Goal: Task Accomplishment & Management: Use online tool/utility

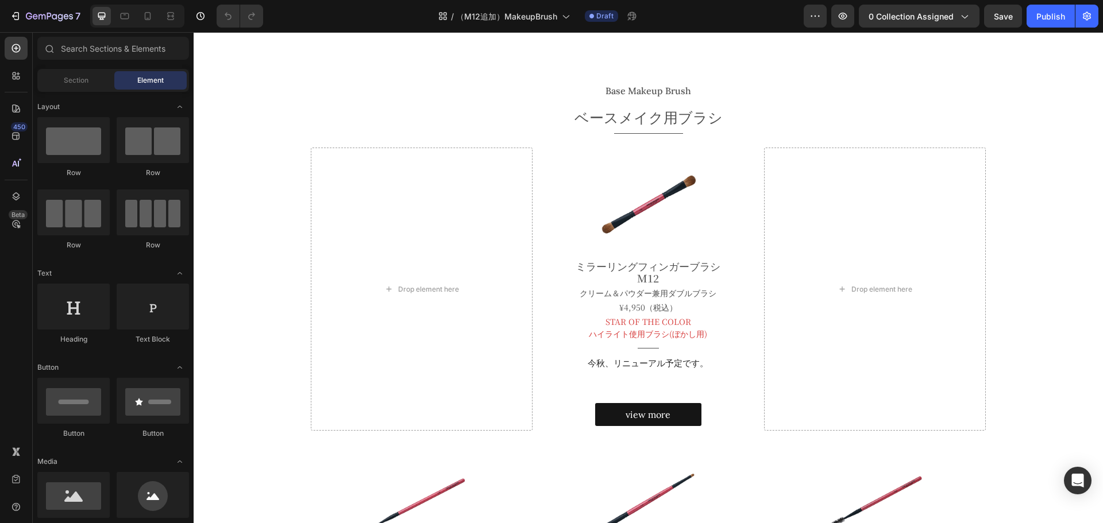
scroll to position [206, 0]
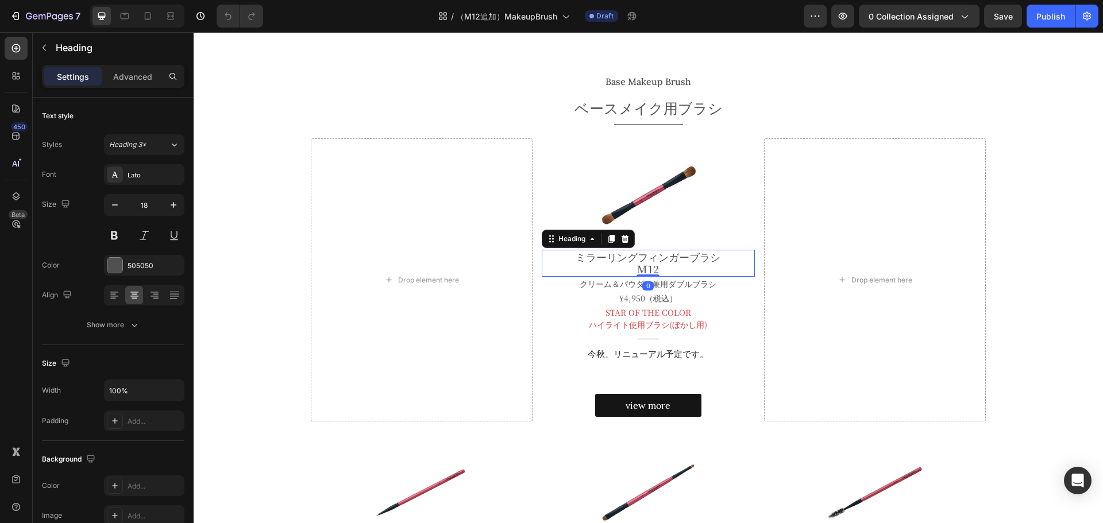
click at [622, 252] on h2 "ミラーリングフィンガーブラシ M12" at bounding box center [648, 263] width 213 height 27
click at [590, 256] on p "ミラーリングフィンガーブラシ M12" at bounding box center [648, 263] width 211 height 25
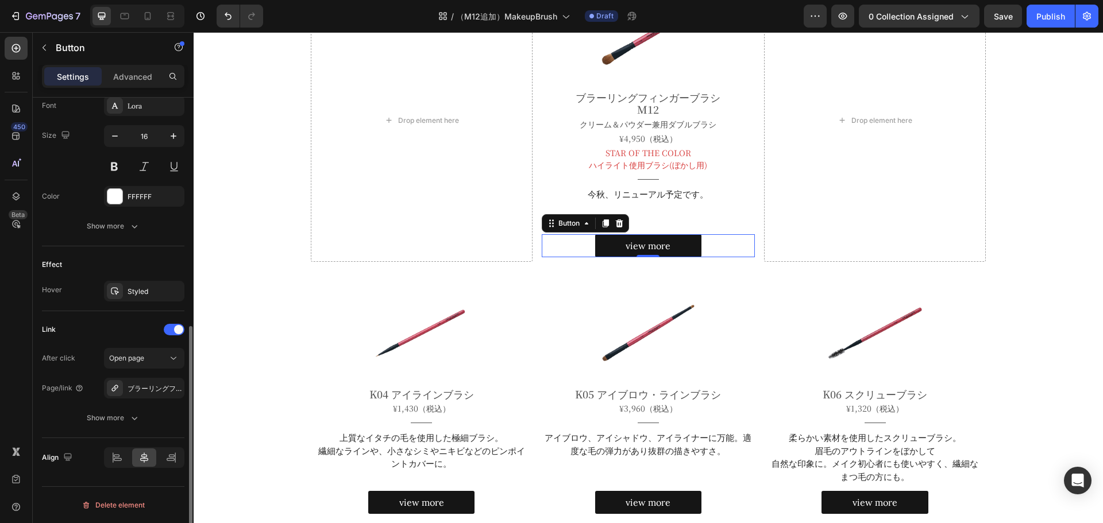
scroll to position [455, 0]
click at [170, 360] on icon at bounding box center [173, 358] width 11 height 11
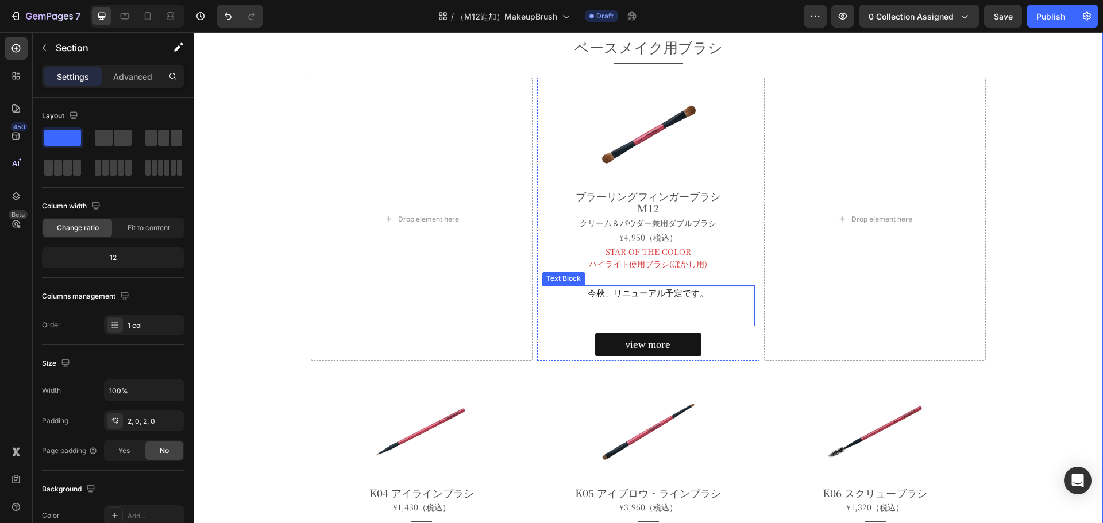
scroll to position [266, 0]
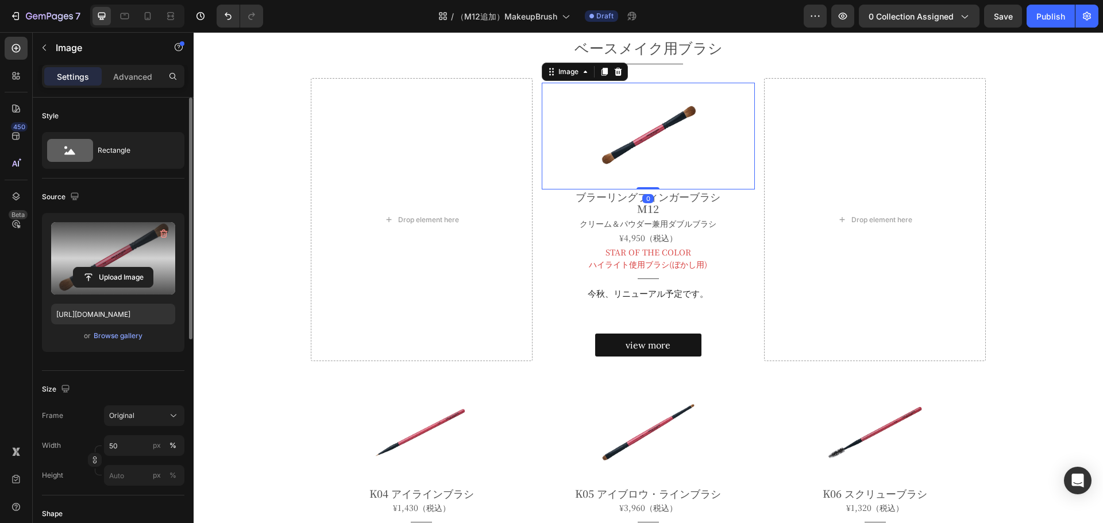
click at [107, 246] on label at bounding box center [113, 258] width 124 height 72
click at [107, 268] on input "file" at bounding box center [113, 278] width 79 height 20
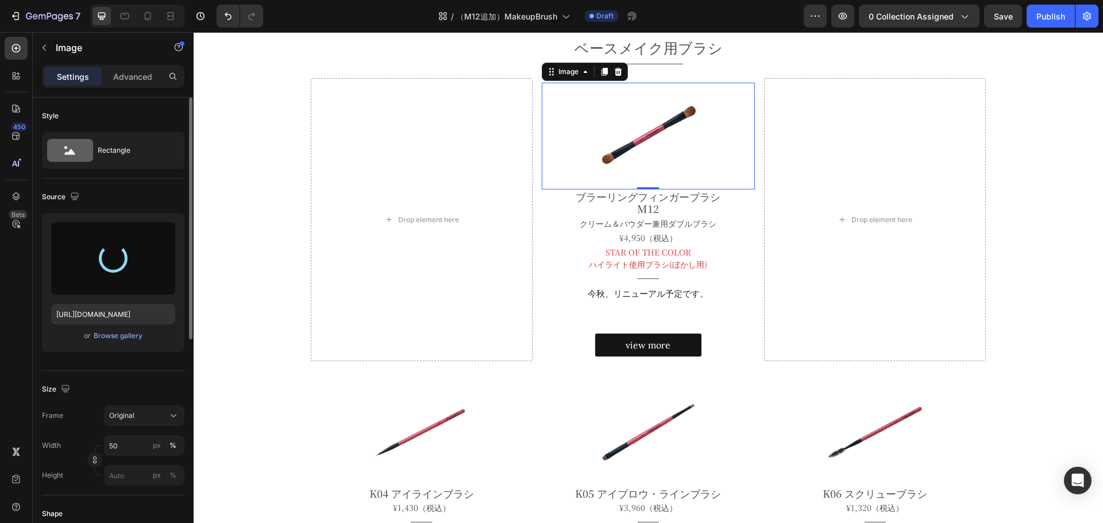
type input "https://cdn.shopify.com/s/files/1/0603/3768/4685/files/gempages_446768302459454…"
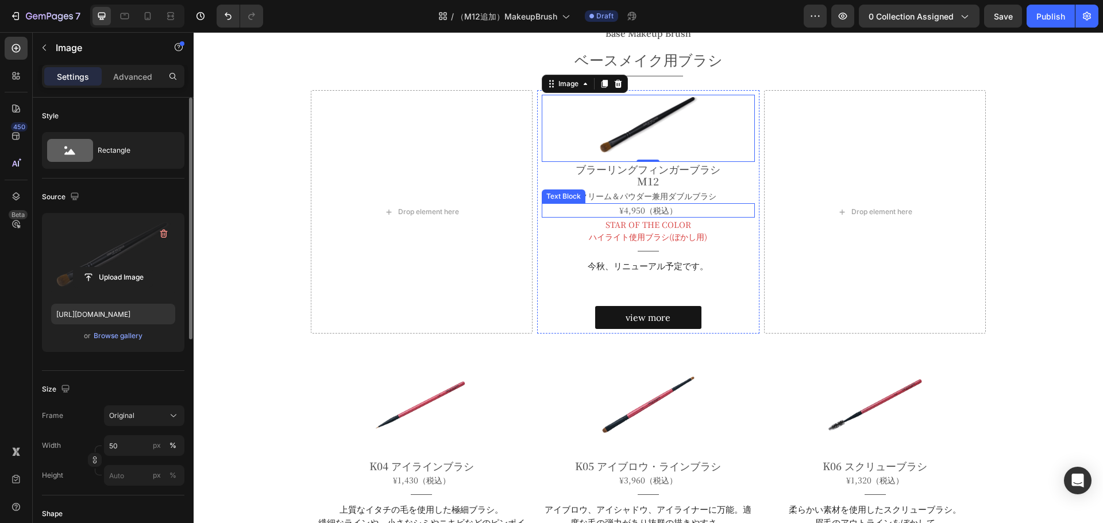
scroll to position [254, 0]
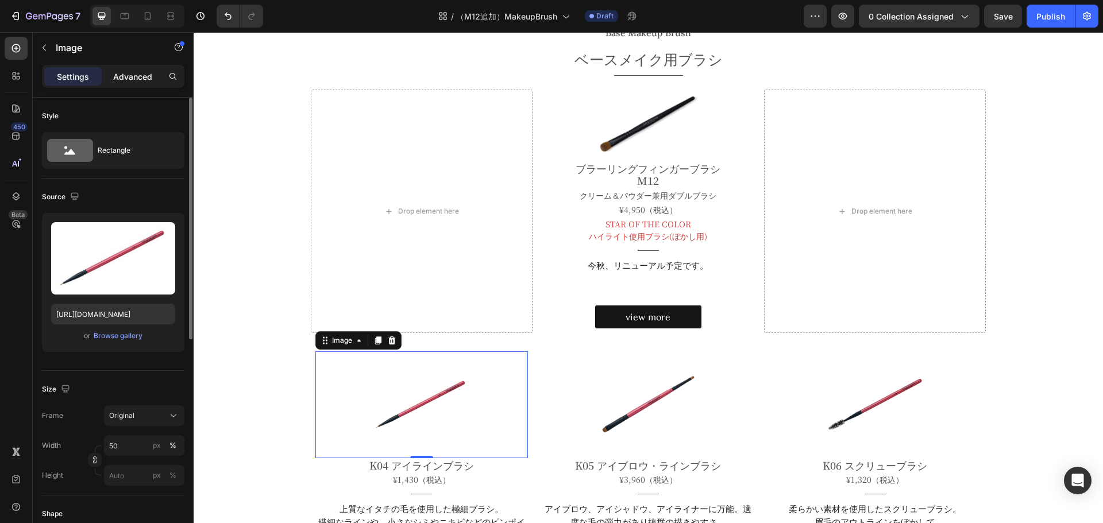
click at [133, 77] on p "Advanced" at bounding box center [132, 77] width 39 height 12
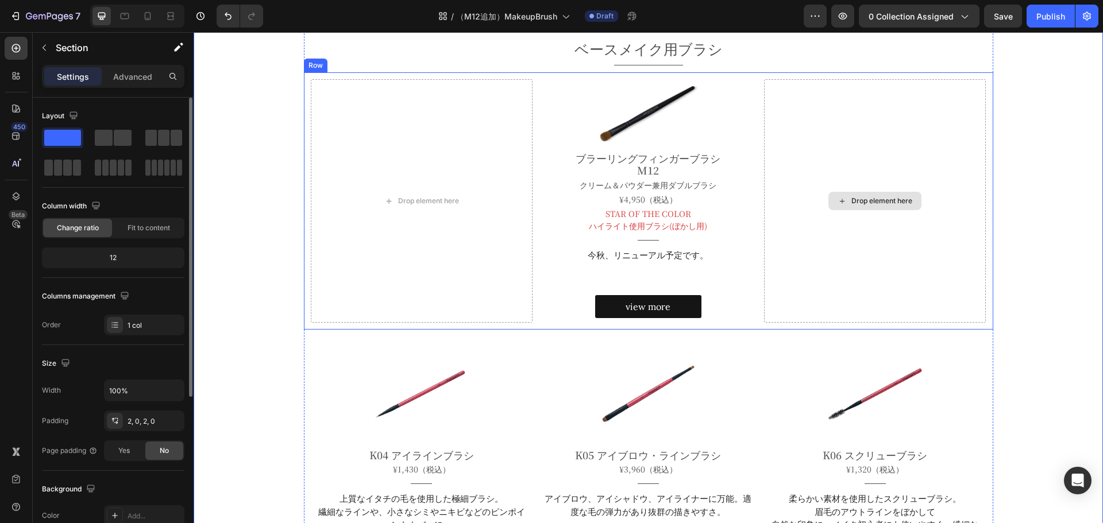
scroll to position [265, 0]
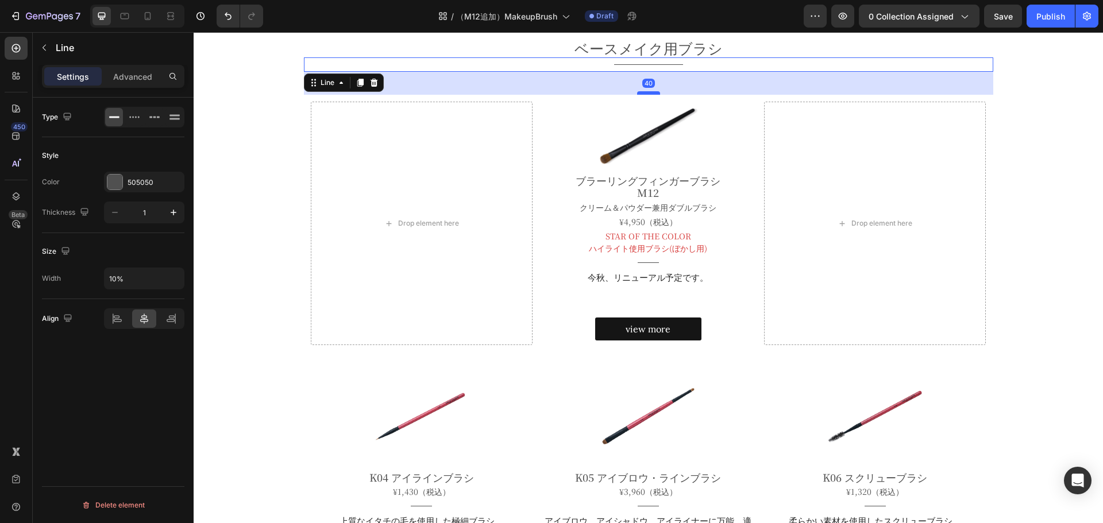
drag, startPoint x: 643, startPoint y: 71, endPoint x: 654, endPoint y: 94, distance: 25.4
click at [654, 94] on div at bounding box center [648, 92] width 23 height 3
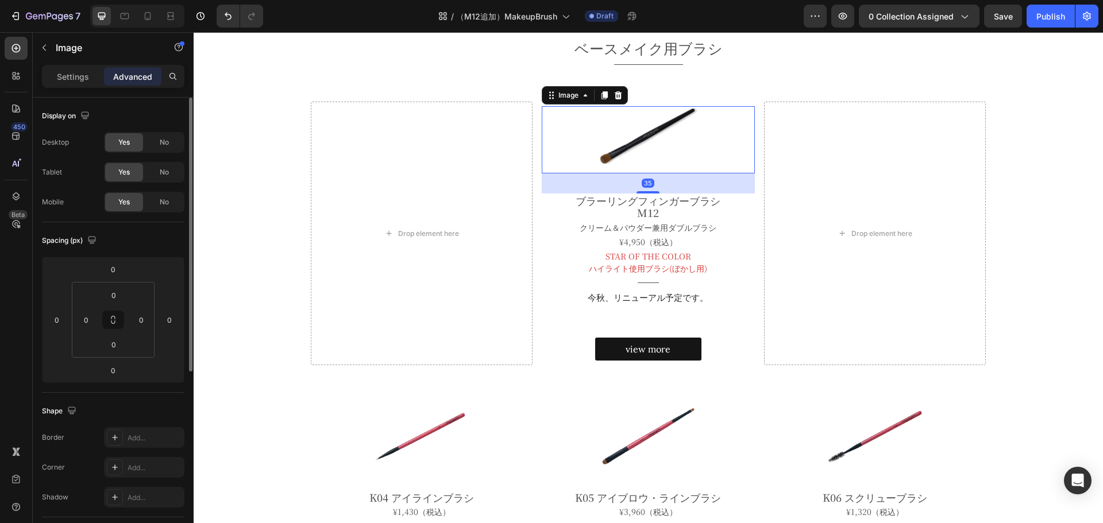
drag, startPoint x: 649, startPoint y: 172, endPoint x: 663, endPoint y: 192, distance: 24.7
click at [663, 173] on div "35" at bounding box center [648, 173] width 213 height 0
type input "35"
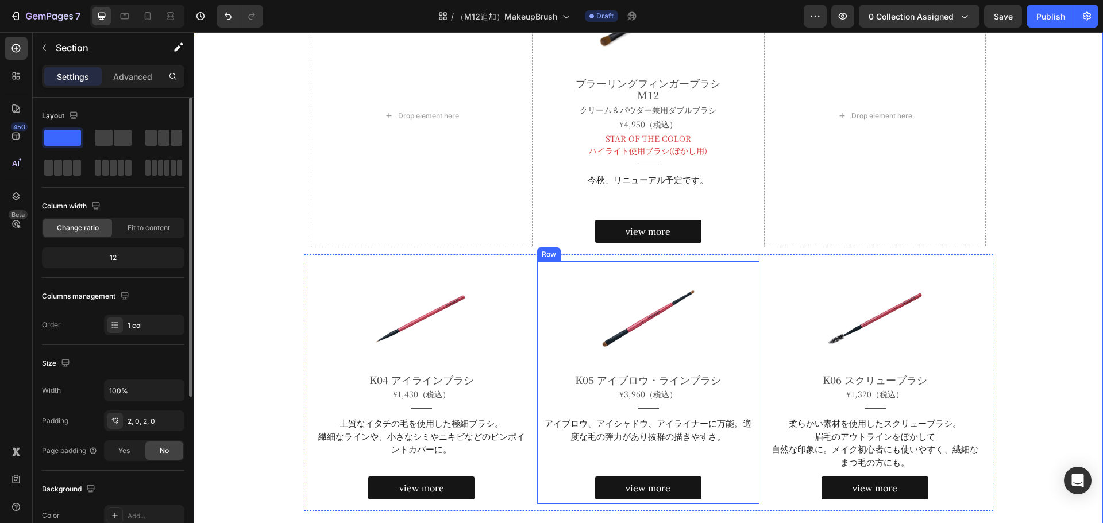
scroll to position [384, 0]
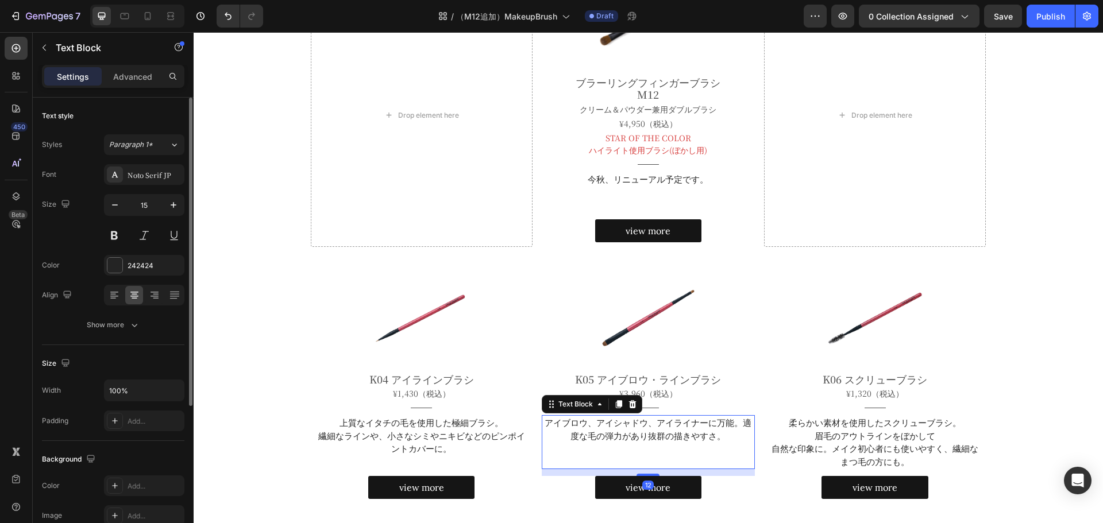
click at [647, 441] on p "アイブロウ、アイシャドウ、アイライナーに万能。適度な毛の弾力があり抜群の描きやすさ。" at bounding box center [648, 429] width 211 height 26
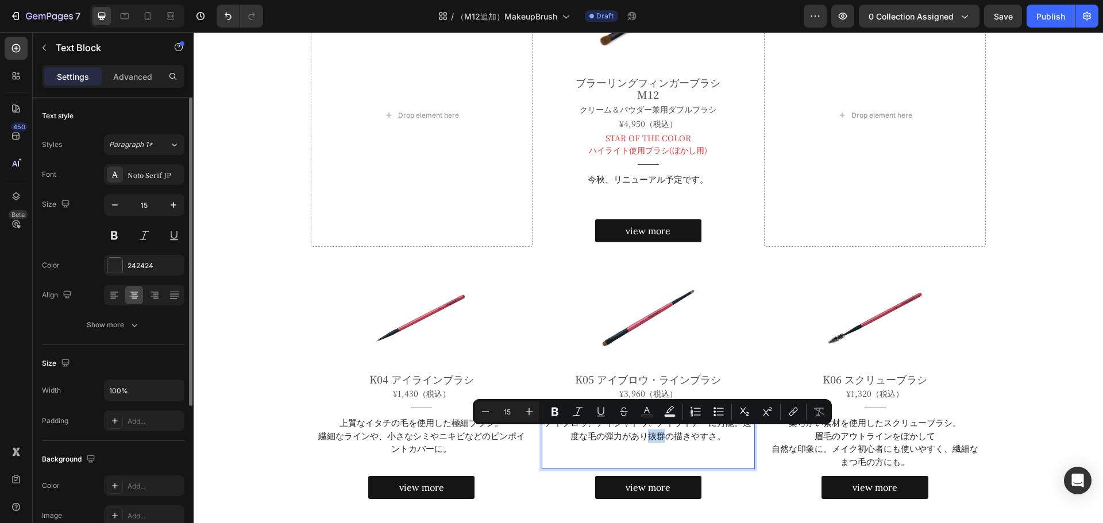
click at [647, 441] on p "アイブロウ、アイシャドウ、アイライナーに万能。適度な毛の弾力があり抜群の描きやすさ。" at bounding box center [648, 429] width 211 height 26
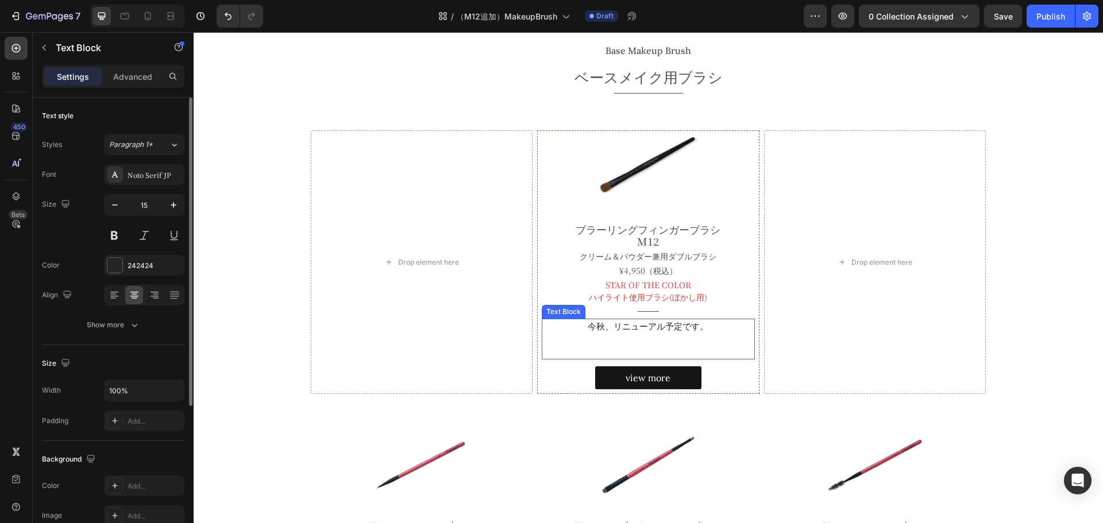
scroll to position [235, 0]
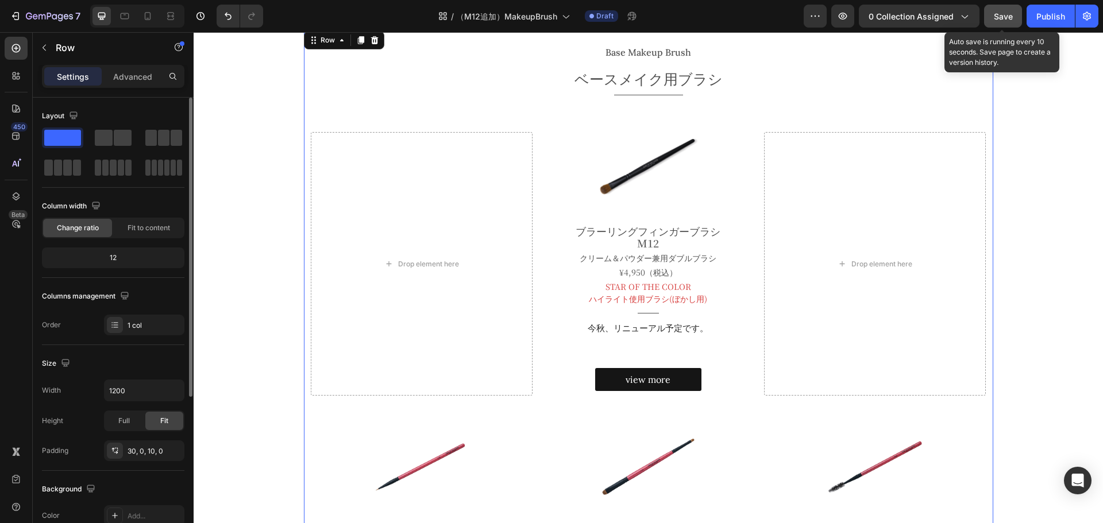
click at [1001, 13] on span "Save" at bounding box center [1003, 16] width 19 height 10
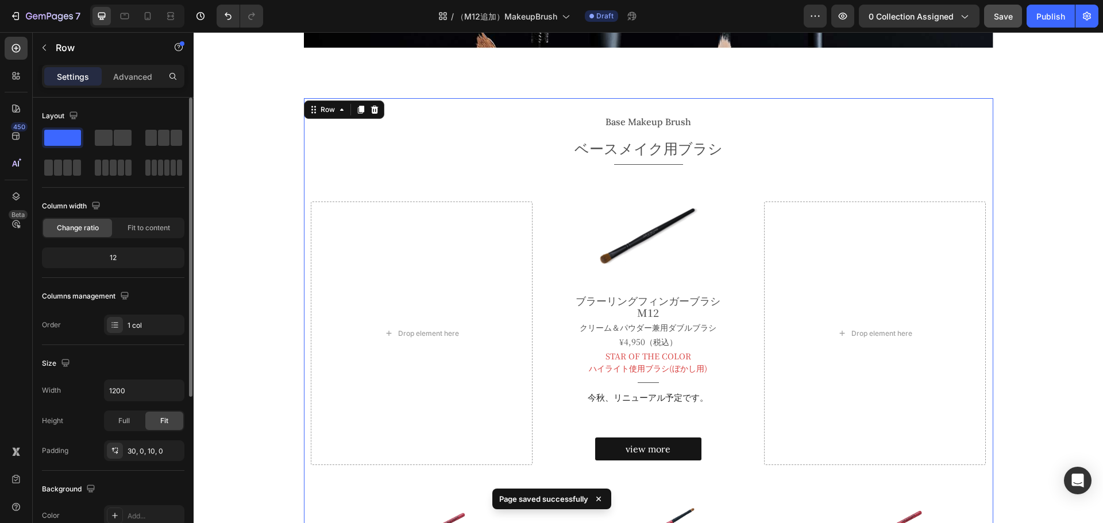
scroll to position [165, 0]
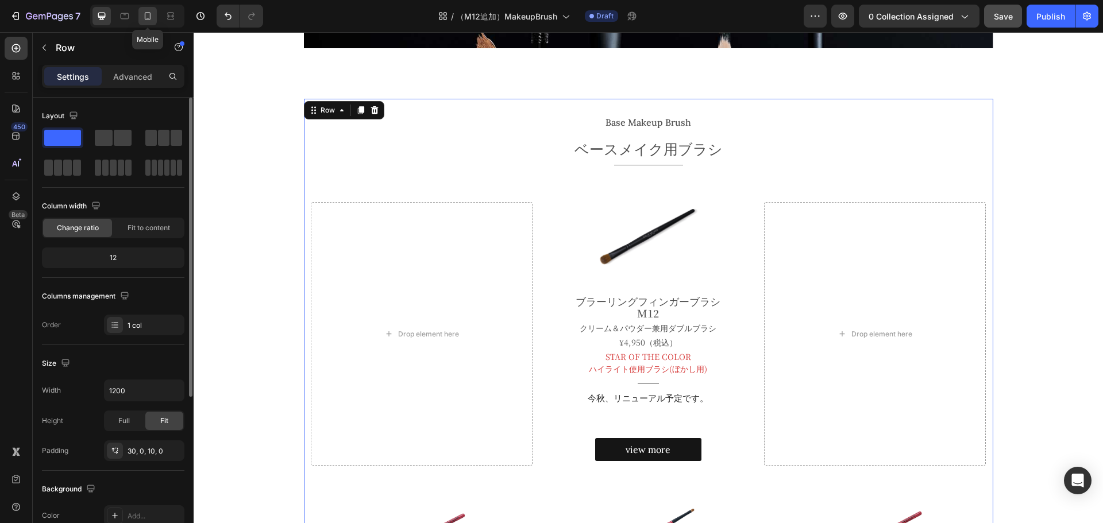
click at [146, 17] on icon at bounding box center [147, 15] width 11 height 11
type input "100%"
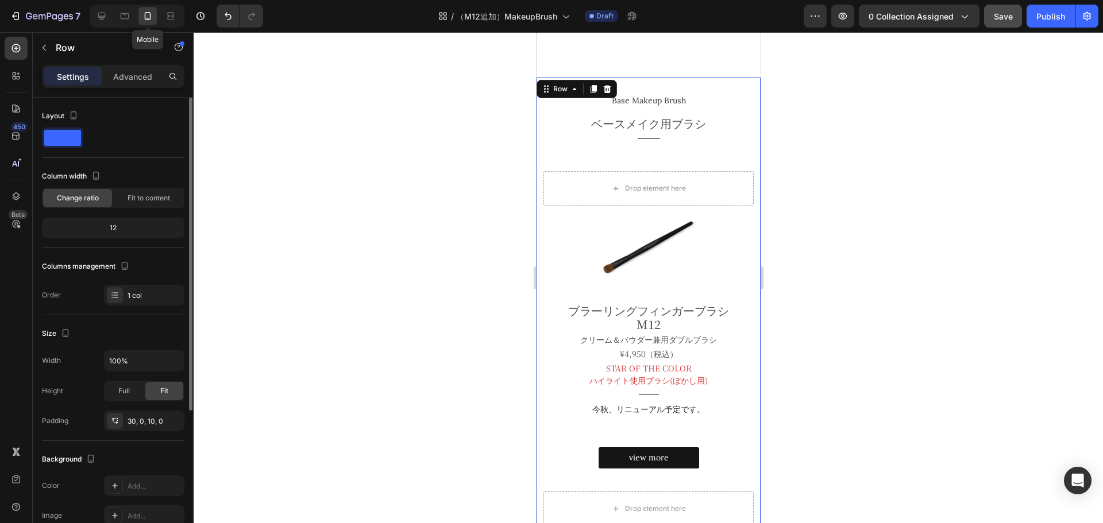
scroll to position [159, 0]
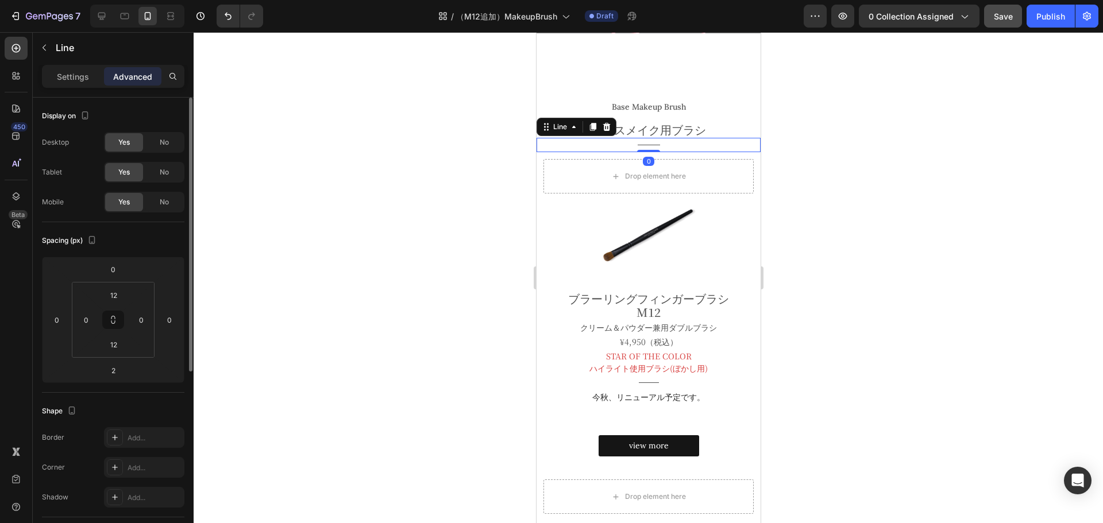
drag, startPoint x: 651, startPoint y: 159, endPoint x: 690, endPoint y: 132, distance: 46.7
click at [690, 138] on div "Title Line 0" at bounding box center [648, 145] width 224 height 14
type input "0"
click at [838, 193] on div at bounding box center [648, 277] width 909 height 491
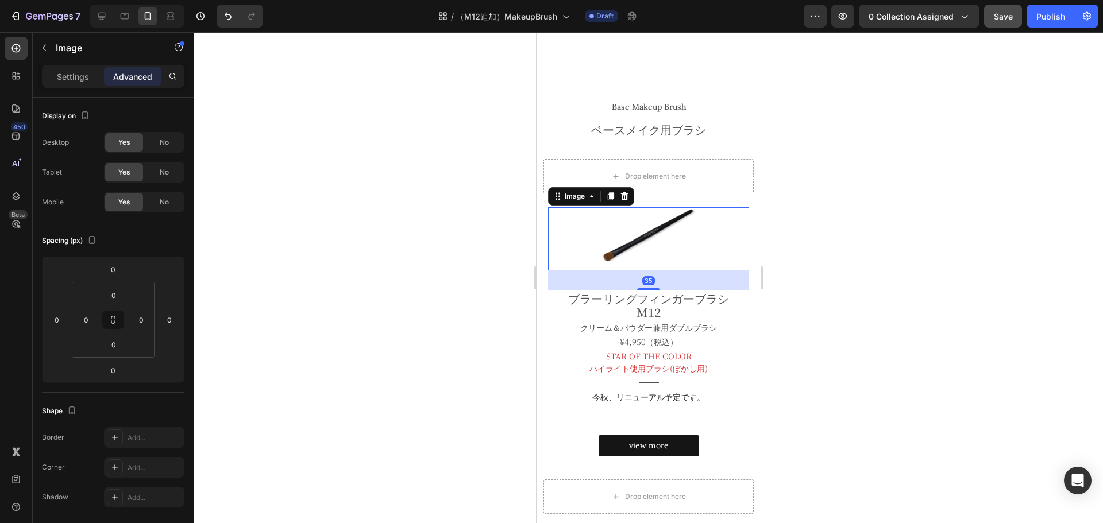
click at [947, 195] on div at bounding box center [648, 277] width 909 height 491
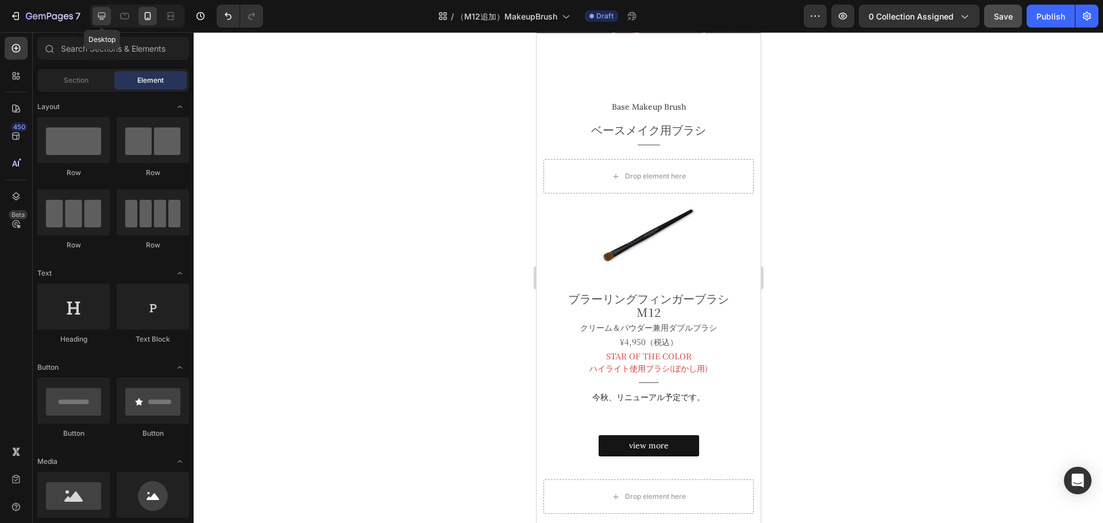
click at [108, 13] on div at bounding box center [101, 16] width 18 height 18
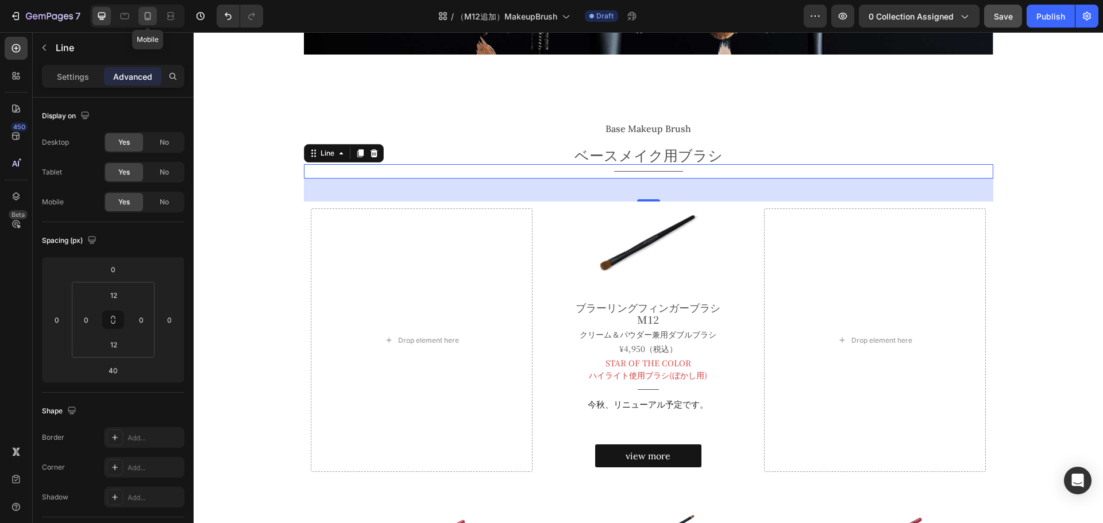
click at [148, 14] on icon at bounding box center [147, 15] width 11 height 11
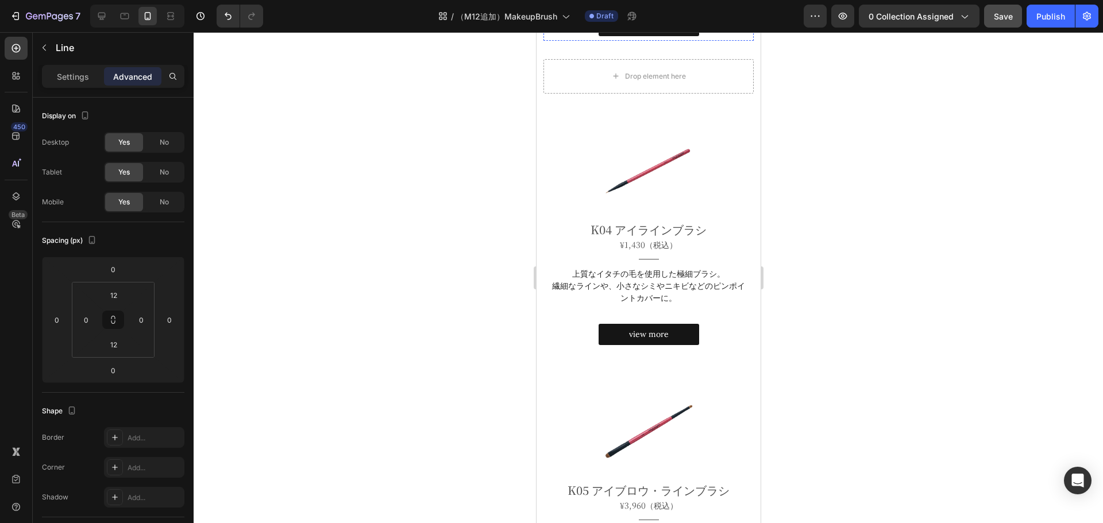
scroll to position [568, 0]
click at [98, 17] on icon at bounding box center [101, 15] width 11 height 11
type input "40"
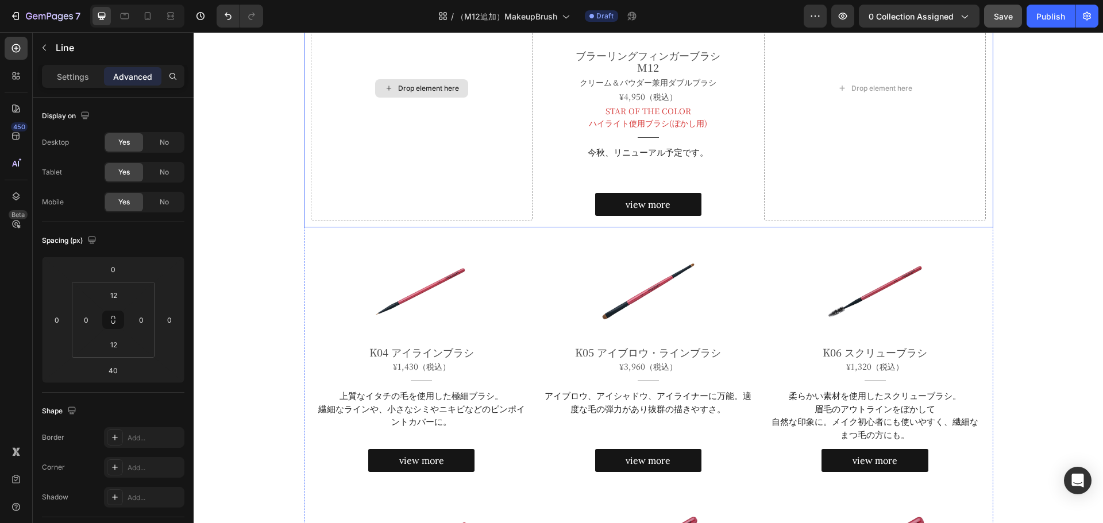
scroll to position [379, 0]
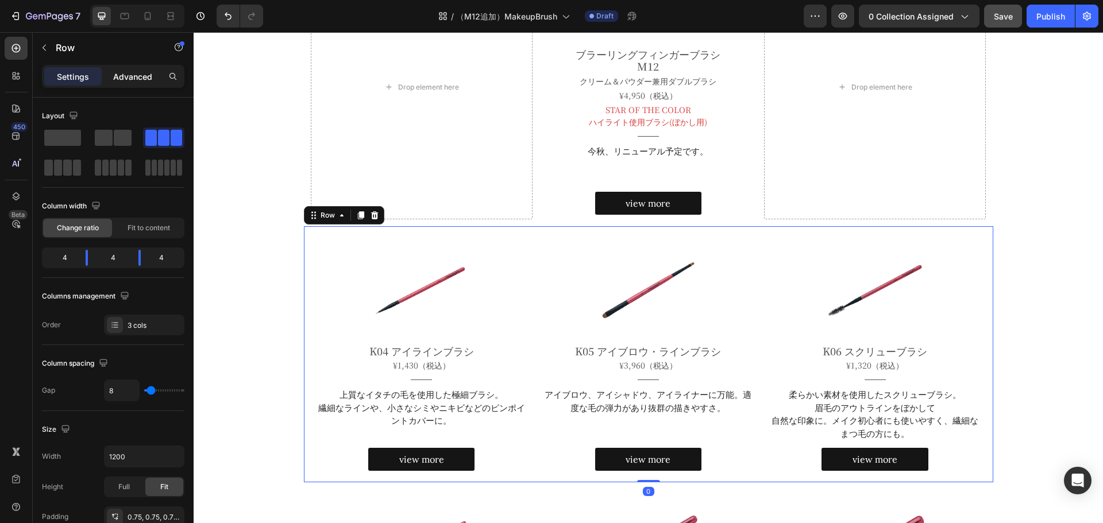
click at [128, 78] on p "Advanced" at bounding box center [132, 77] width 39 height 12
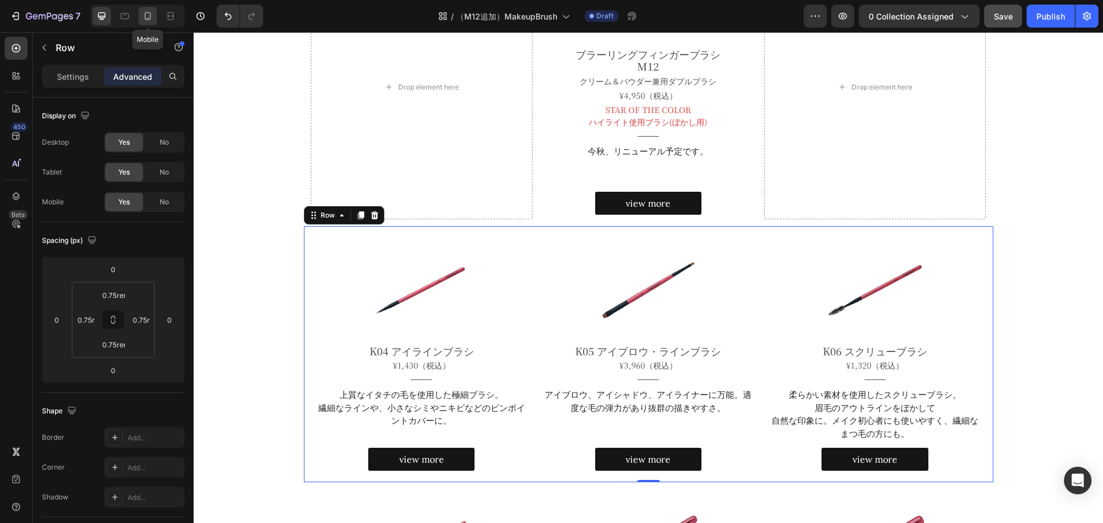
click at [141, 13] on div at bounding box center [147, 16] width 18 height 18
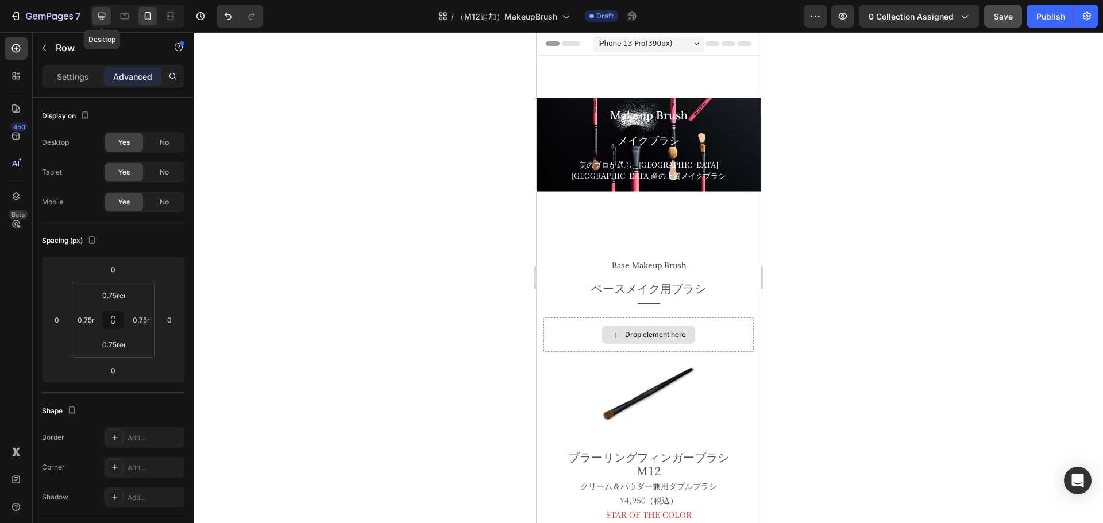
click at [100, 14] on icon at bounding box center [101, 15] width 11 height 11
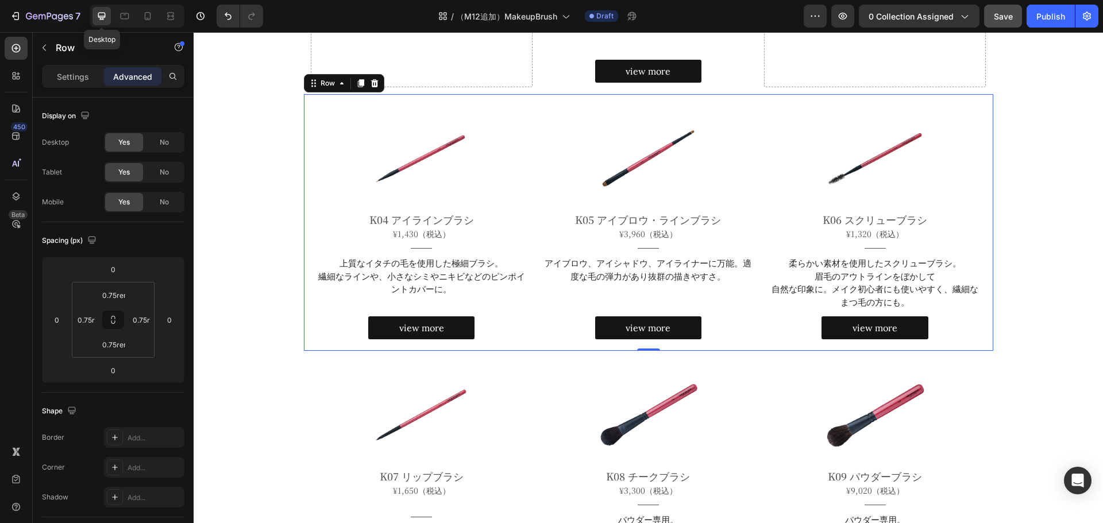
scroll to position [565, 0]
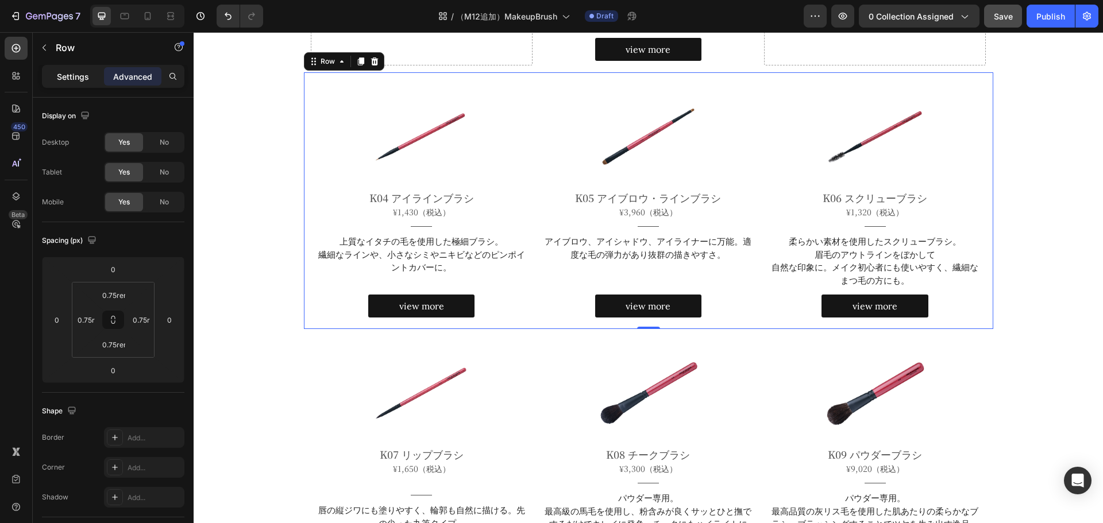
click at [73, 74] on p "Settings" at bounding box center [73, 77] width 32 height 12
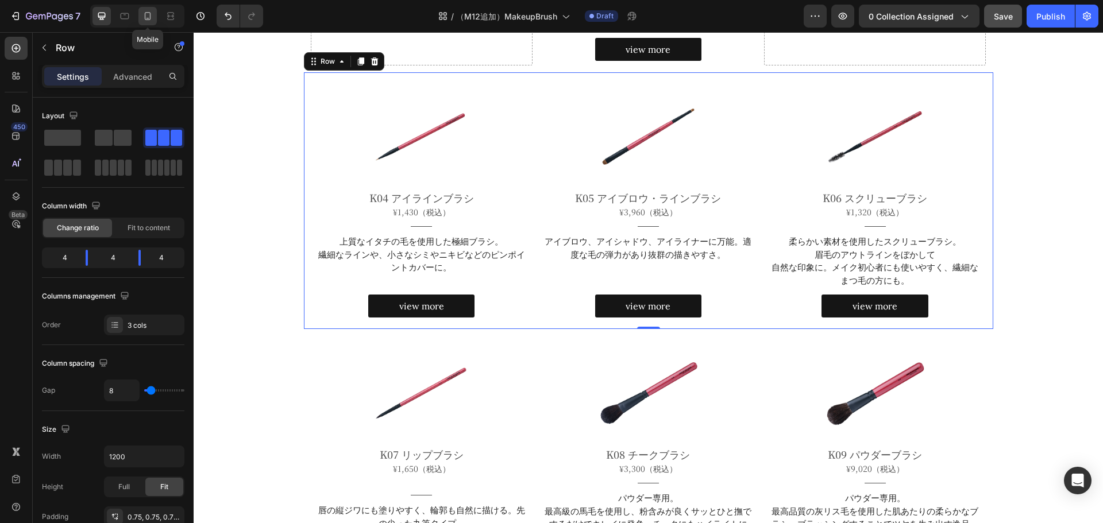
click at [145, 16] on icon at bounding box center [148, 16] width 6 height 8
type input "0"
type input "100%"
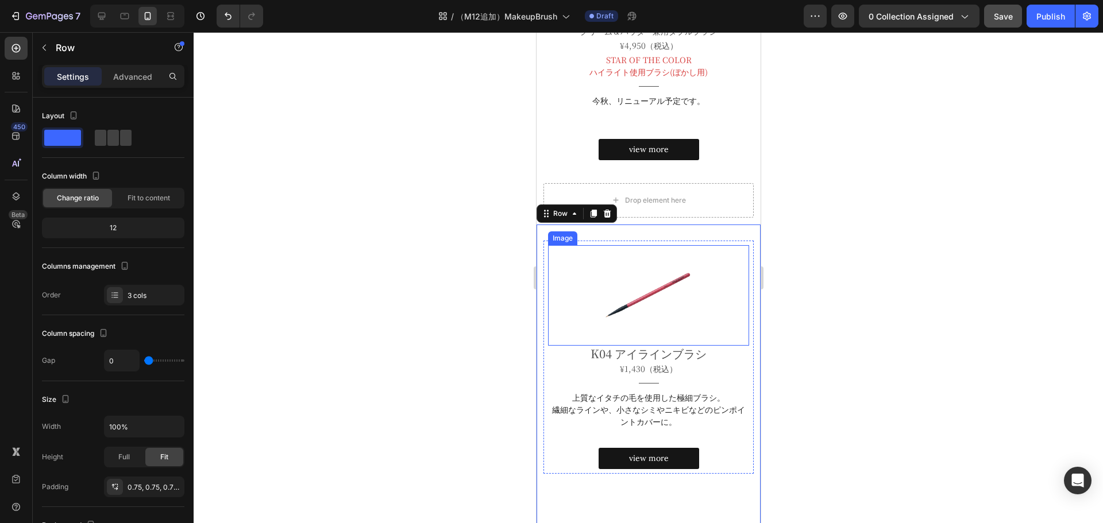
scroll to position [412, 0]
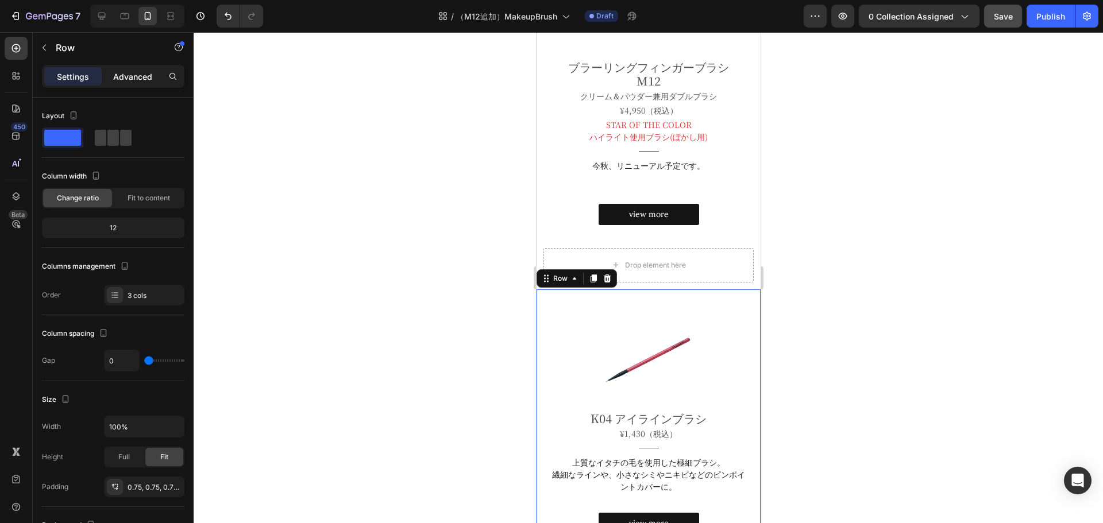
click at [130, 77] on p "Advanced" at bounding box center [132, 77] width 39 height 12
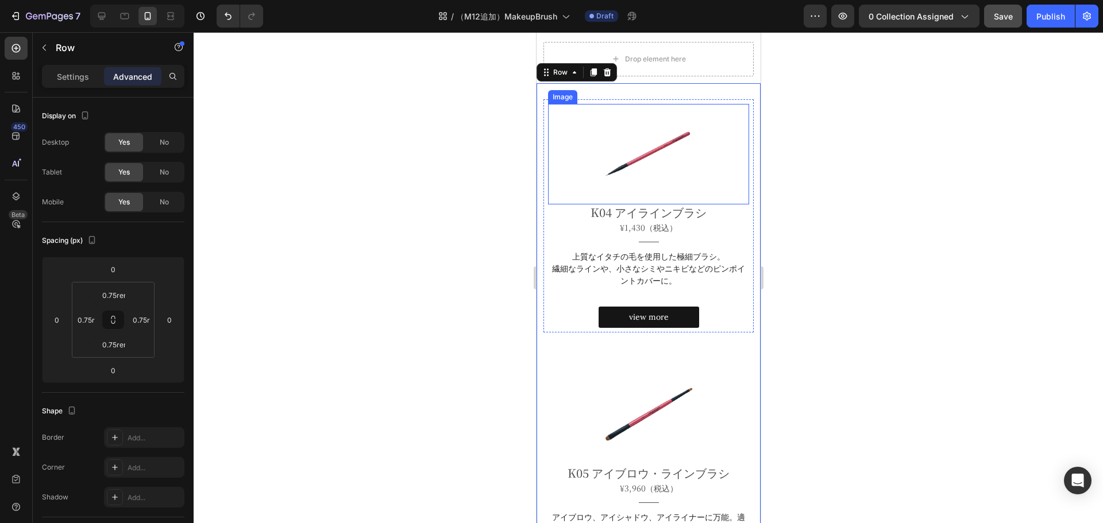
scroll to position [620, 0]
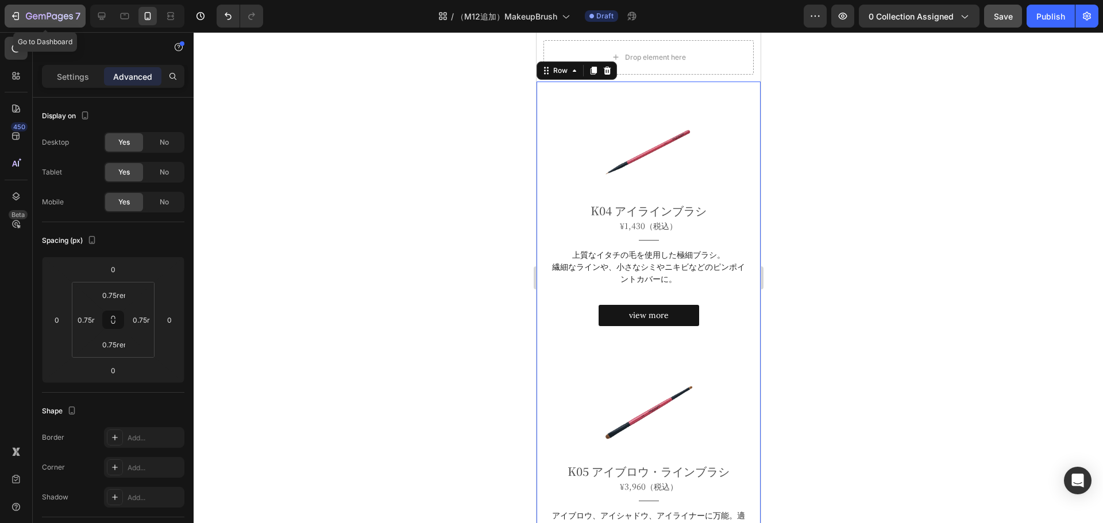
click at [49, 16] on icon "button" at bounding box center [49, 17] width 47 height 10
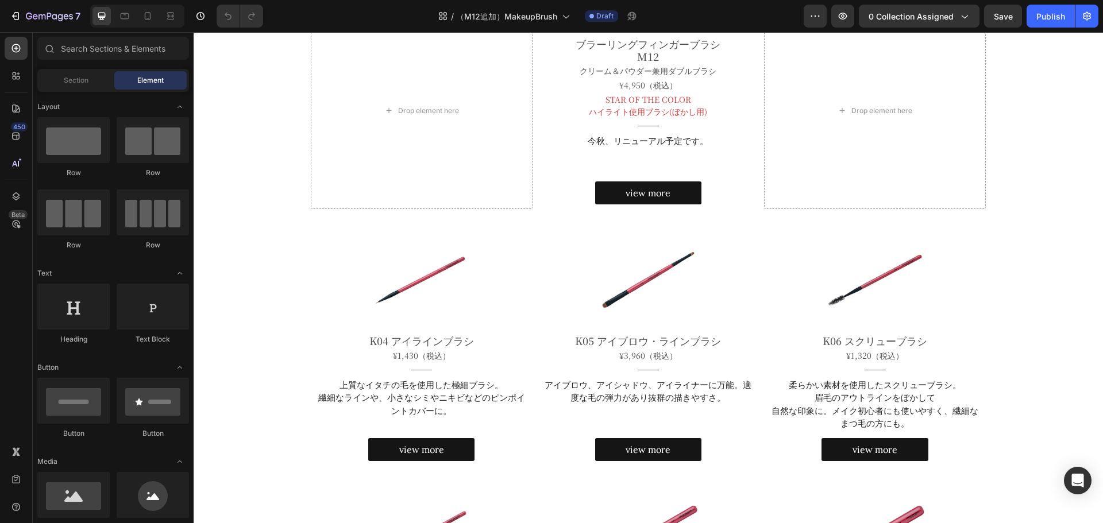
scroll to position [403, 0]
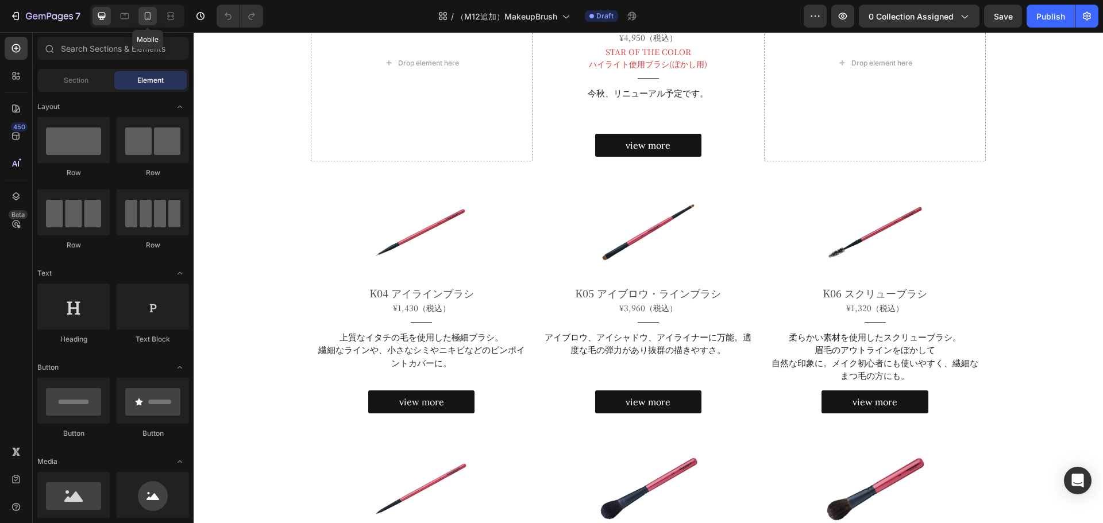
click at [146, 17] on icon at bounding box center [147, 15] width 11 height 11
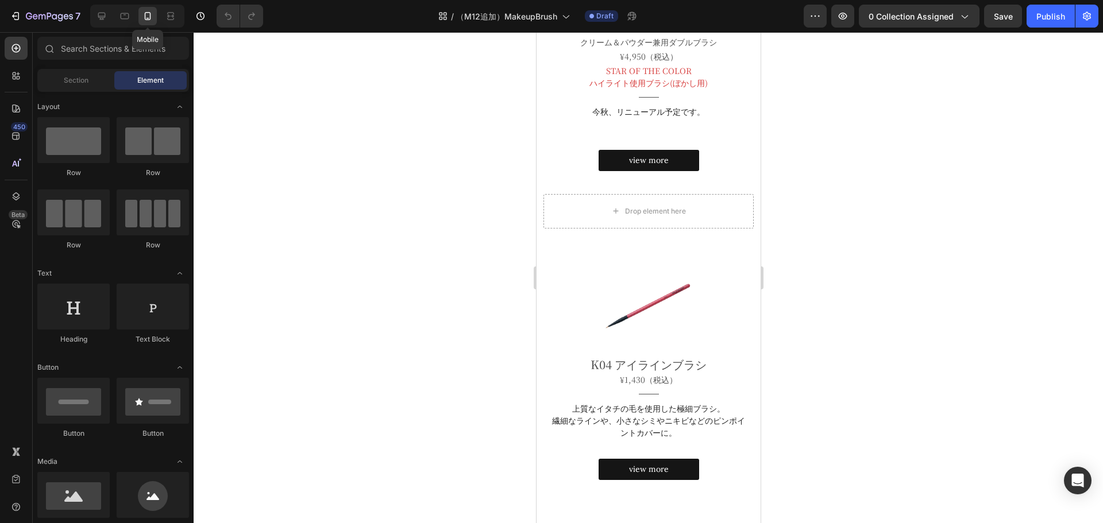
scroll to position [261, 0]
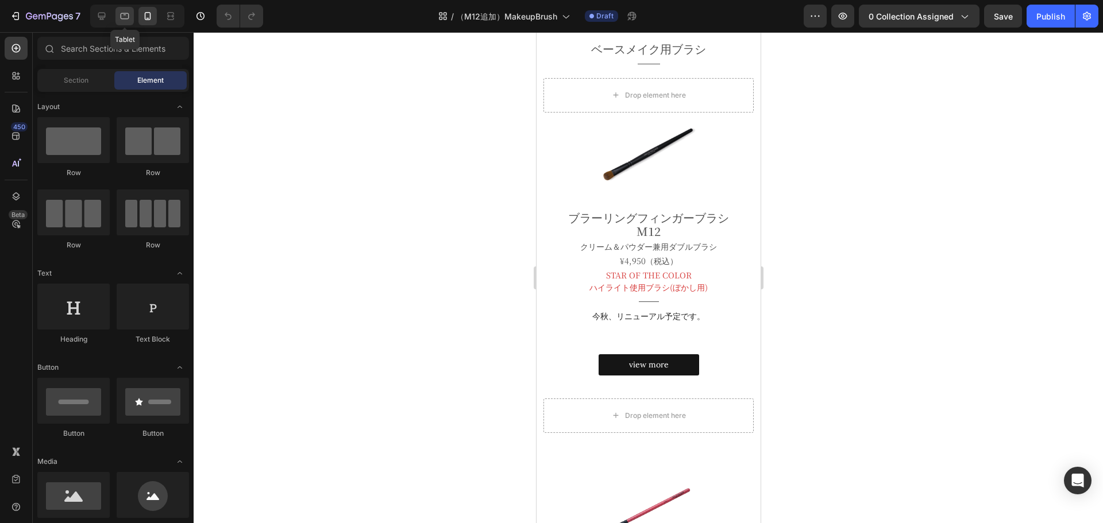
click at [122, 16] on icon at bounding box center [124, 15] width 11 height 11
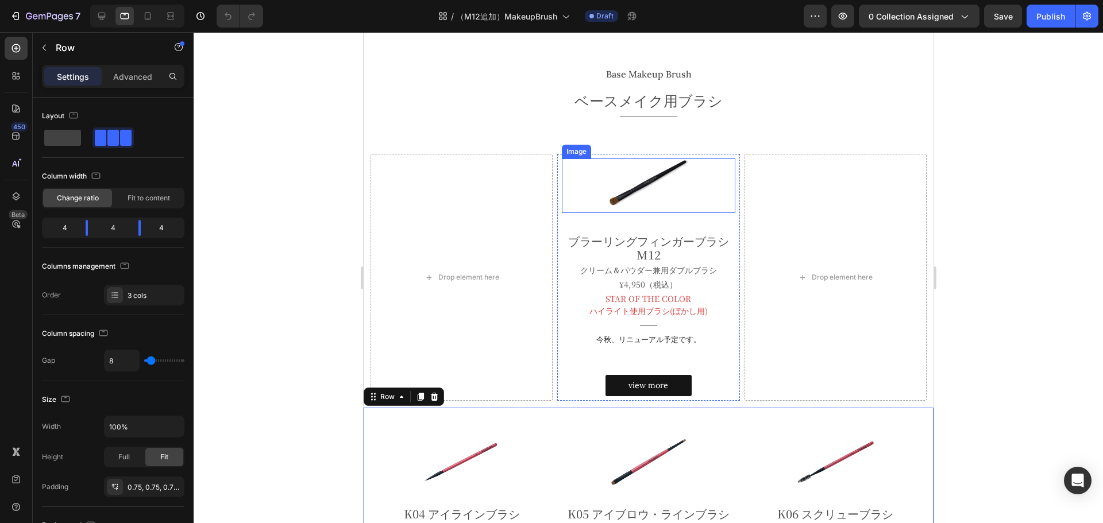
scroll to position [257, 0]
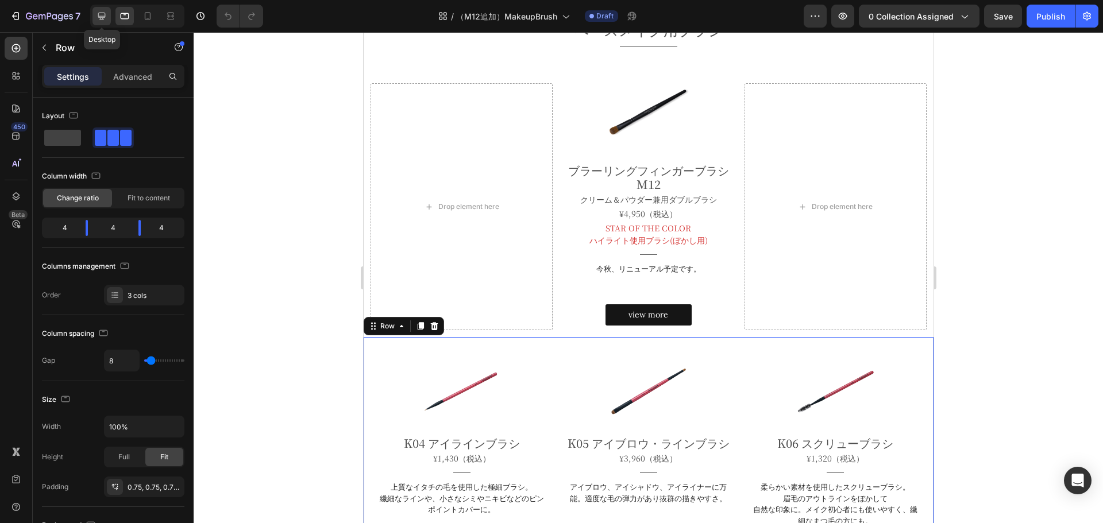
click at [104, 16] on icon at bounding box center [101, 15] width 11 height 11
type input "1200"
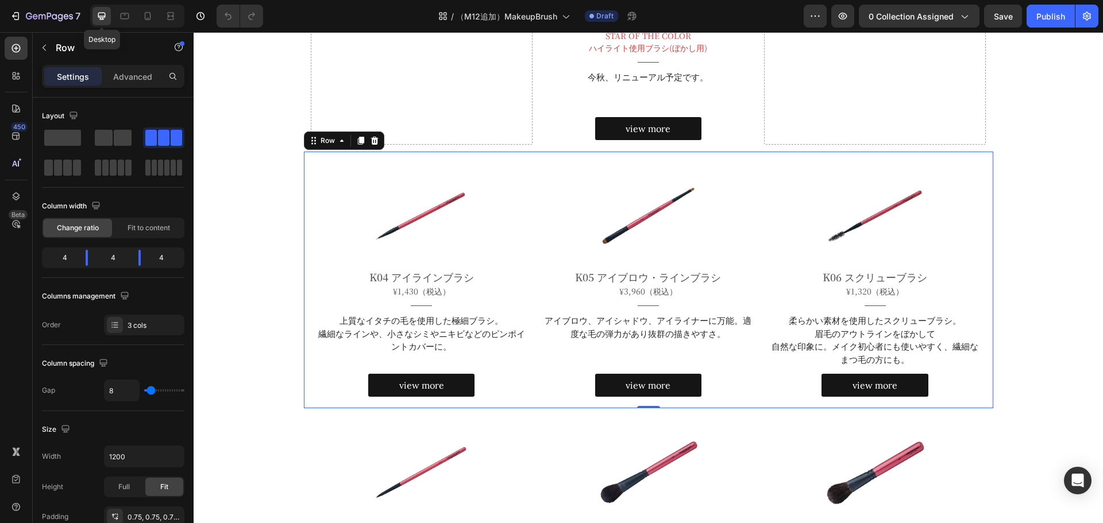
scroll to position [538, 0]
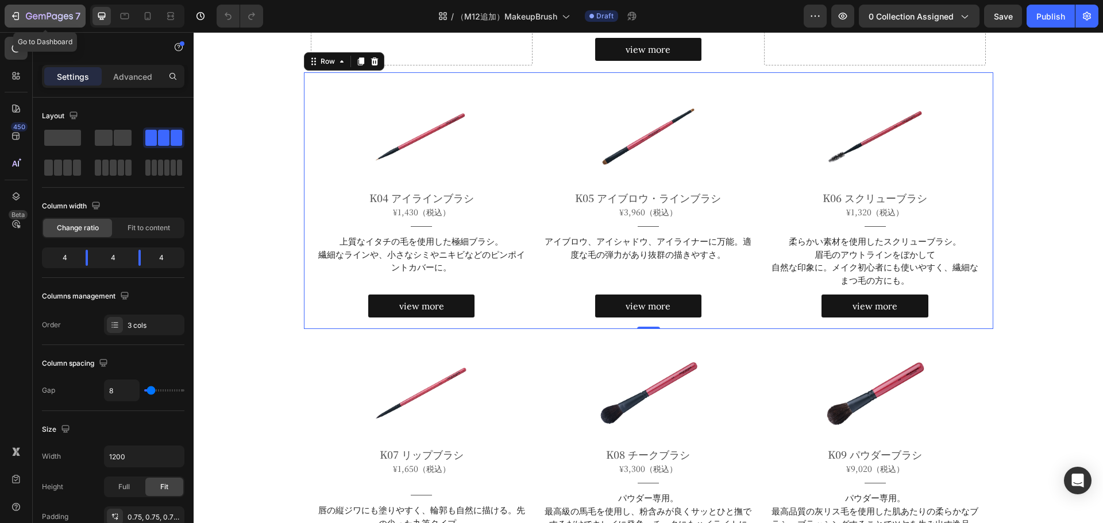
click at [32, 13] on icon "button" at bounding box center [49, 17] width 47 height 10
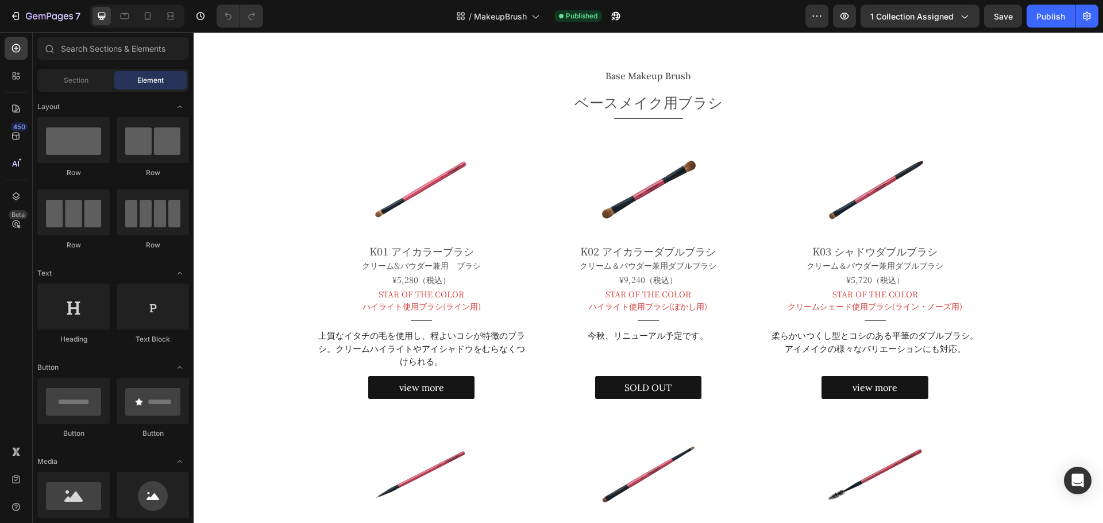
scroll to position [212, 0]
click at [126, 13] on icon at bounding box center [124, 15] width 11 height 11
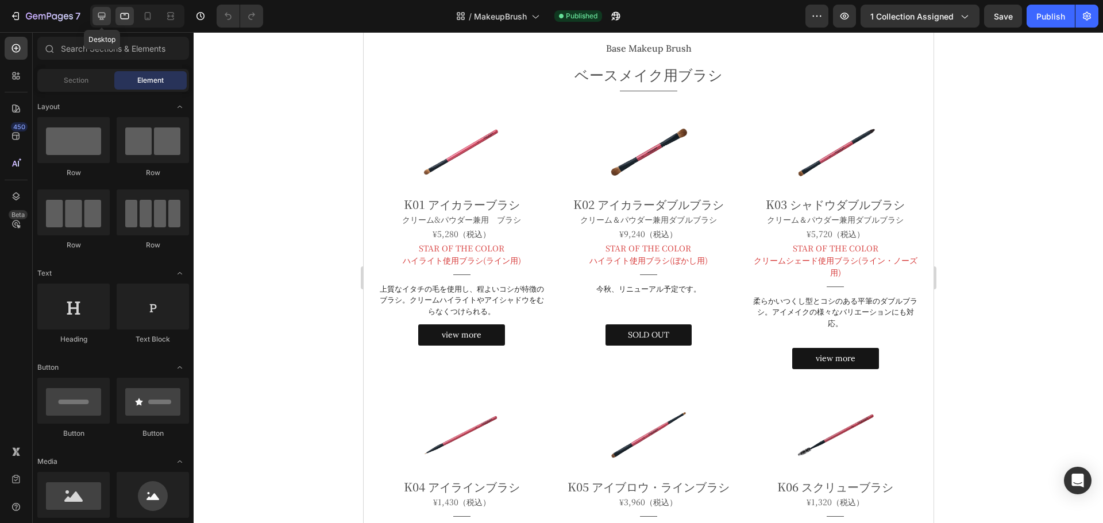
click at [100, 16] on icon at bounding box center [101, 16] width 7 height 7
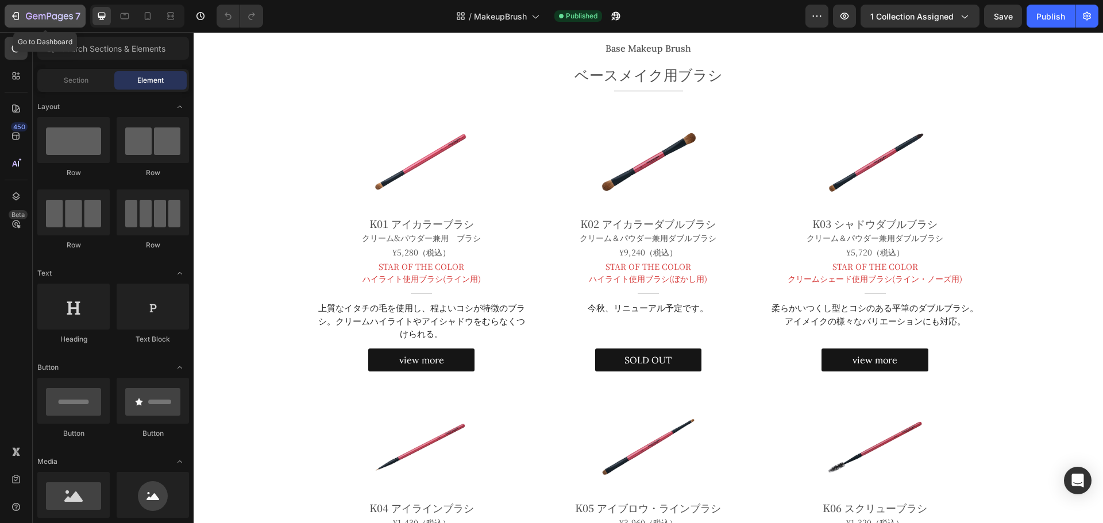
click at [21, 12] on icon "button" at bounding box center [15, 15] width 11 height 11
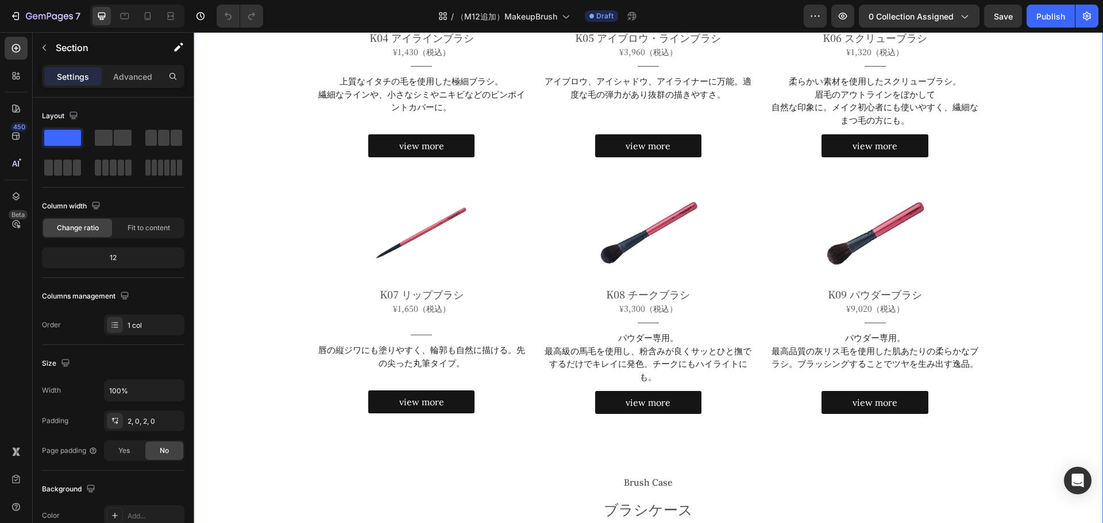
scroll to position [553, 0]
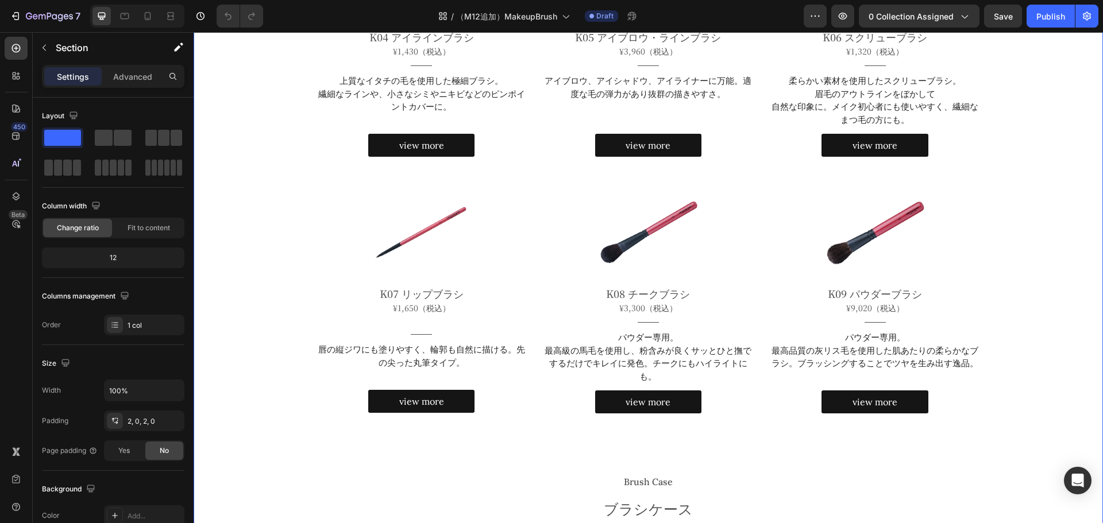
click at [236, 107] on div "Base Makeup Brush Heading ベースメイク用ブラシ Heading Title Line Drop element here Image…" at bounding box center [648, 252] width 909 height 1083
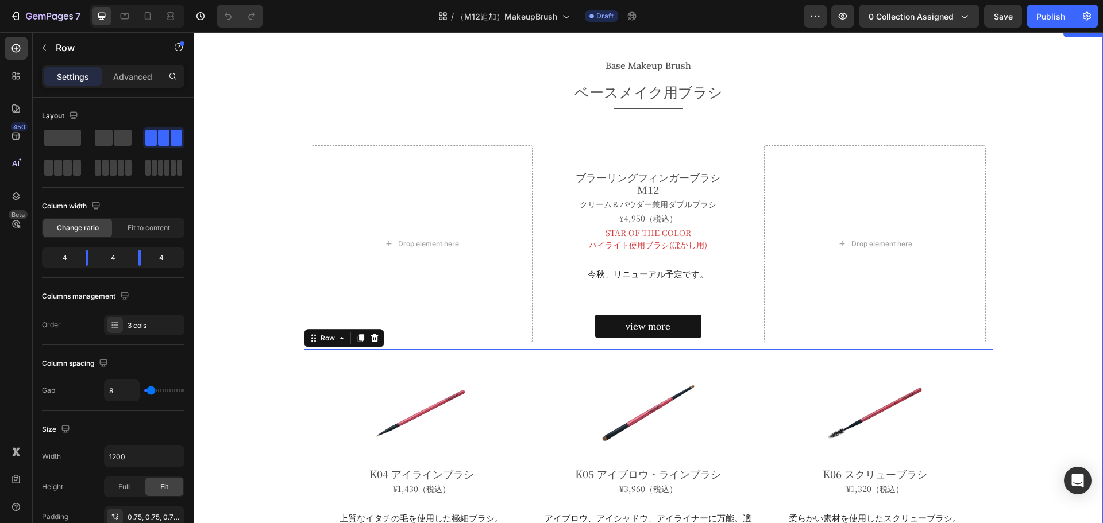
scroll to position [225, 0]
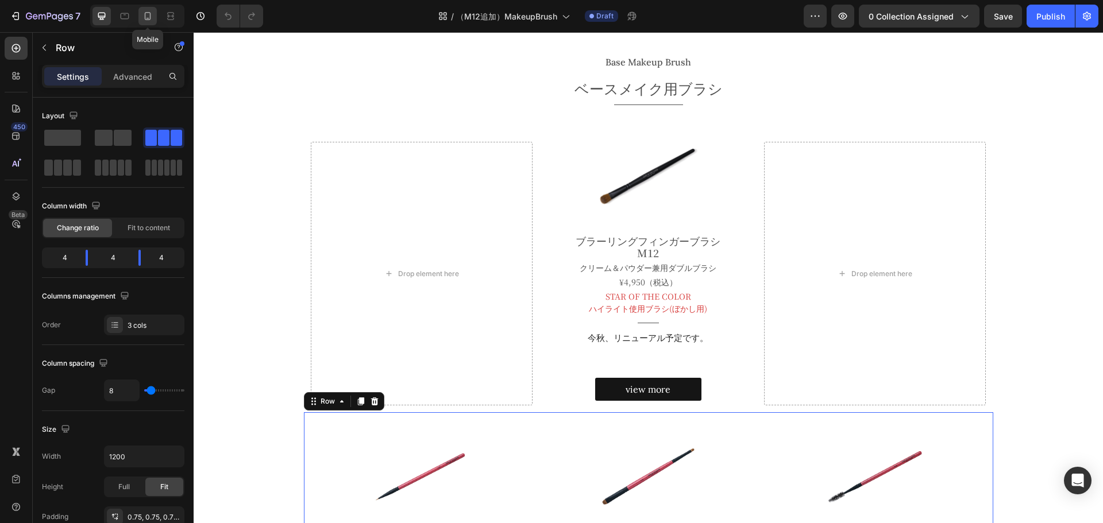
click at [148, 9] on div at bounding box center [147, 16] width 18 height 18
type input "0"
type input "100%"
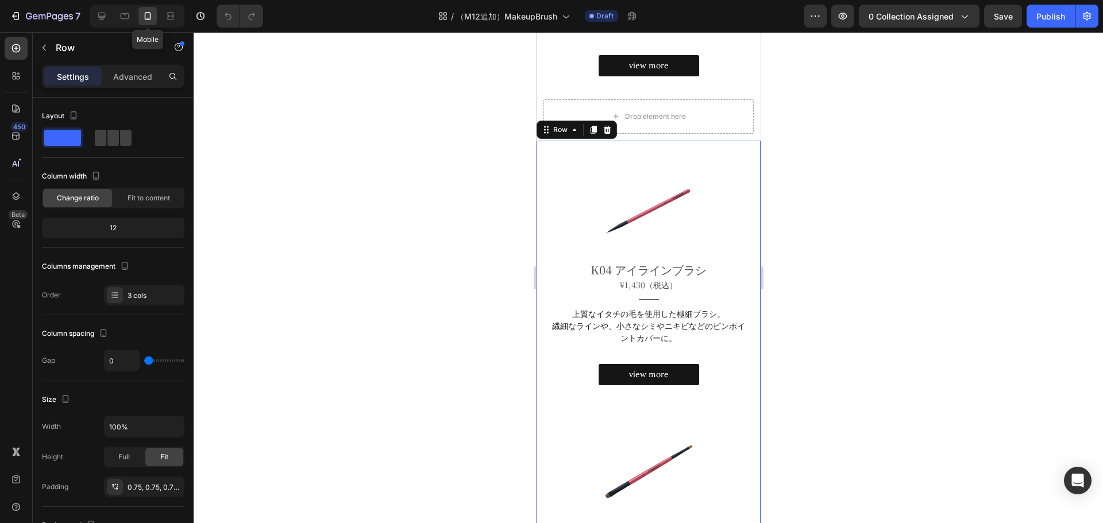
scroll to position [626, 0]
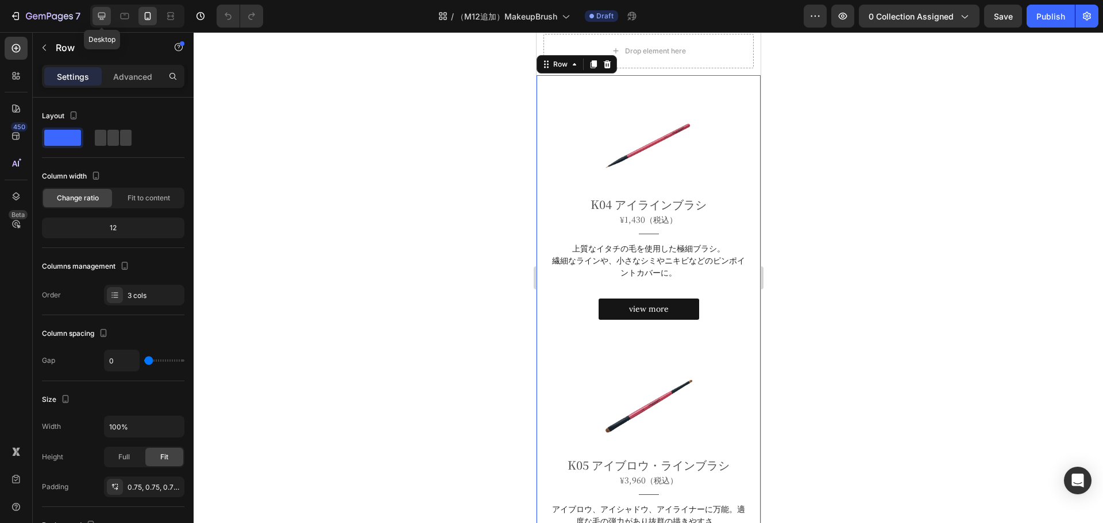
click at [99, 20] on icon at bounding box center [101, 15] width 11 height 11
type input "8"
type input "1200"
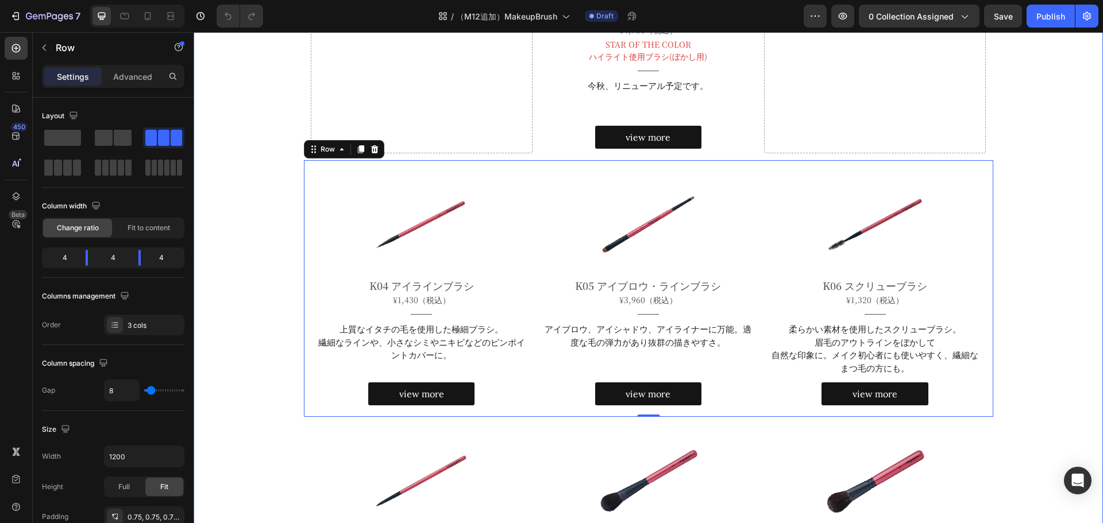
scroll to position [477, 0]
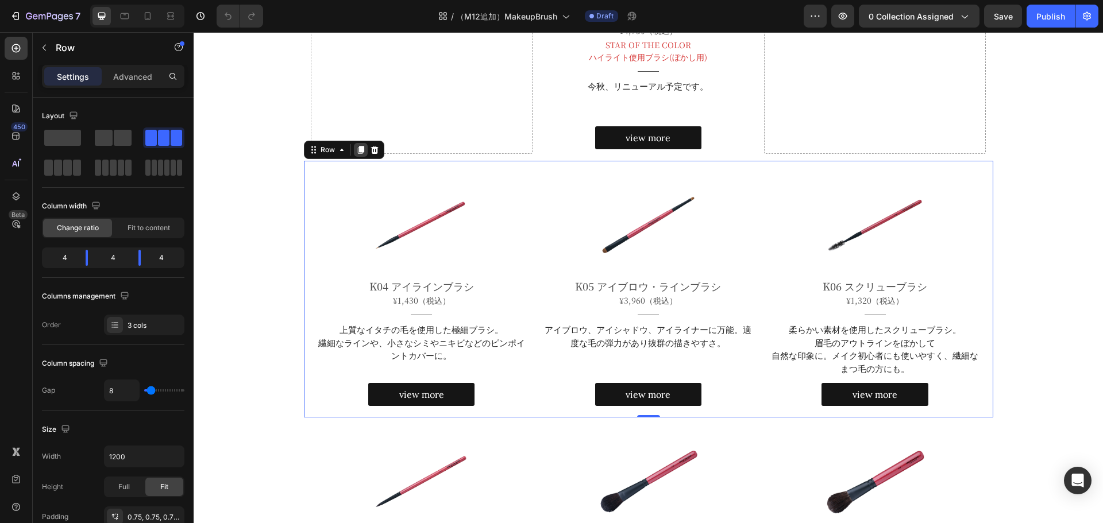
click at [356, 145] on icon at bounding box center [360, 149] width 9 height 9
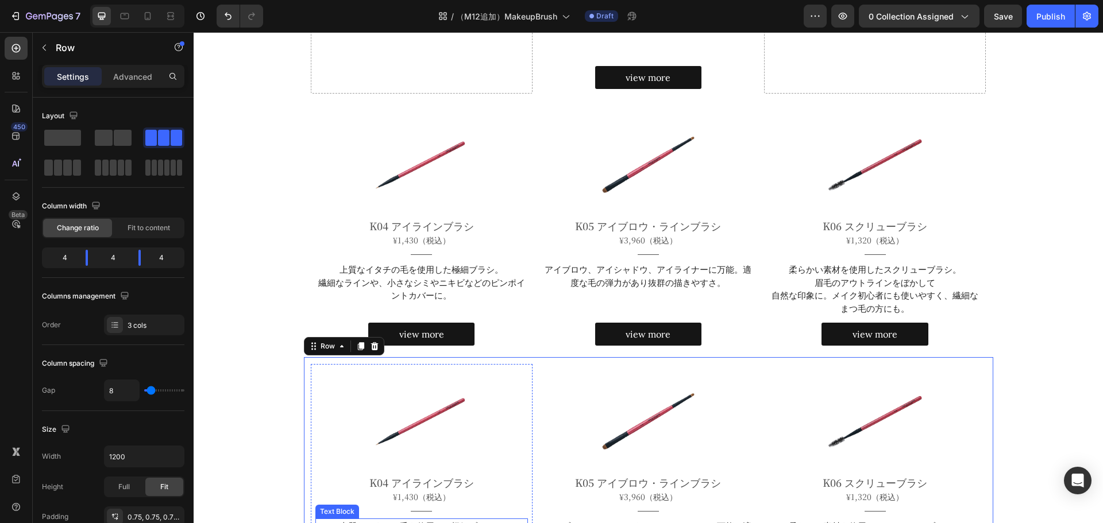
scroll to position [537, 0]
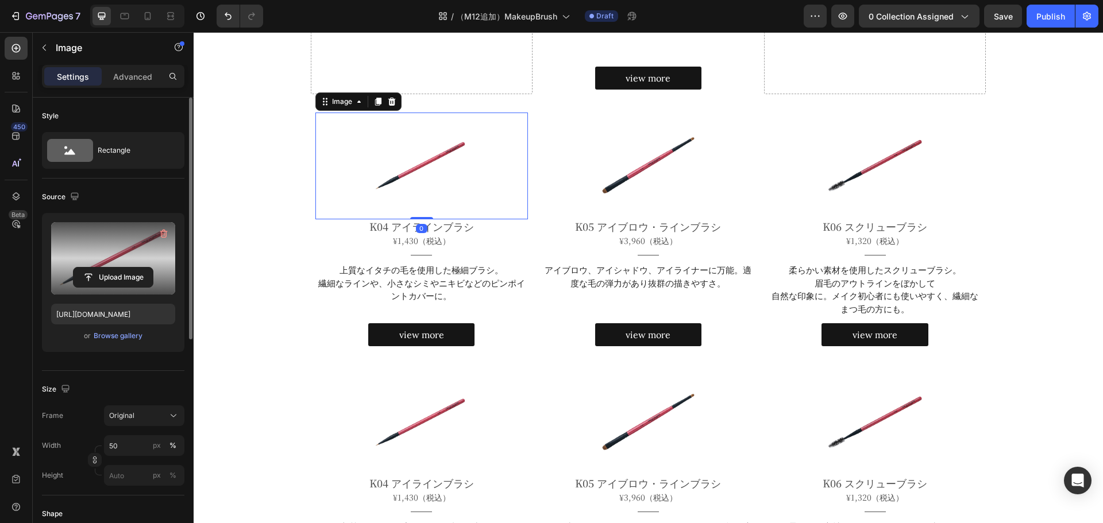
click at [117, 251] on label at bounding box center [113, 258] width 124 height 72
click at [117, 268] on input "file" at bounding box center [113, 278] width 79 height 20
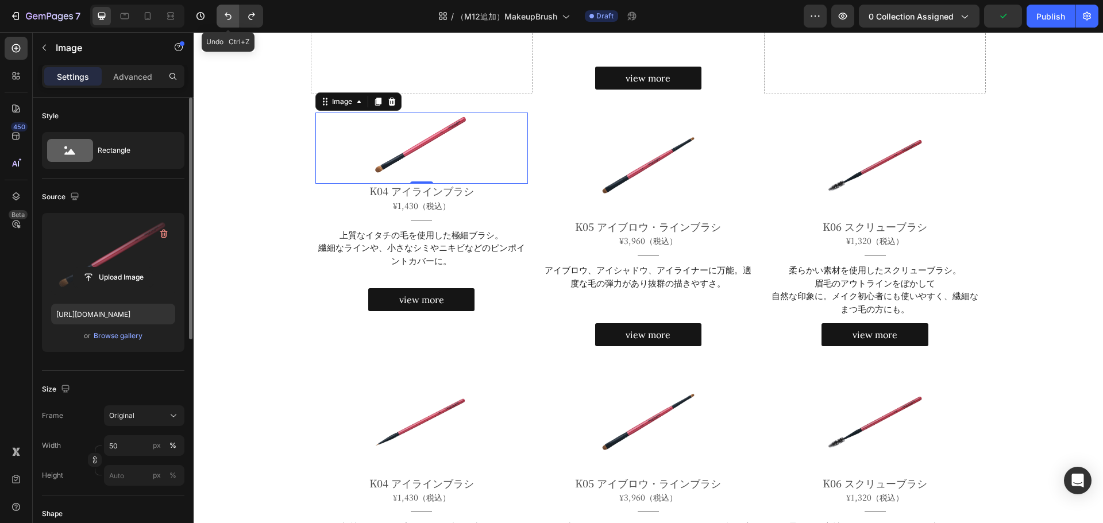
click at [230, 14] on icon "Undo/Redo" at bounding box center [227, 15] width 11 height 11
type input "https://cdn.shopify.com/s/files/1/0603/3768/4685/products/MakeupBrush_K04.jpg?v…"
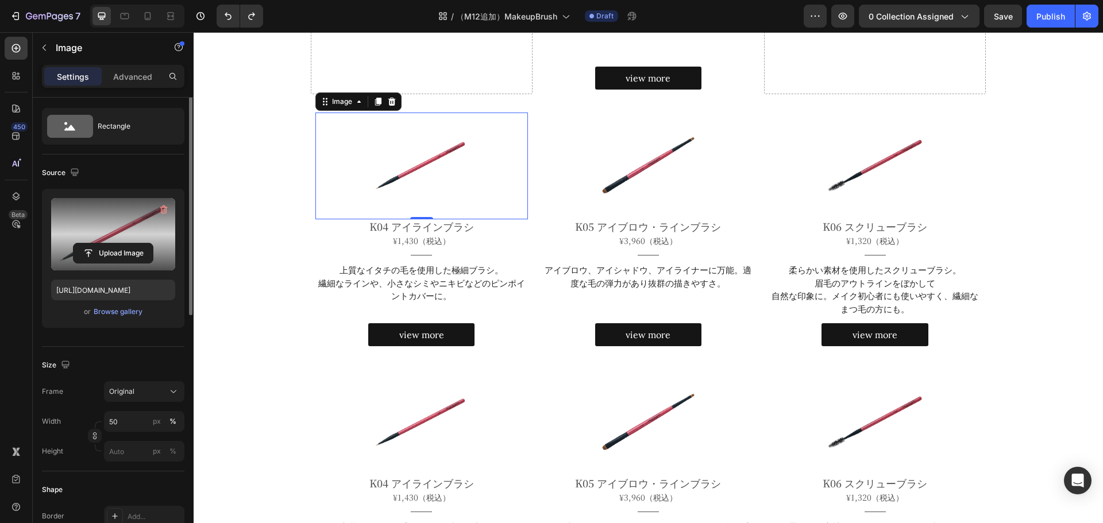
scroll to position [0, 0]
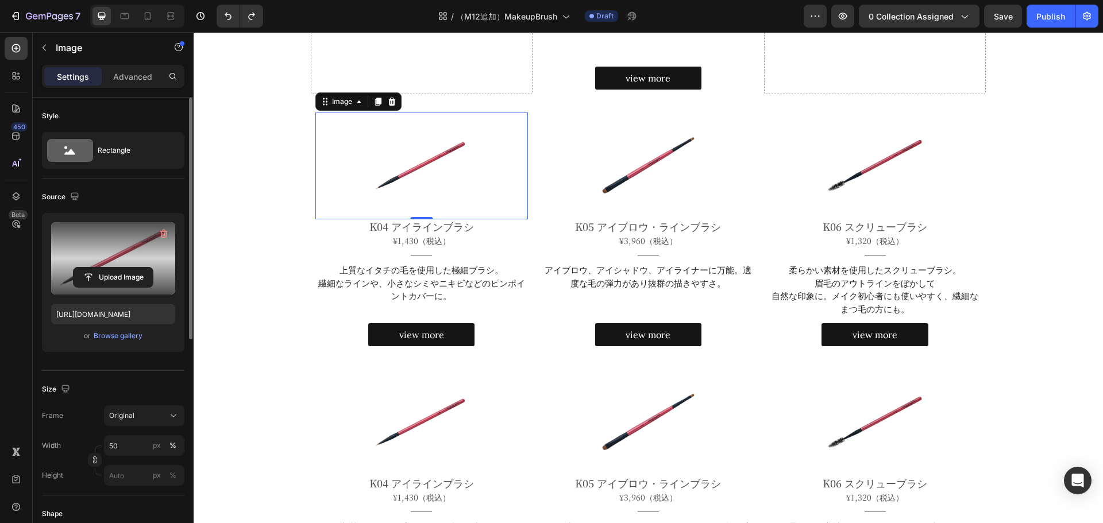
click at [102, 249] on label at bounding box center [113, 258] width 124 height 72
click at [102, 268] on input "file" at bounding box center [113, 278] width 79 height 20
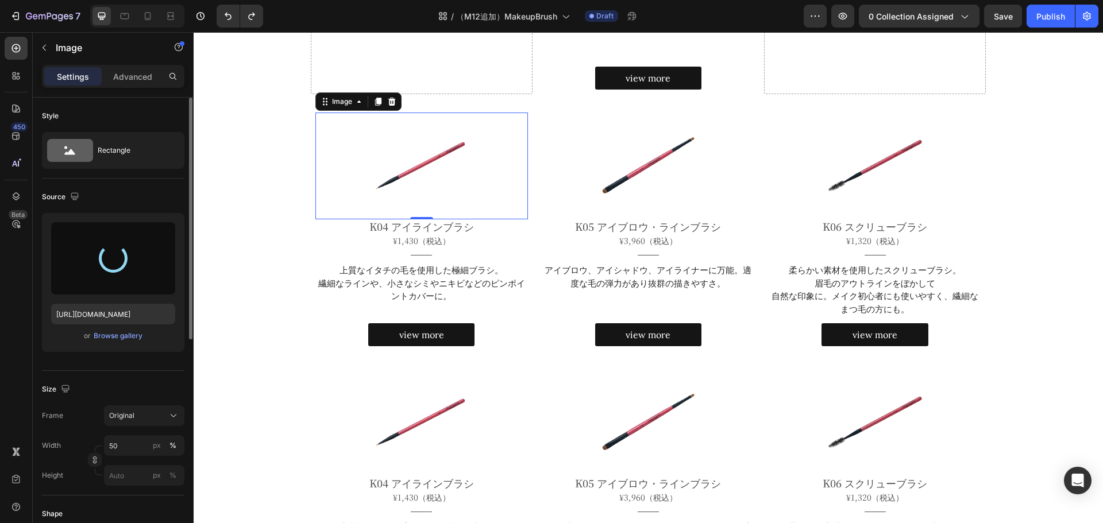
type input "https://cdn.shopify.com/s/files/1/0603/3768/4685/files/gempages_446768302459454…"
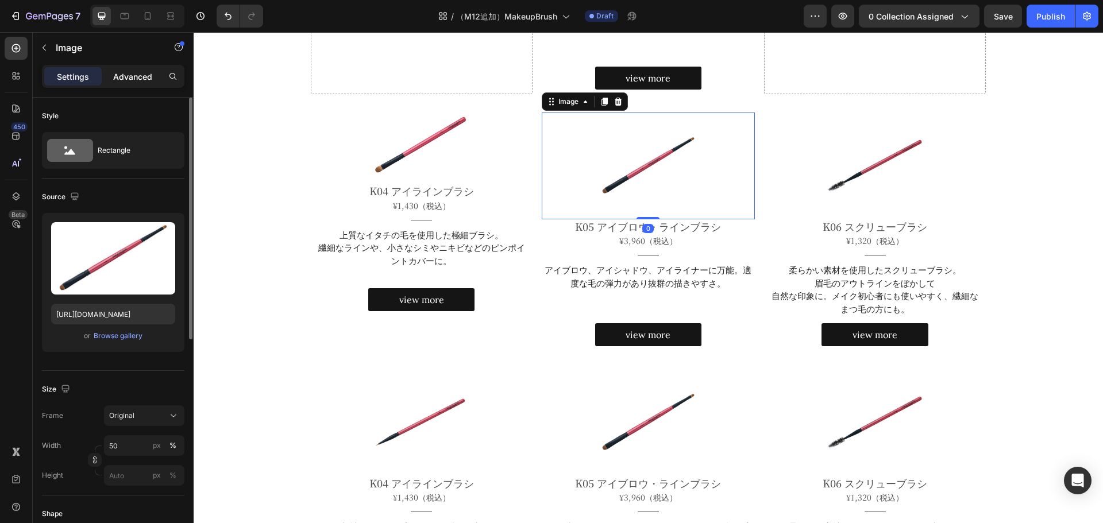
click at [118, 71] on p "Advanced" at bounding box center [132, 77] width 39 height 12
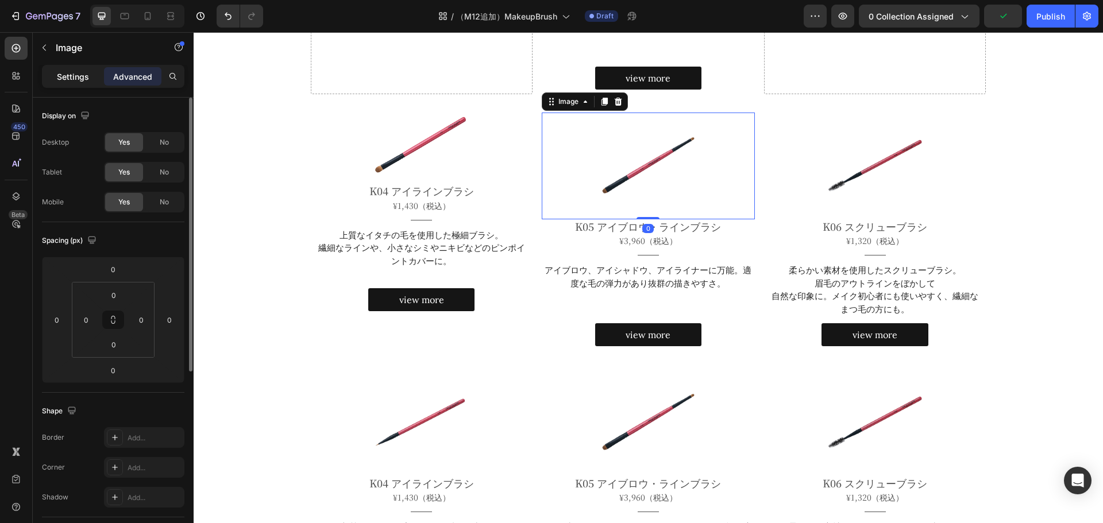
click at [79, 71] on p "Settings" at bounding box center [73, 77] width 32 height 12
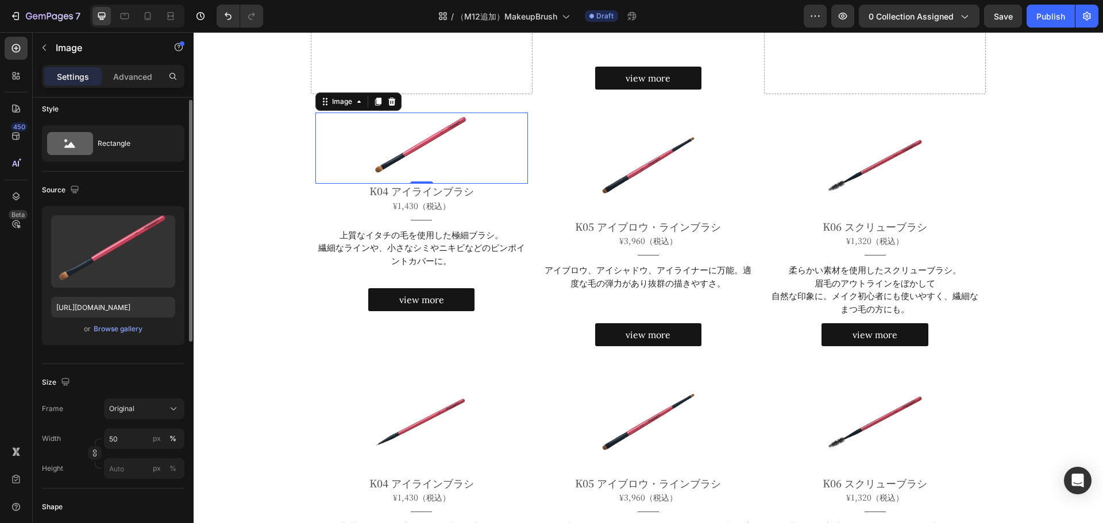
scroll to position [6, 0]
click at [101, 308] on input "https://cdn.shopify.com/s/files/1/0603/3768/4685/files/gempages_446768302459454…" at bounding box center [113, 308] width 124 height 21
paste input "products/MakeupBrush_K01.jpg?v=1736929314"
type input "[URL][DOMAIN_NAME]"
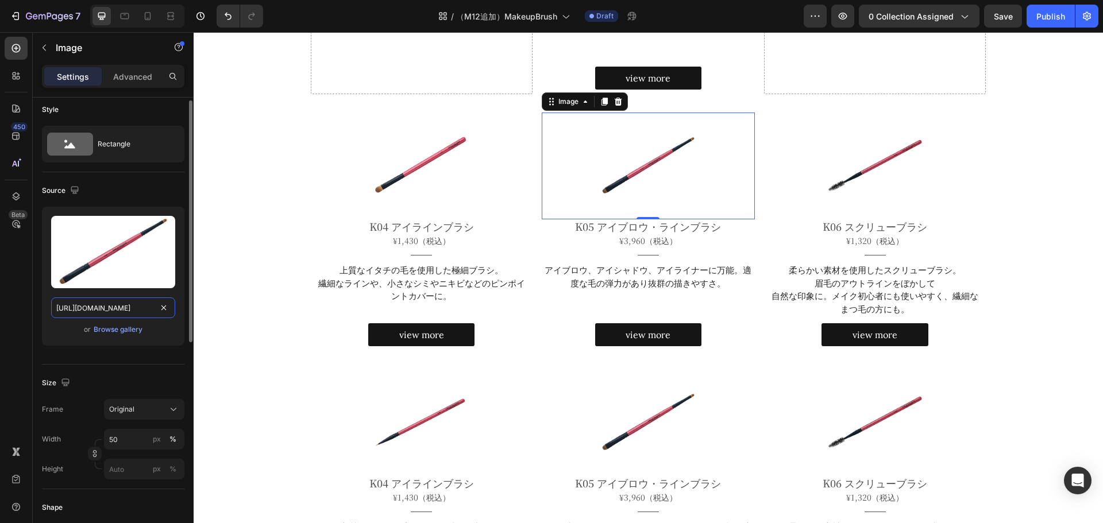
click at [106, 305] on input "https://cdn.shopify.com/s/files/1/0603/3768/4685/products/MakeupBrush_K05.jpg?v…" at bounding box center [113, 308] width 124 height 21
paste input "2.jpg?v=1736929289"
type input "[URL][DOMAIN_NAME]"
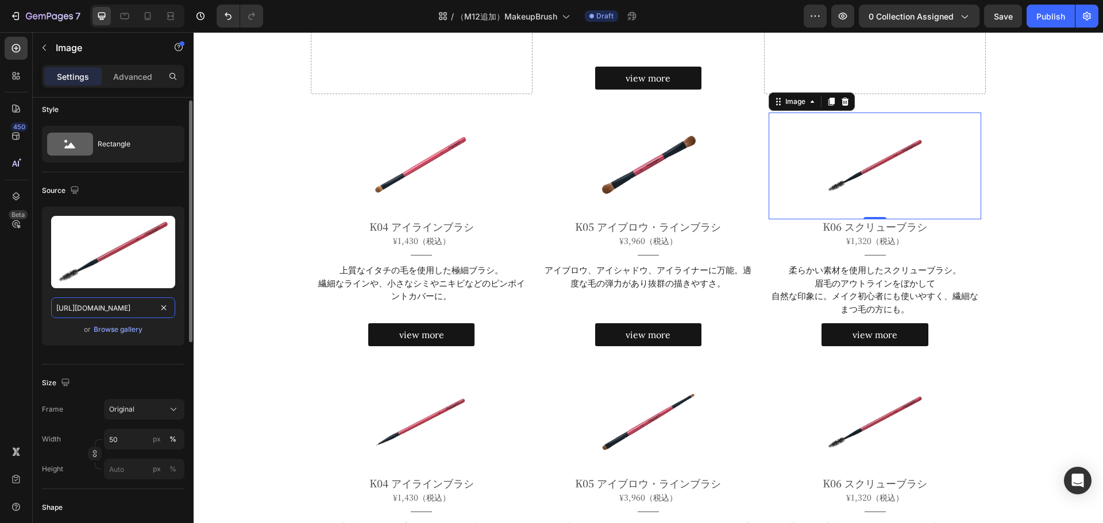
click at [68, 311] on input "https://cdn.shopify.com/s/files/1/0603/3768/4685/products/MakeupBrush_K06.jpg?v…" at bounding box center [113, 308] width 124 height 21
paste input "3.jpg?v=1736929334"
type input "[URL][DOMAIN_NAME]"
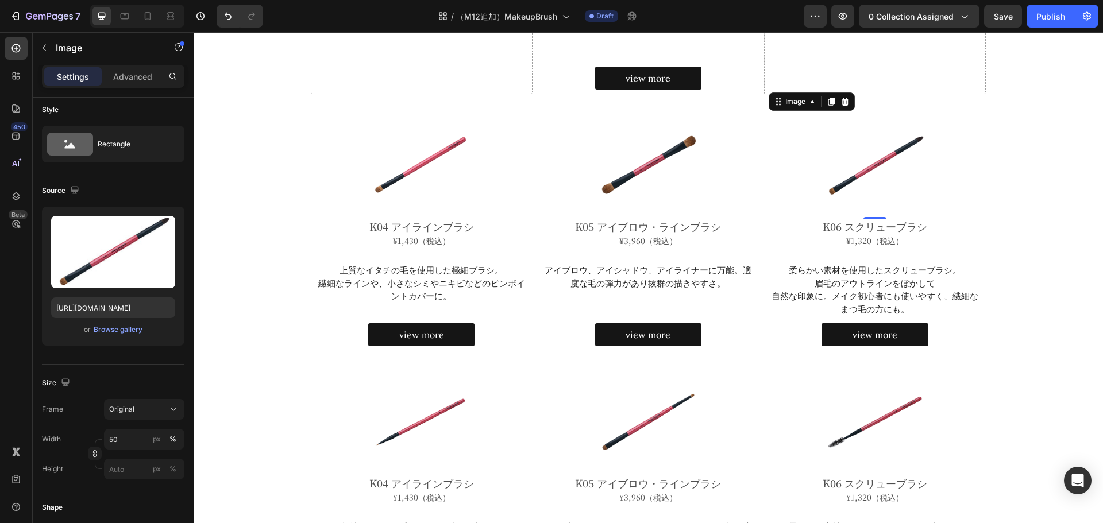
scroll to position [0, 0]
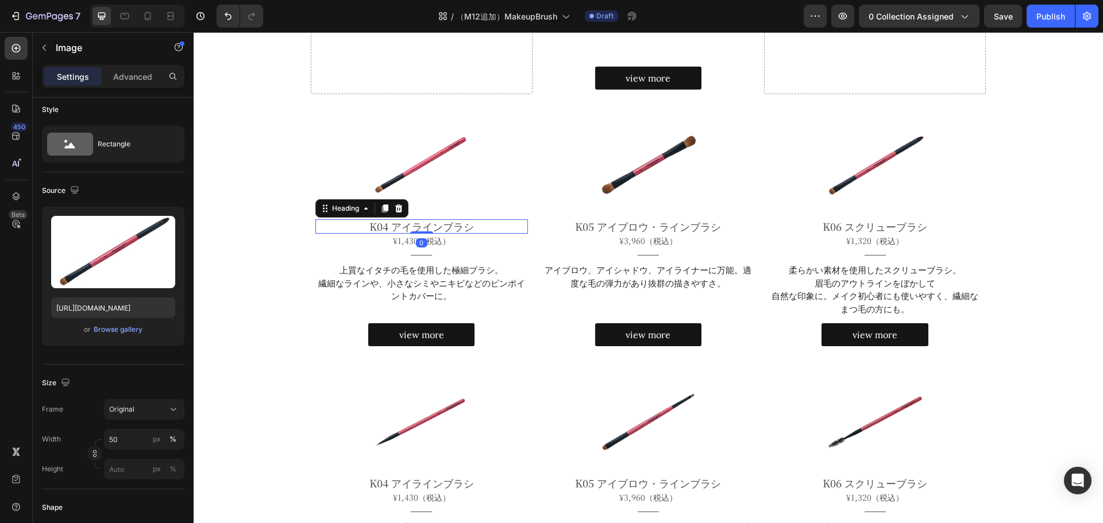
click at [434, 227] on h2 "K04 アイラインブラシ" at bounding box center [421, 226] width 213 height 15
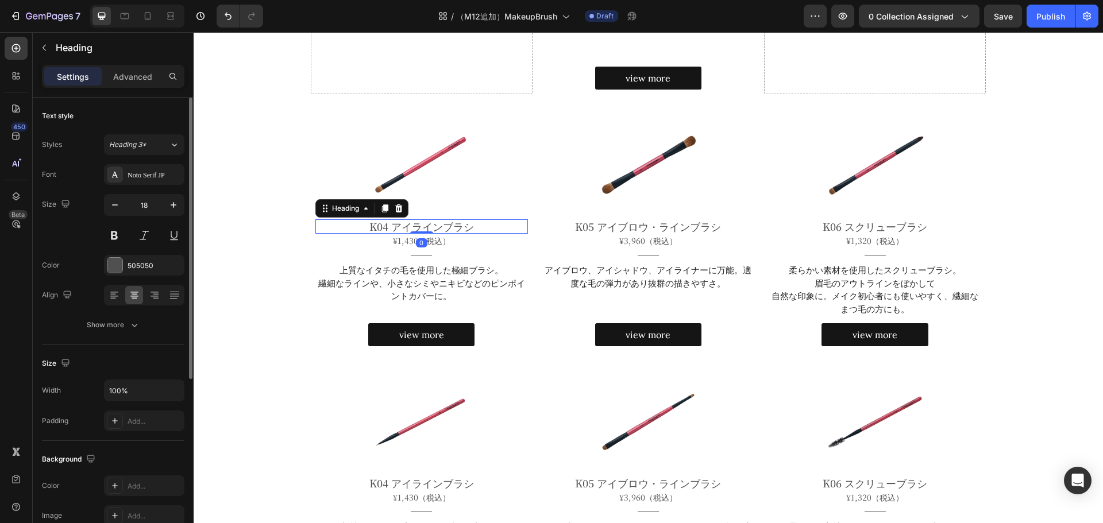
click at [434, 227] on h2 "K04 アイラインブラシ" at bounding box center [421, 226] width 213 height 15
click at [434, 227] on p "K04 アイラインブラシ" at bounding box center [422, 227] width 211 height 13
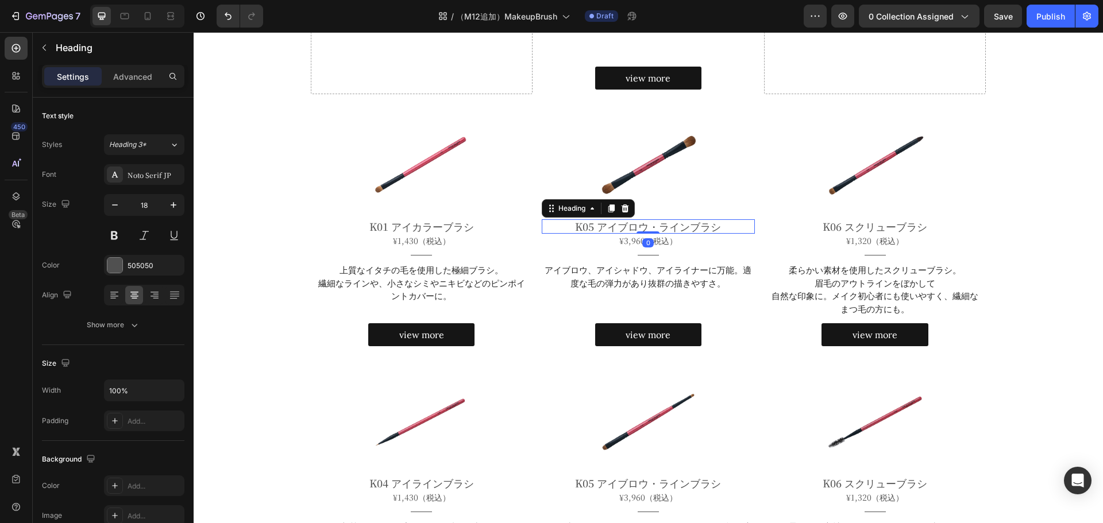
click at [665, 225] on h2 "K05 アイブロウ・ラインブラシ" at bounding box center [648, 226] width 213 height 15
click at [665, 225] on p "K05 アイブロウ・ラインブラシ" at bounding box center [648, 227] width 211 height 13
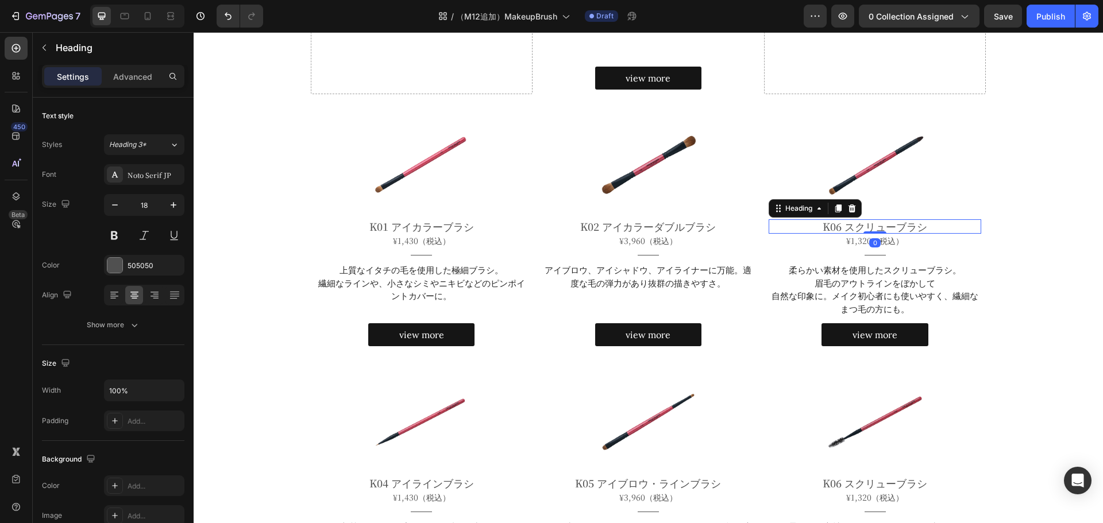
click at [835, 223] on h2 "K06 スクリューブラシ" at bounding box center [875, 226] width 213 height 15
click at [835, 223] on p "K06 スクリューブラシ" at bounding box center [875, 227] width 211 height 13
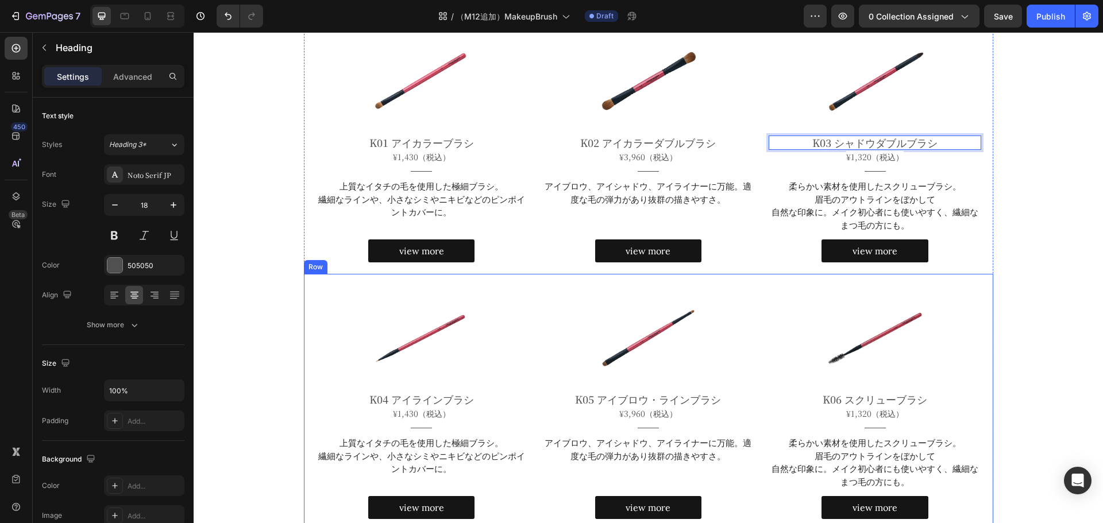
scroll to position [621, 0]
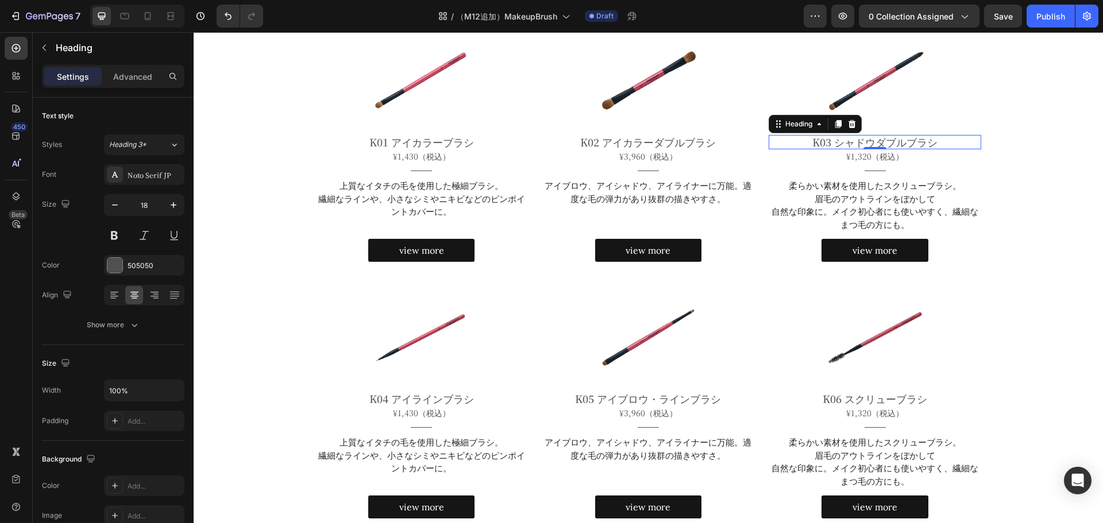
click at [68, 72] on p "Settings" at bounding box center [73, 77] width 32 height 12
click at [68, 48] on p "Heading" at bounding box center [118, 48] width 124 height 14
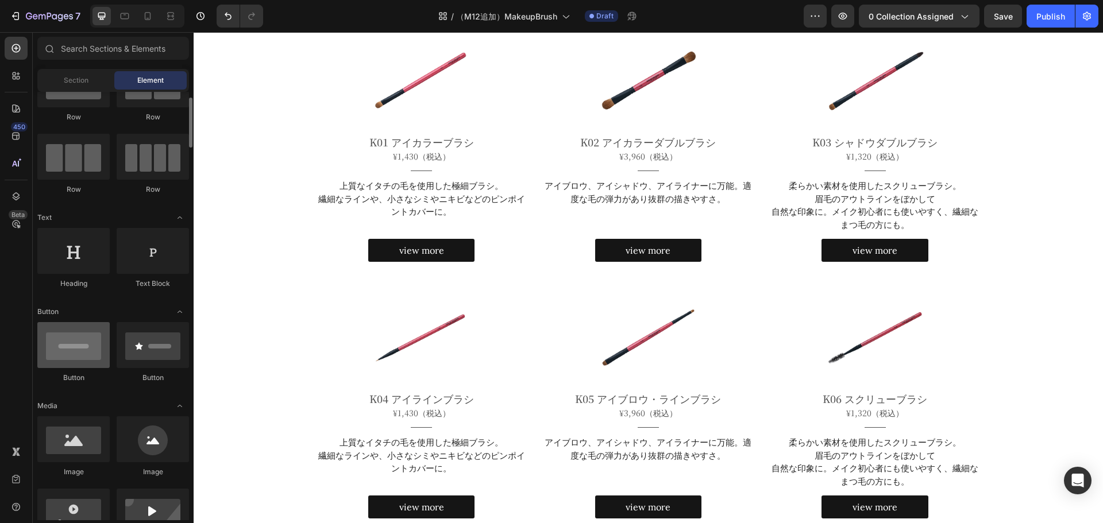
scroll to position [55, 0]
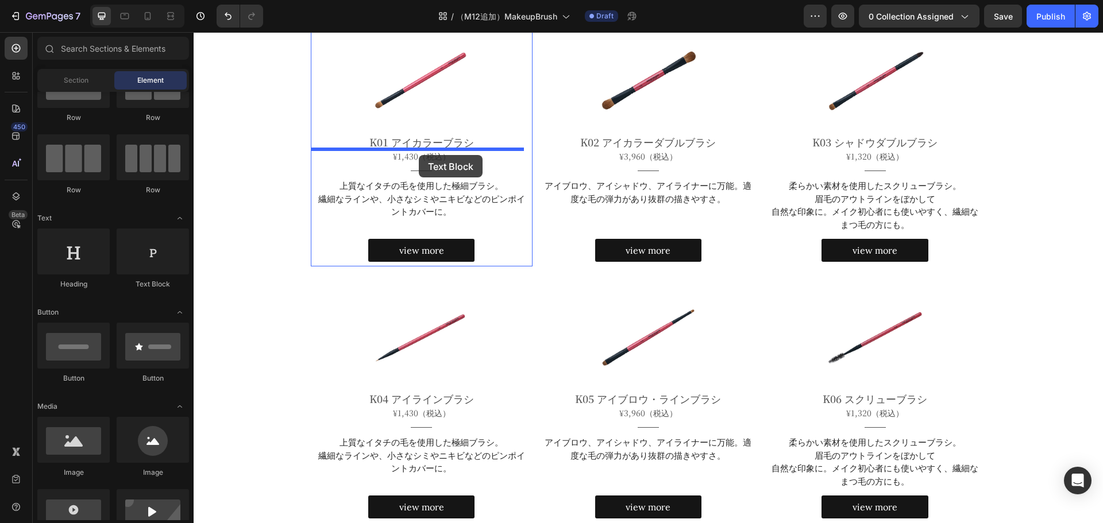
drag, startPoint x: 348, startPoint y: 287, endPoint x: 419, endPoint y: 155, distance: 149.6
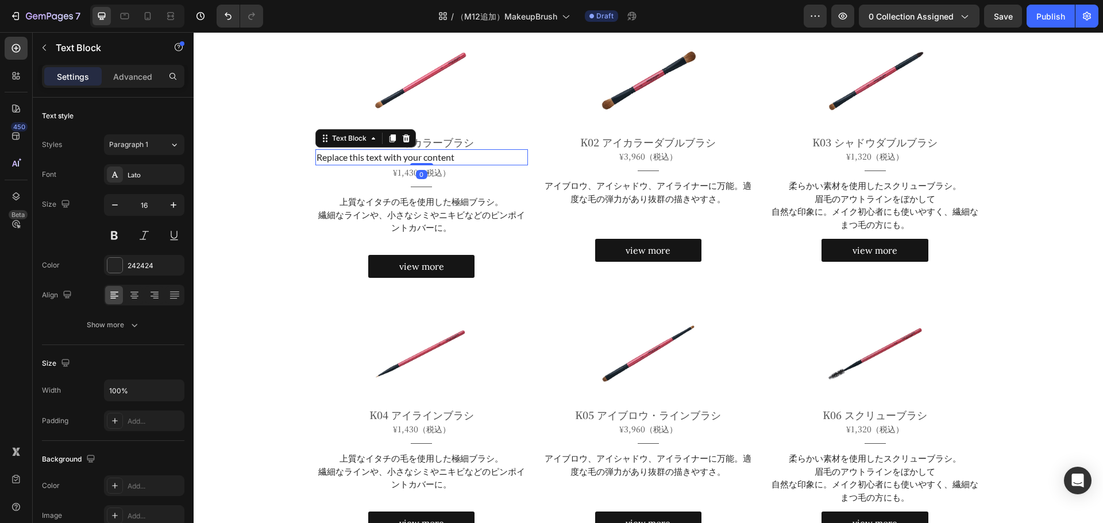
click at [419, 155] on div "Replace this text with your content" at bounding box center [421, 157] width 213 height 16
click at [419, 155] on p "Replace this text with your content" at bounding box center [422, 158] width 211 height 14
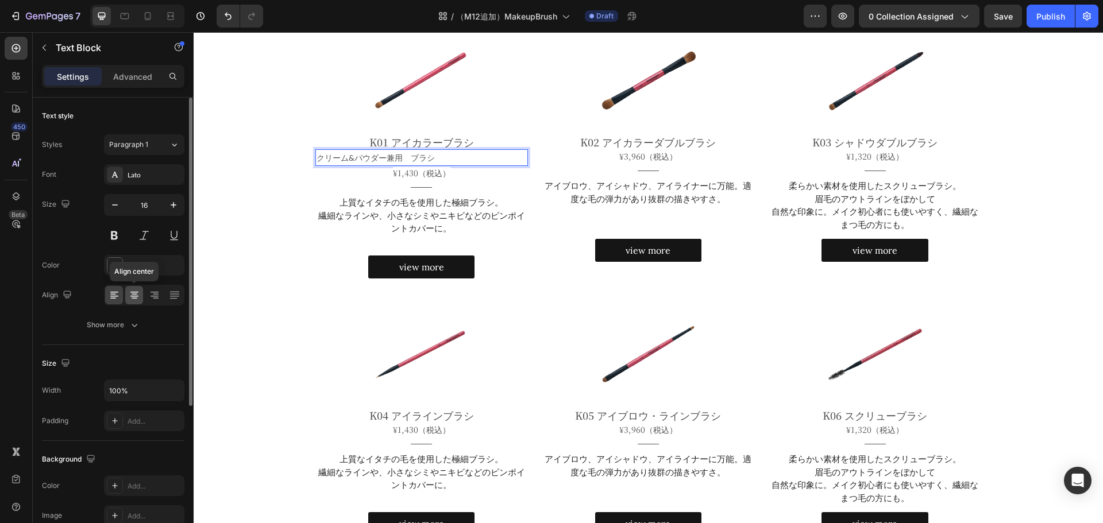
click at [133, 294] on icon at bounding box center [134, 295] width 11 height 11
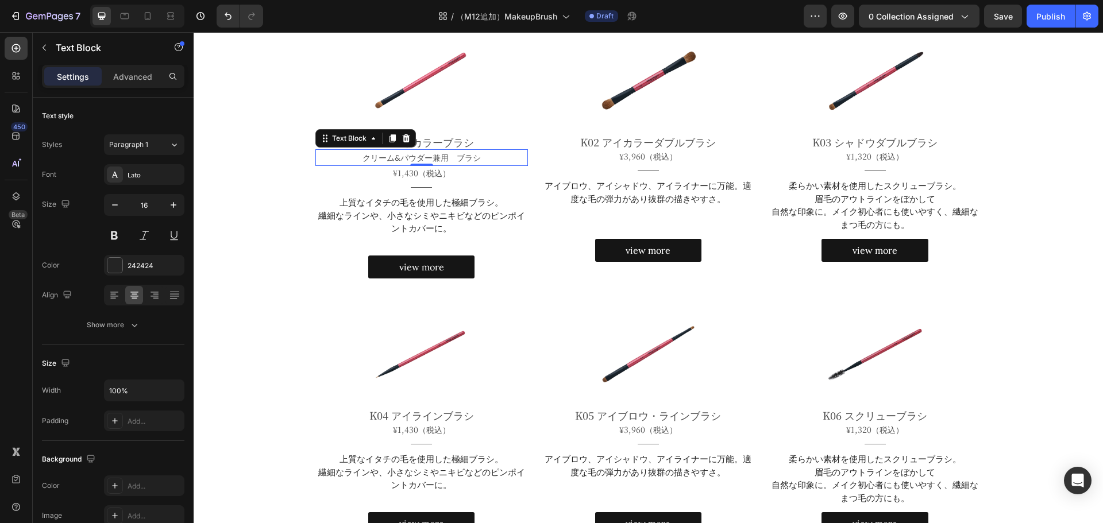
click at [388, 160] on span "クリーム&パウダー兼用　ブラシ" at bounding box center [421, 158] width 118 height 10
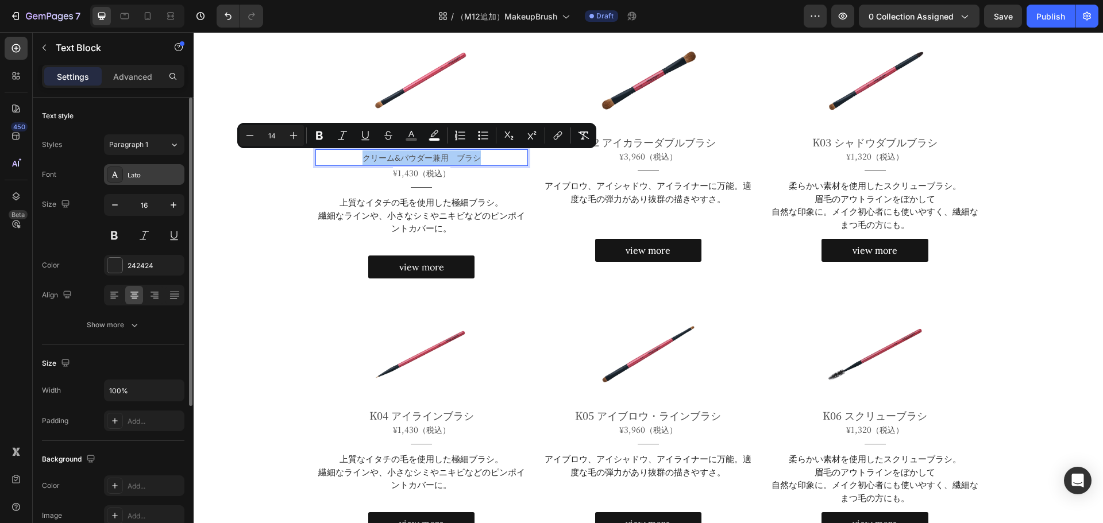
click at [153, 174] on div "Lato" at bounding box center [155, 175] width 54 height 10
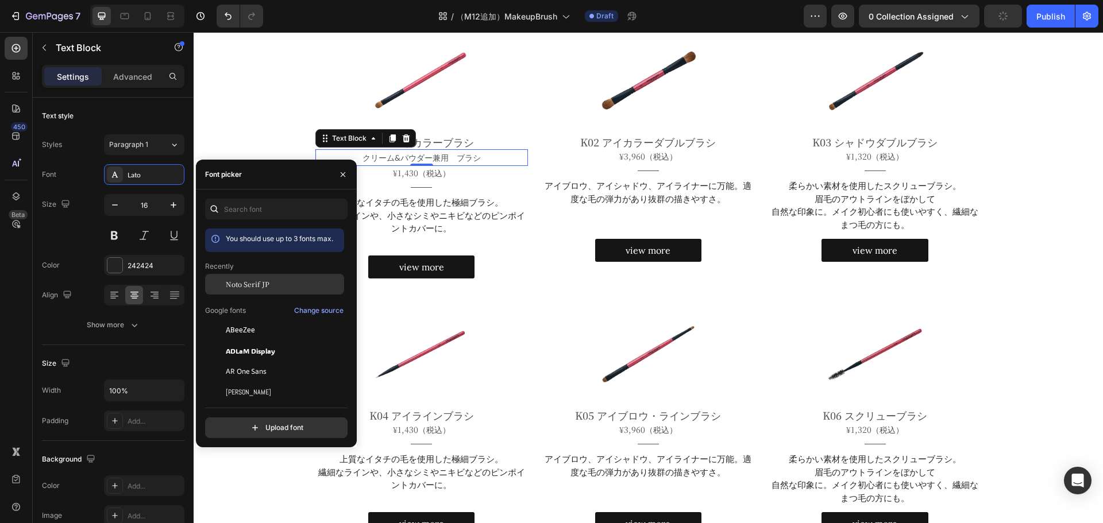
click at [237, 283] on span "Noto Serif JP" at bounding box center [248, 284] width 44 height 10
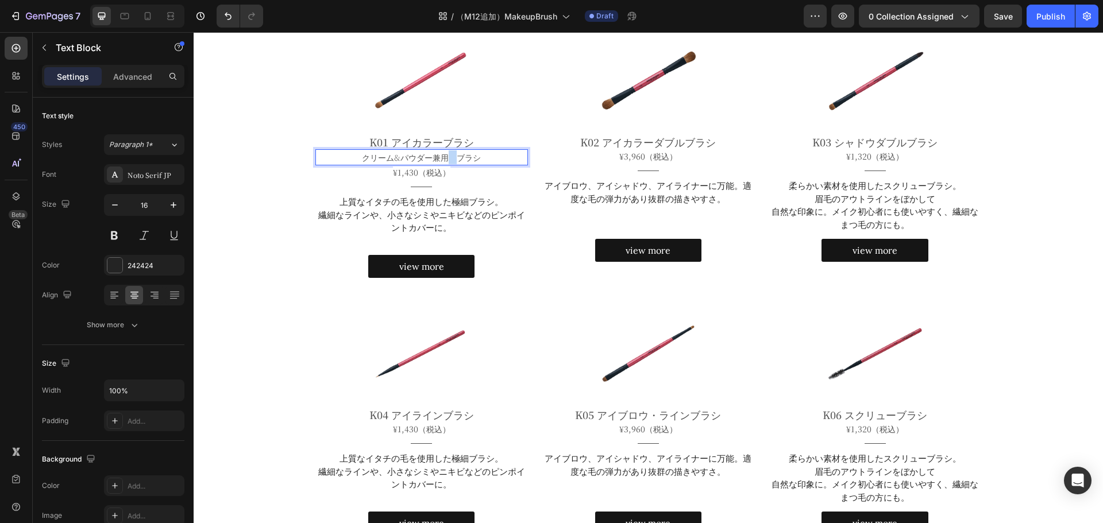
click at [444, 159] on span "クリーム&パウダー兼用　ブラシ" at bounding box center [421, 157] width 119 height 11
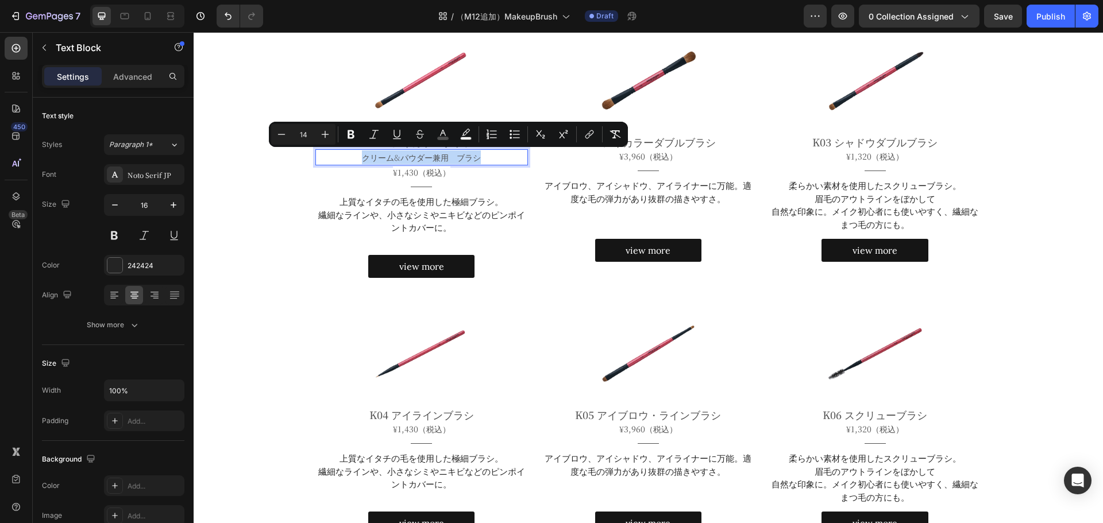
click at [444, 159] on span "クリーム&パウダー兼用　ブラシ" at bounding box center [421, 157] width 119 height 11
click at [248, 136] on icon "Editor contextual toolbar" at bounding box center [249, 134] width 11 height 11
type input "13"
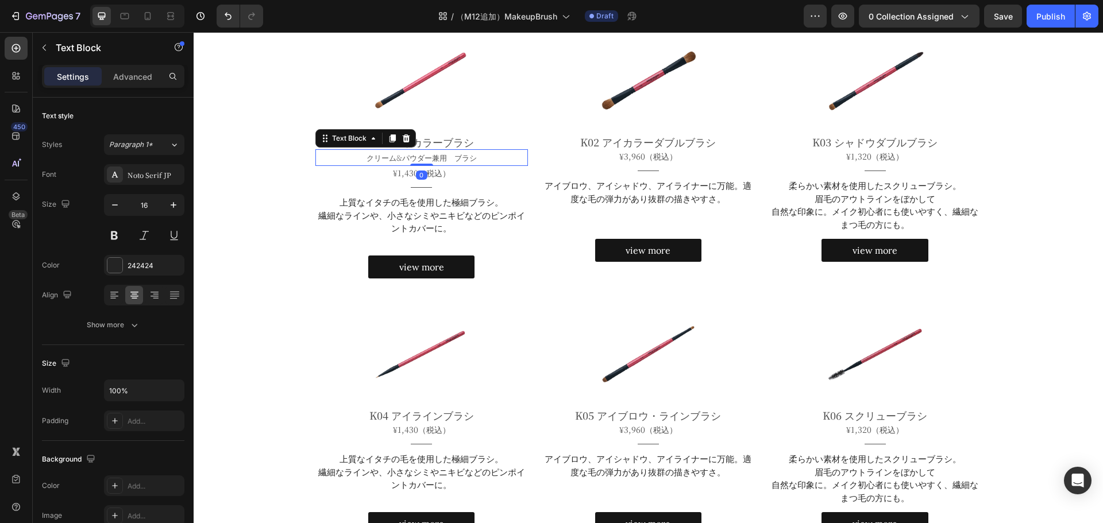
click at [428, 159] on span "クリーム&パウダー兼用　ブラシ" at bounding box center [422, 157] width 110 height 11
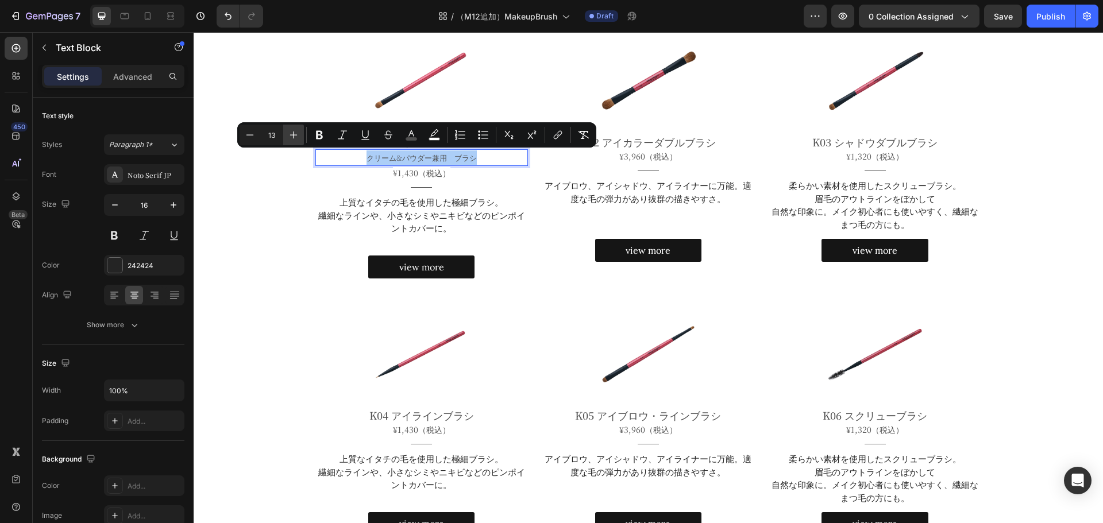
click at [294, 134] on icon "Editor contextual toolbar" at bounding box center [293, 134] width 11 height 11
type input "14"
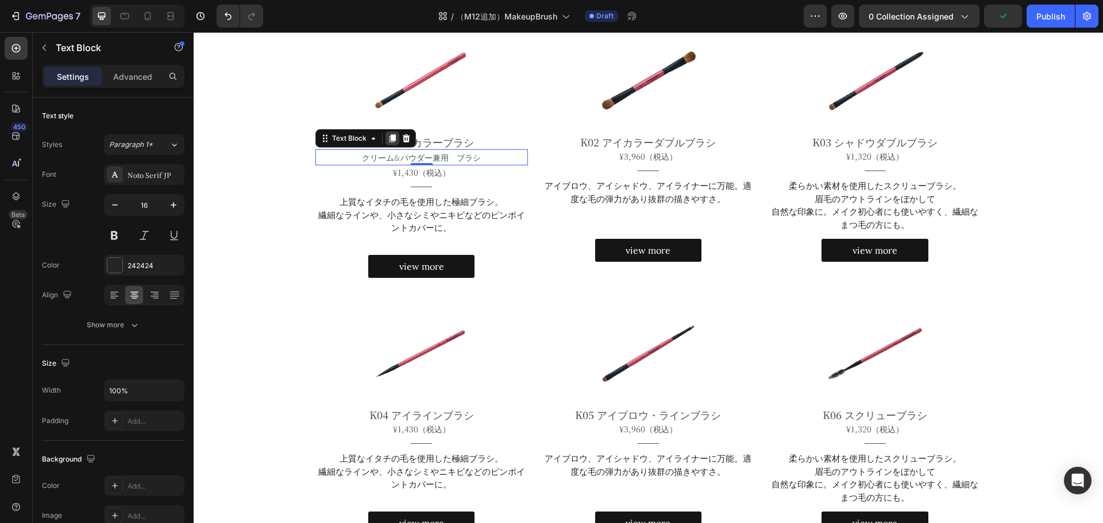
click at [388, 135] on icon at bounding box center [392, 138] width 9 height 9
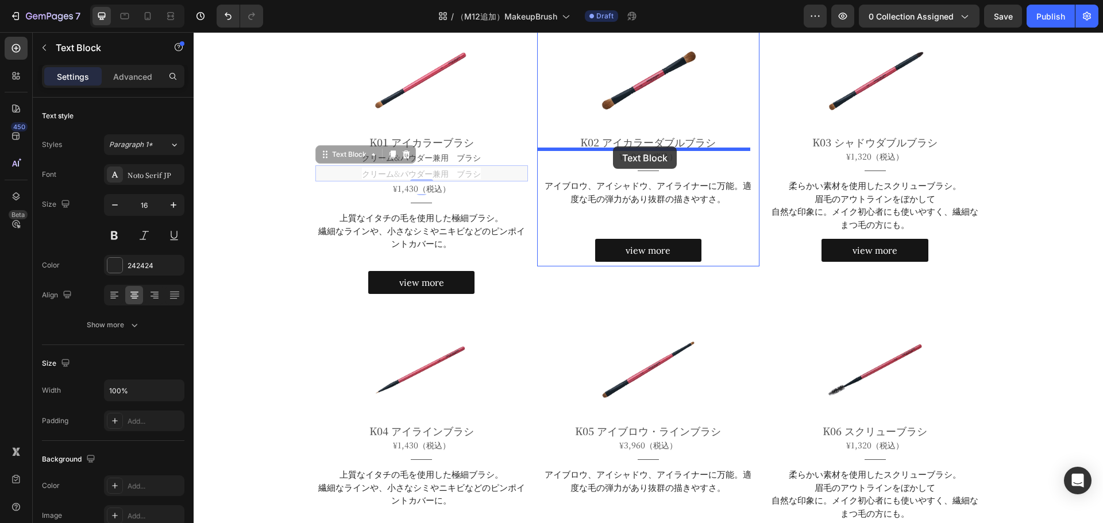
drag, startPoint x: 330, startPoint y: 154, endPoint x: 613, endPoint y: 146, distance: 283.3
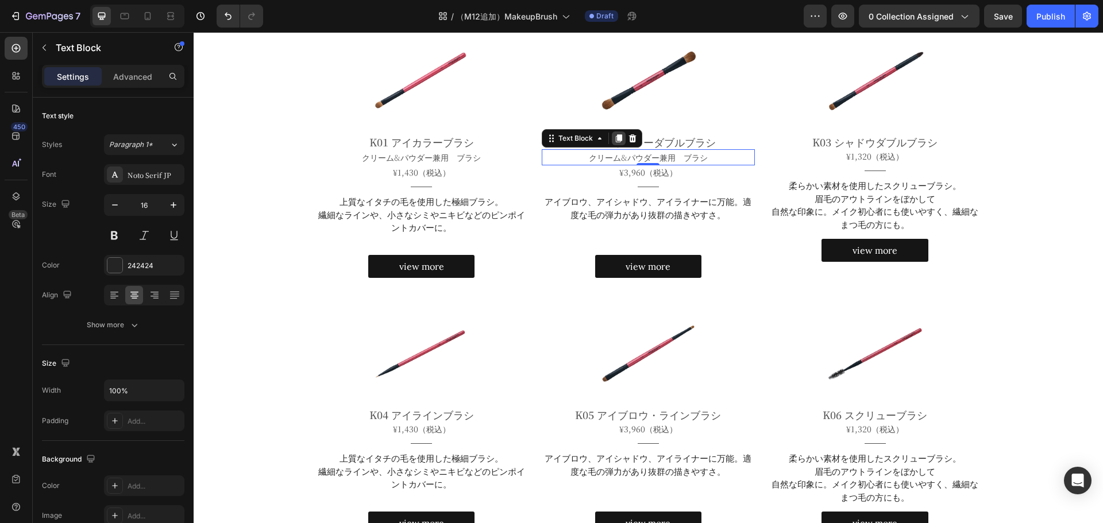
click at [616, 142] on icon at bounding box center [619, 139] width 6 height 8
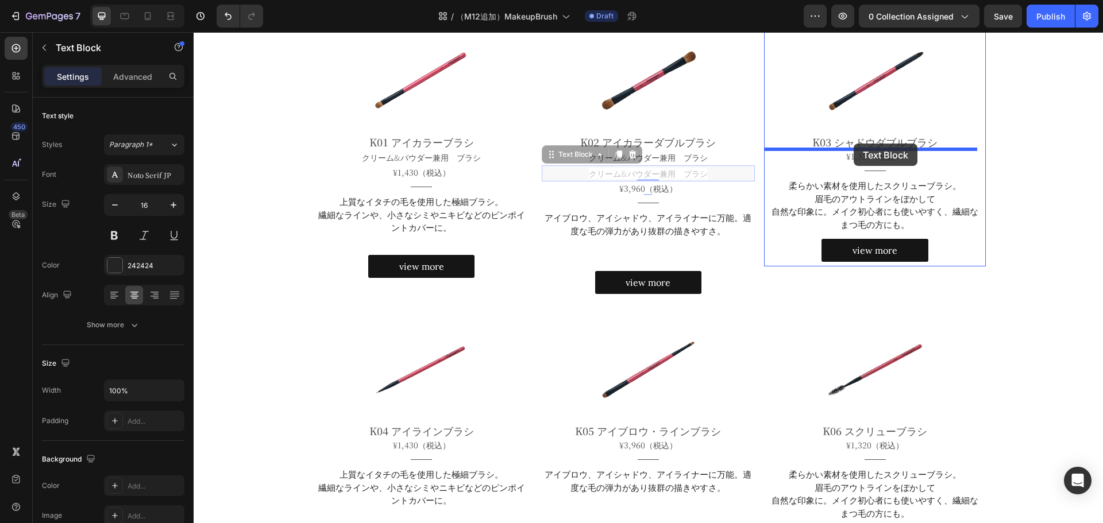
drag, startPoint x: 557, startPoint y: 151, endPoint x: 854, endPoint y: 144, distance: 296.5
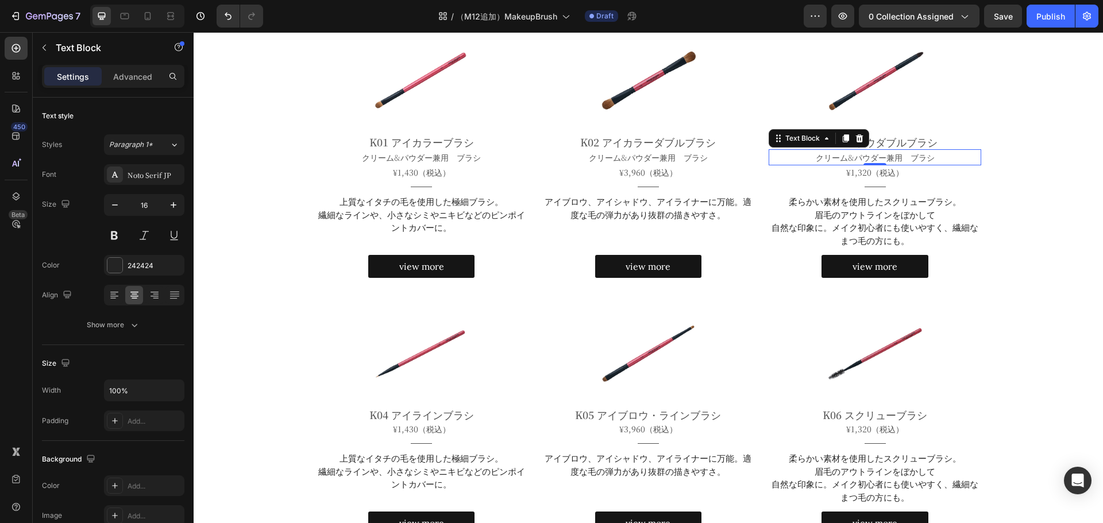
click at [901, 159] on span "クリーム&パウダー兼用　ブラシ" at bounding box center [875, 157] width 119 height 11
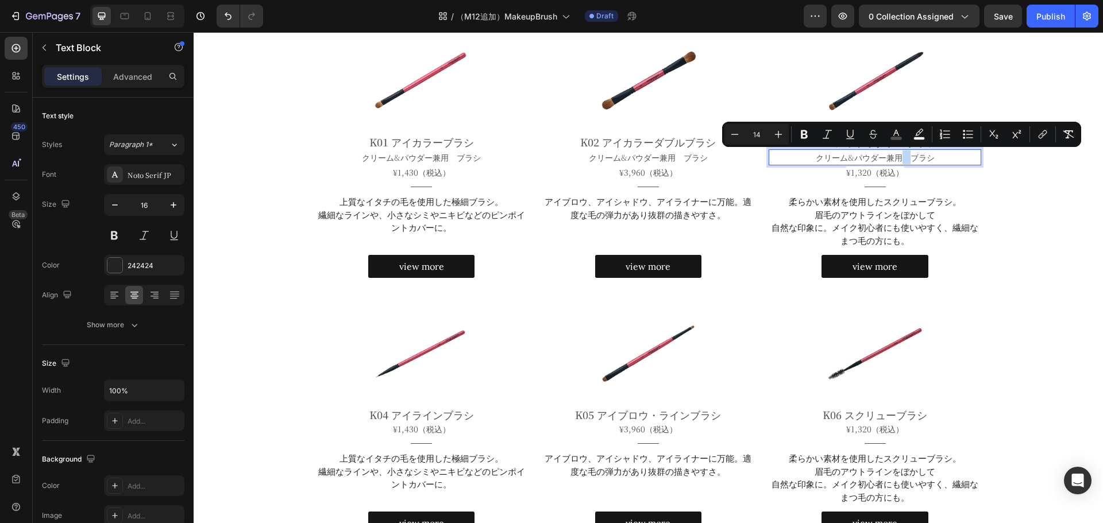
click at [901, 159] on span "クリーム&パウダー兼用　ブラシ" at bounding box center [875, 157] width 119 height 11
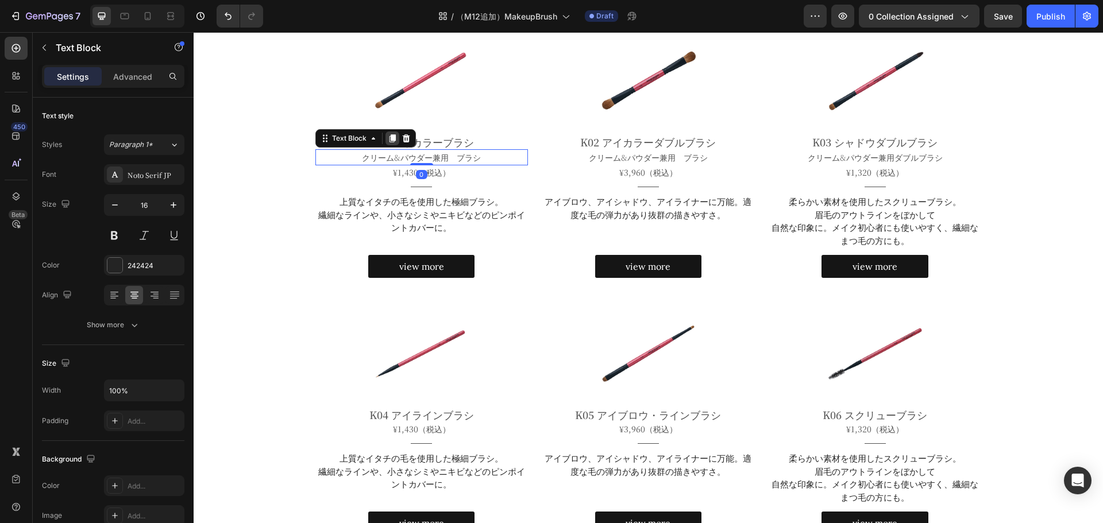
click at [389, 140] on icon at bounding box center [392, 139] width 6 height 8
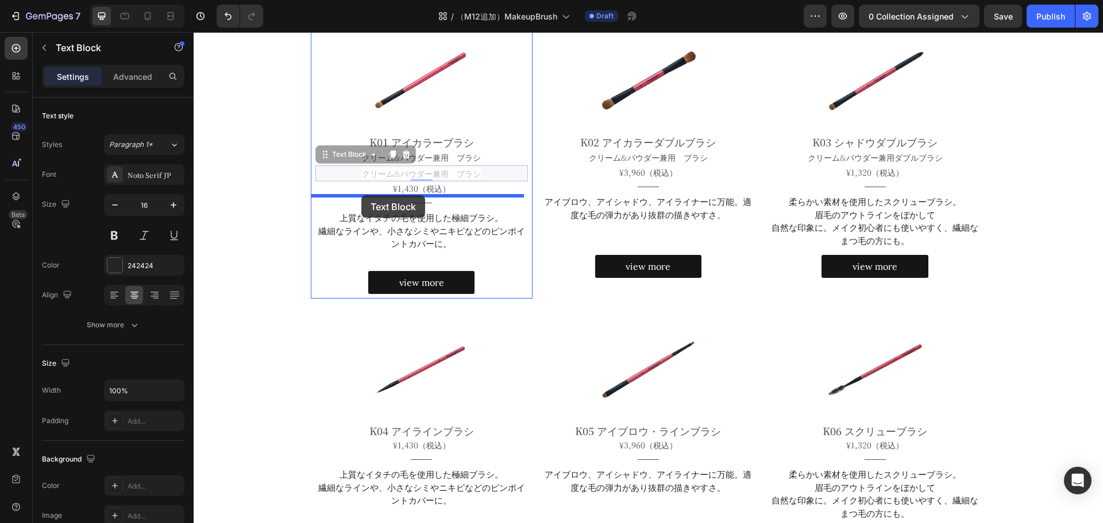
drag, startPoint x: 329, startPoint y: 157, endPoint x: 361, endPoint y: 195, distance: 50.5
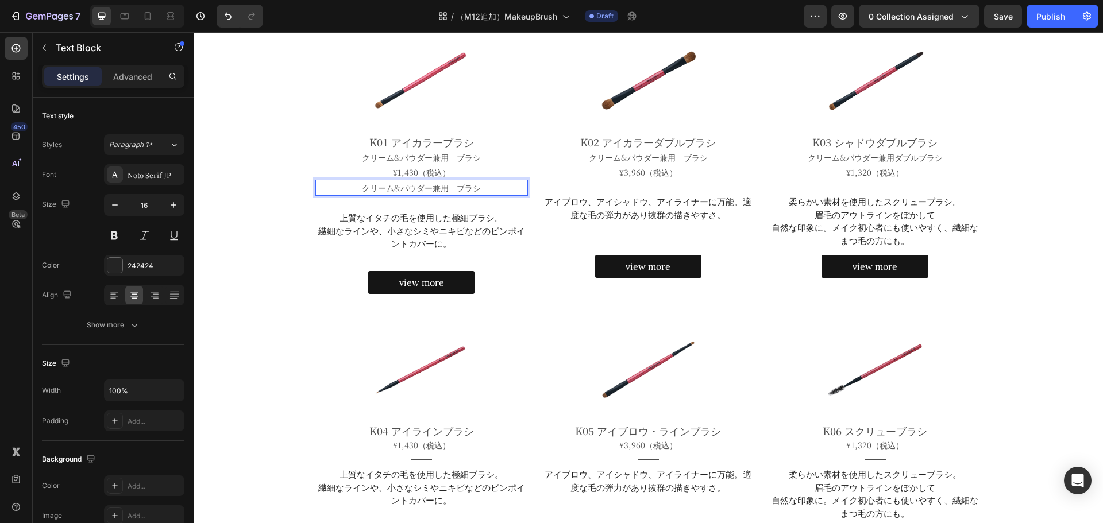
click at [429, 183] on span "クリーム&パウダー兼用　ブラシ" at bounding box center [421, 187] width 119 height 11
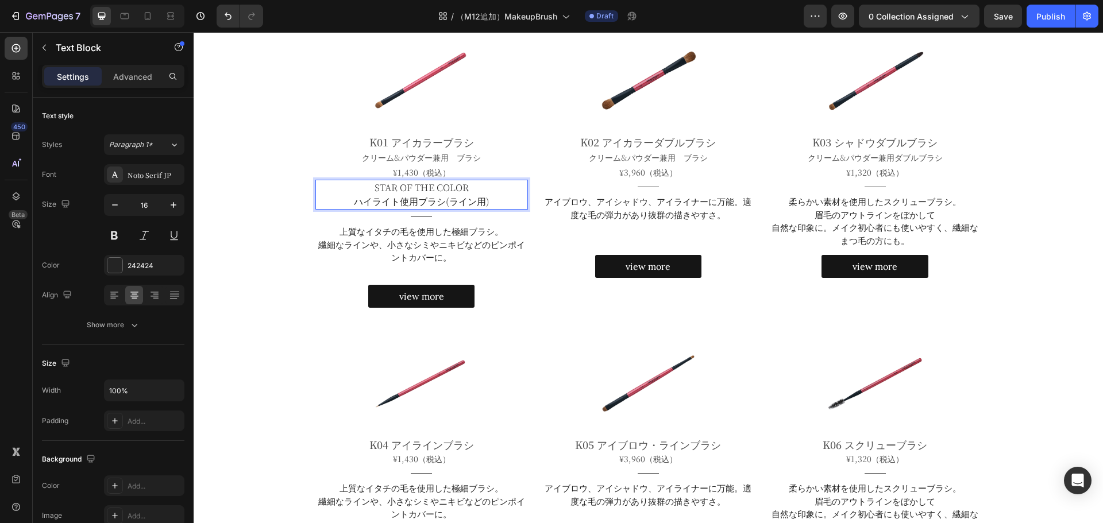
click at [429, 183] on p "STAR OF THE COLOR" at bounding box center [422, 188] width 211 height 14
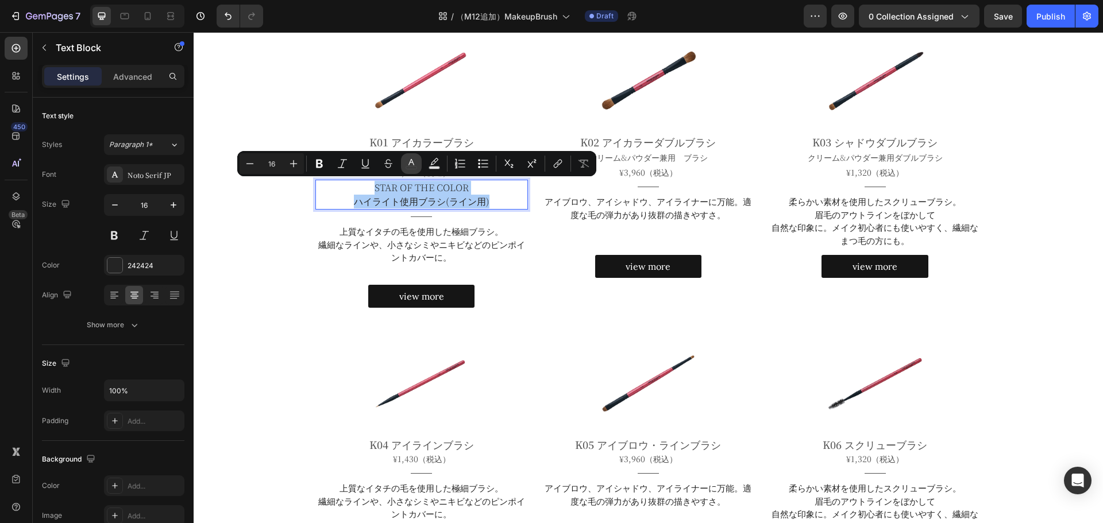
click at [412, 165] on icon "Editor contextual toolbar" at bounding box center [411, 163] width 11 height 11
type input "242424"
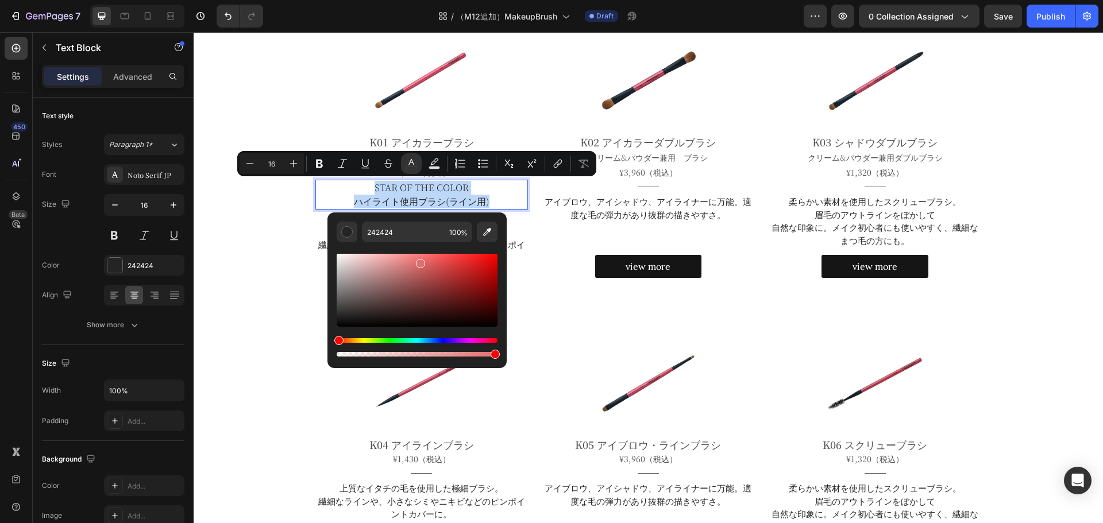
click at [419, 261] on div "Editor contextual toolbar" at bounding box center [417, 290] width 161 height 73
type input "FF6666"
drag, startPoint x: 419, startPoint y: 261, endPoint x: 433, endPoint y: 248, distance: 19.9
click at [433, 248] on div "Editor contextual toolbar" at bounding box center [417, 300] width 161 height 117
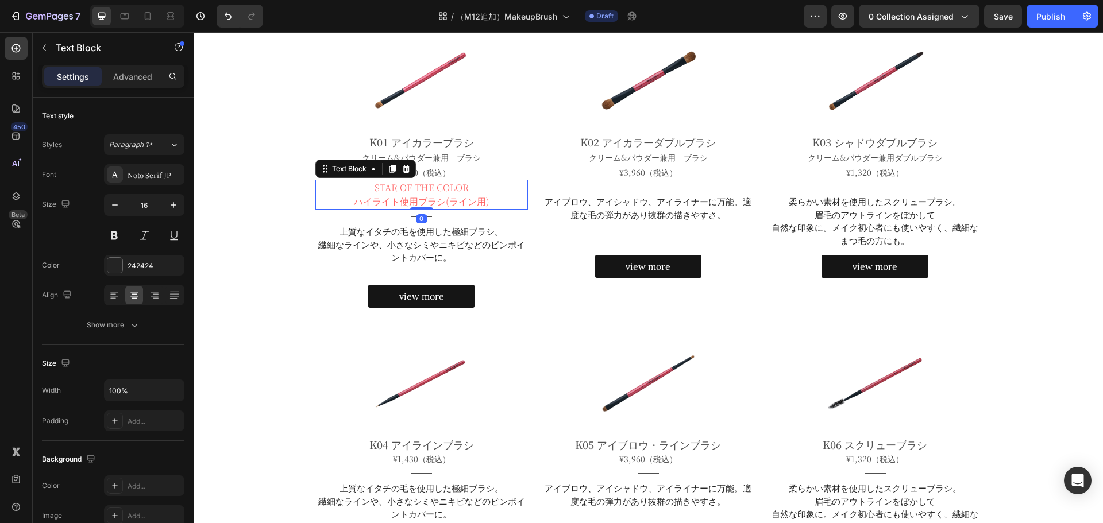
click at [414, 207] on span "ハイライト使用ブラシ(ライン用)" at bounding box center [422, 201] width 136 height 13
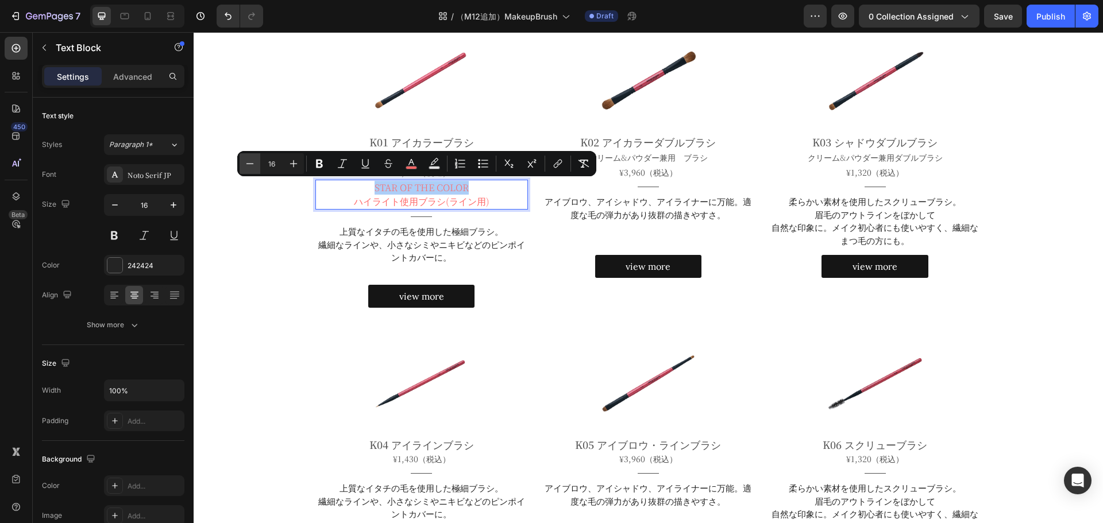
click at [249, 164] on icon "Editor contextual toolbar" at bounding box center [249, 163] width 11 height 11
type input "14"
click at [119, 206] on icon "button" at bounding box center [114, 204] width 11 height 11
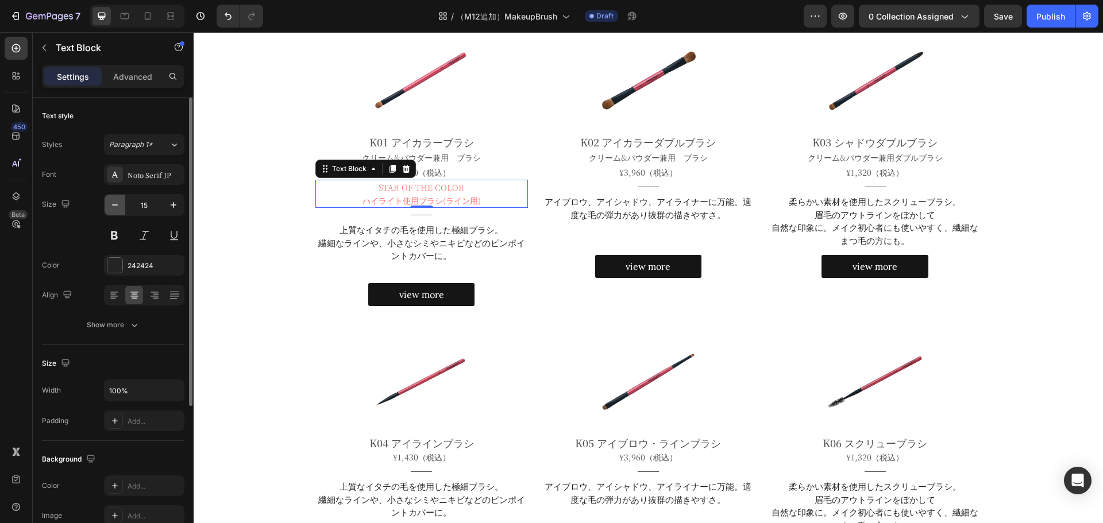
click at [119, 206] on icon "button" at bounding box center [114, 204] width 11 height 11
type input "14"
click at [390, 170] on icon at bounding box center [392, 169] width 6 height 8
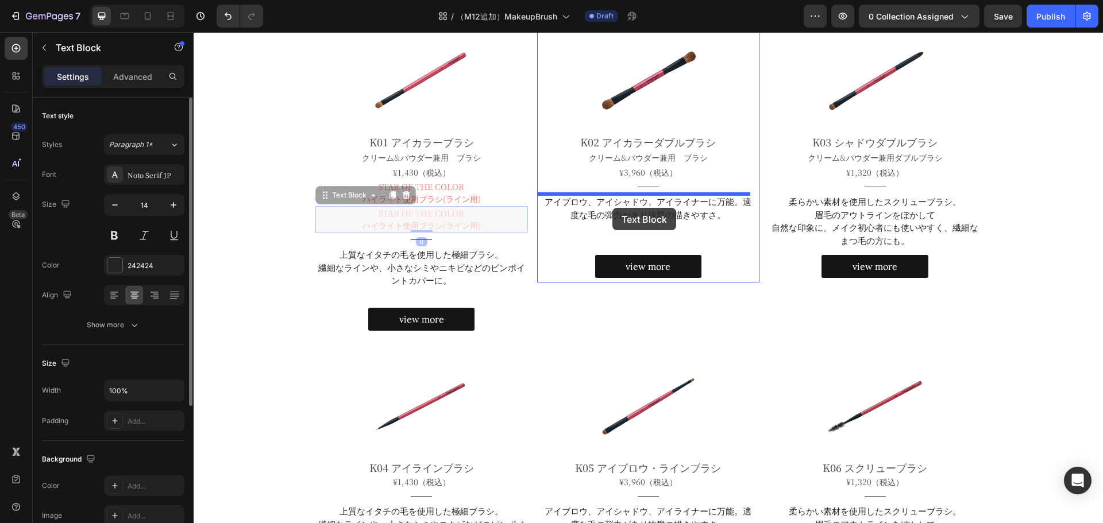
drag, startPoint x: 341, startPoint y: 191, endPoint x: 612, endPoint y: 208, distance: 272.2
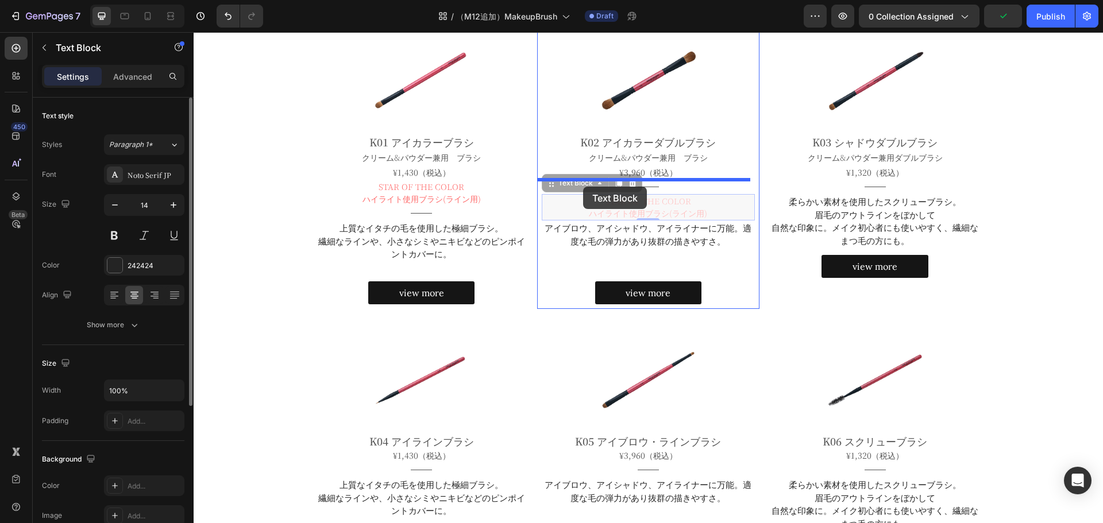
drag, startPoint x: 569, startPoint y: 187, endPoint x: 583, endPoint y: 187, distance: 14.4
click at [583, 187] on div "Header Base Makeup Brush Heading ベースメイク用ブラシ Heading Title Line Drop element her…" at bounding box center [648, 396] width 909 height 1971
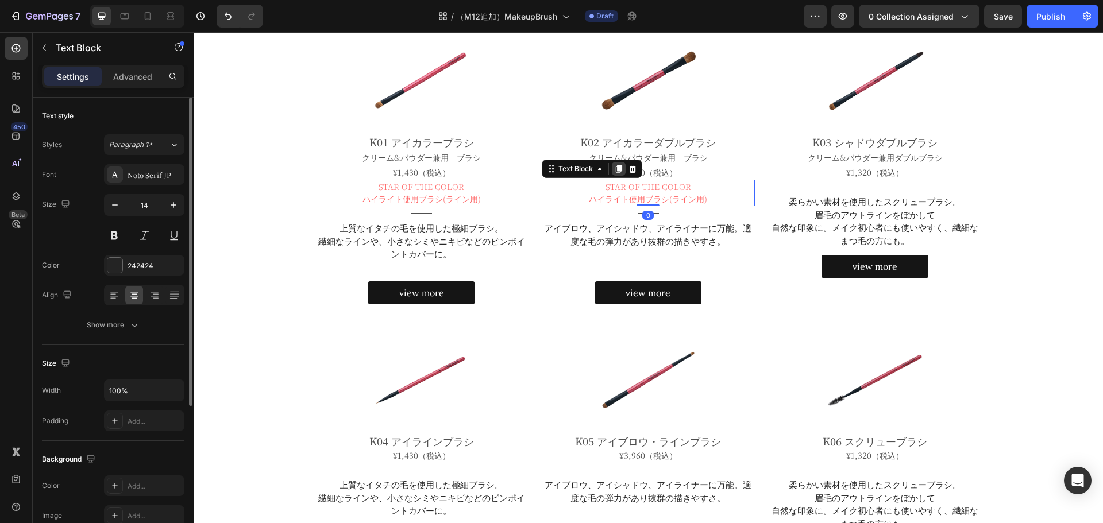
click at [615, 172] on icon at bounding box center [618, 168] width 9 height 9
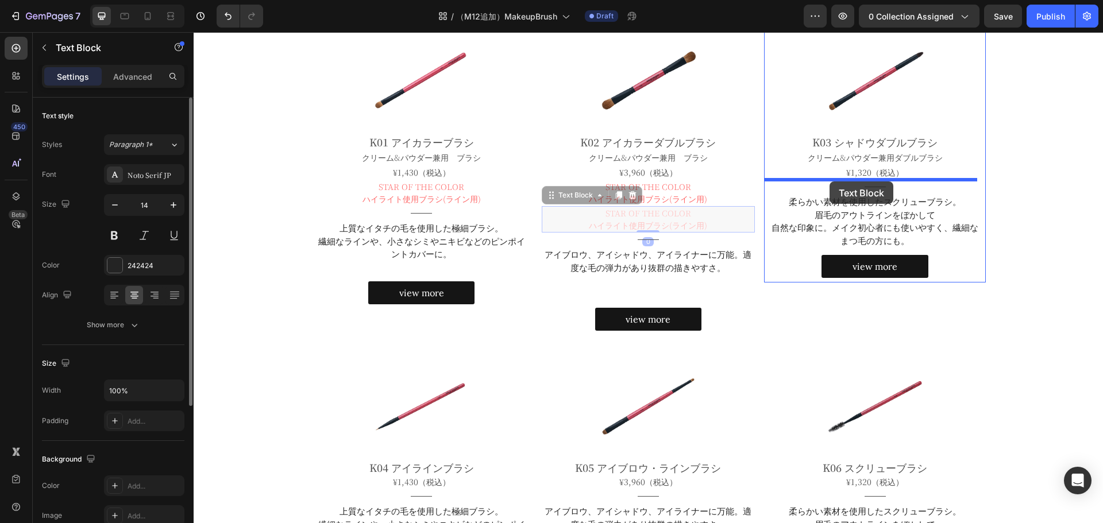
drag, startPoint x: 555, startPoint y: 197, endPoint x: 830, endPoint y: 182, distance: 275.0
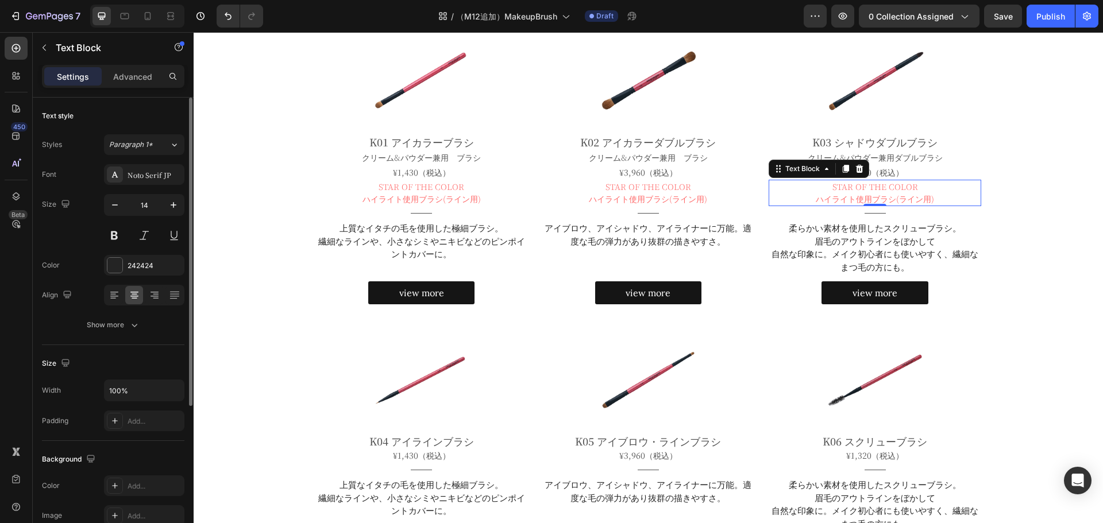
click at [866, 194] on span "ハイライト使用ブラシ(ライン用)" at bounding box center [875, 198] width 118 height 11
click at [866, 194] on p "クリームシェード使用（ライン・ノーズ用）" at bounding box center [875, 199] width 211 height 12
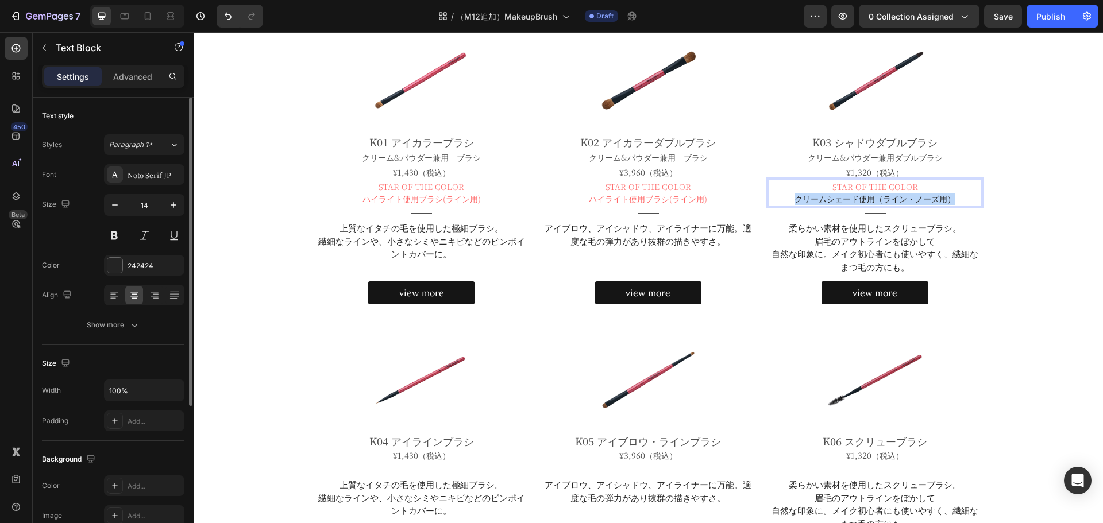
click at [866, 194] on p "クリームシェード使用（ライン・ノーズ用）" at bounding box center [875, 199] width 211 height 12
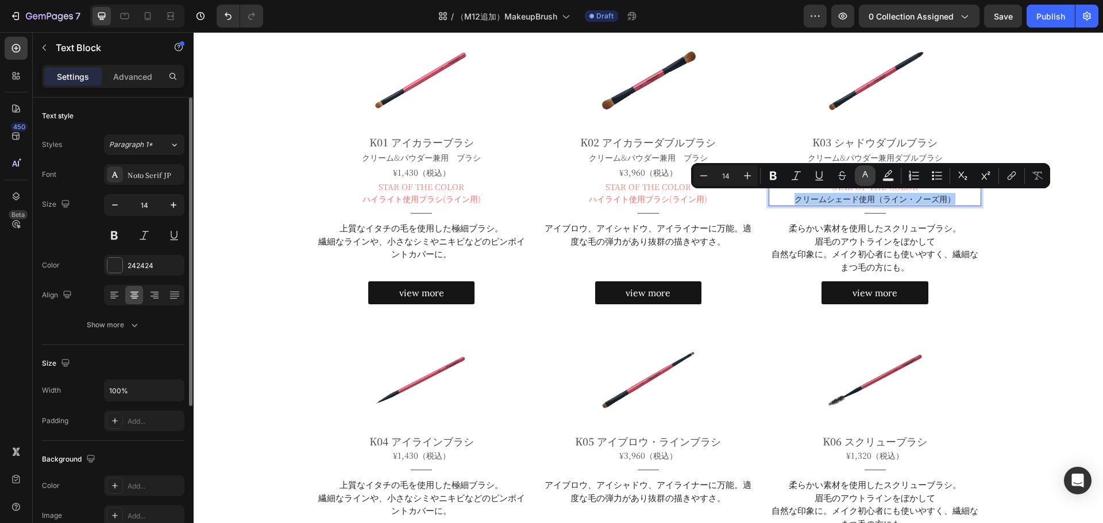
click at [873, 176] on button "color" at bounding box center [865, 175] width 21 height 21
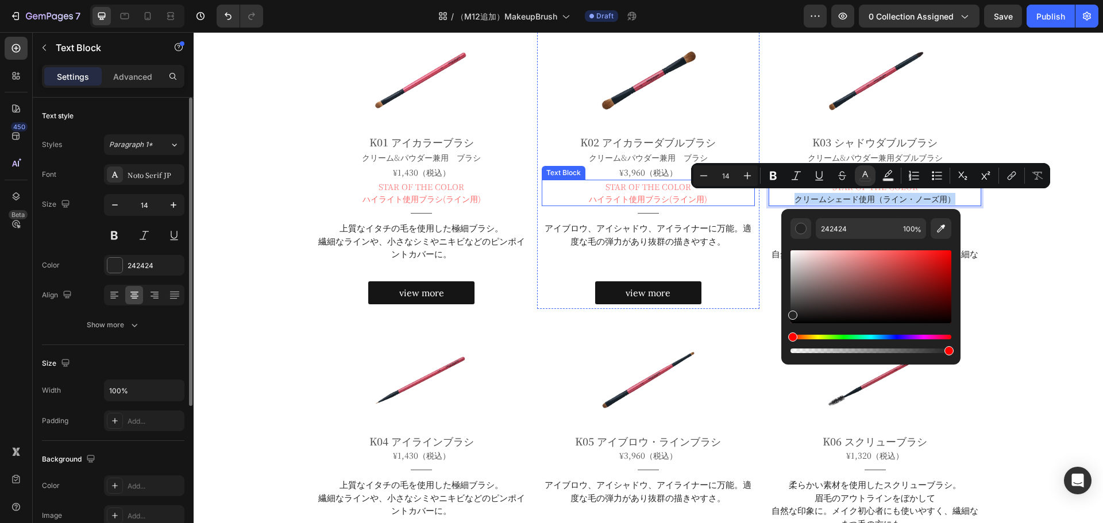
click at [642, 190] on span "STAR OF THE COLOR" at bounding box center [648, 186] width 86 height 11
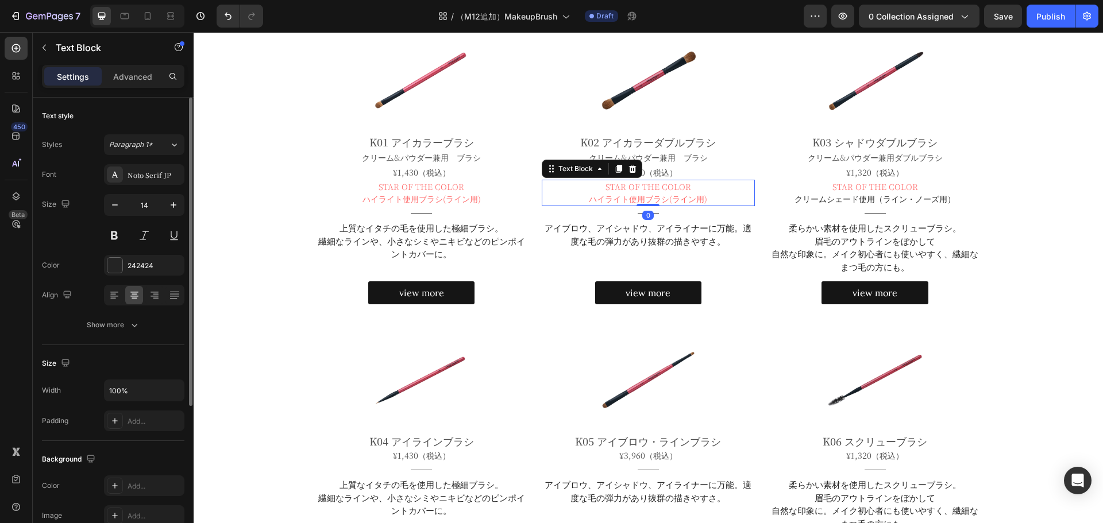
click at [642, 190] on span "STAR OF THE COLOR" at bounding box center [648, 186] width 86 height 11
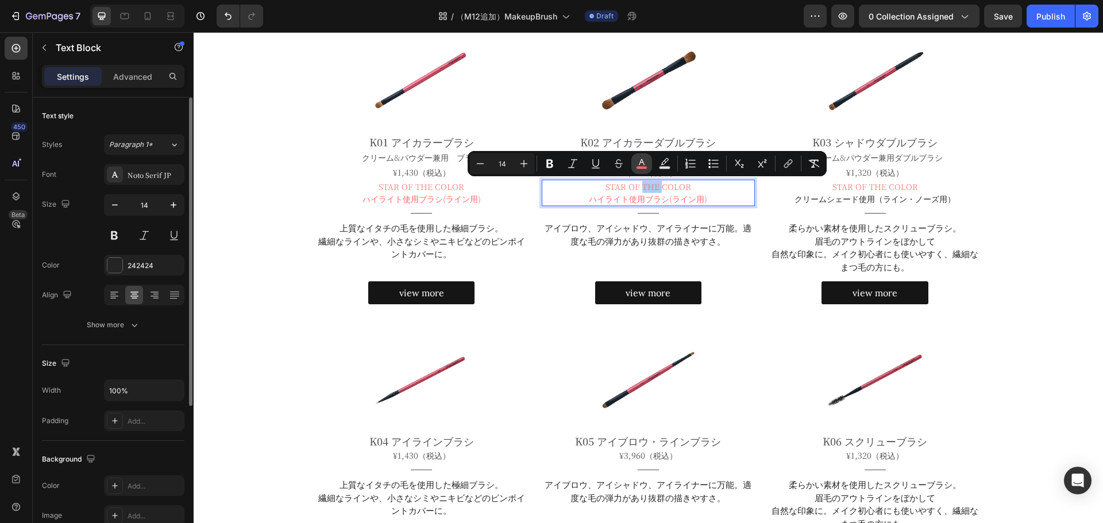
click at [641, 163] on icon "Editor contextual toolbar" at bounding box center [642, 162] width 6 height 6
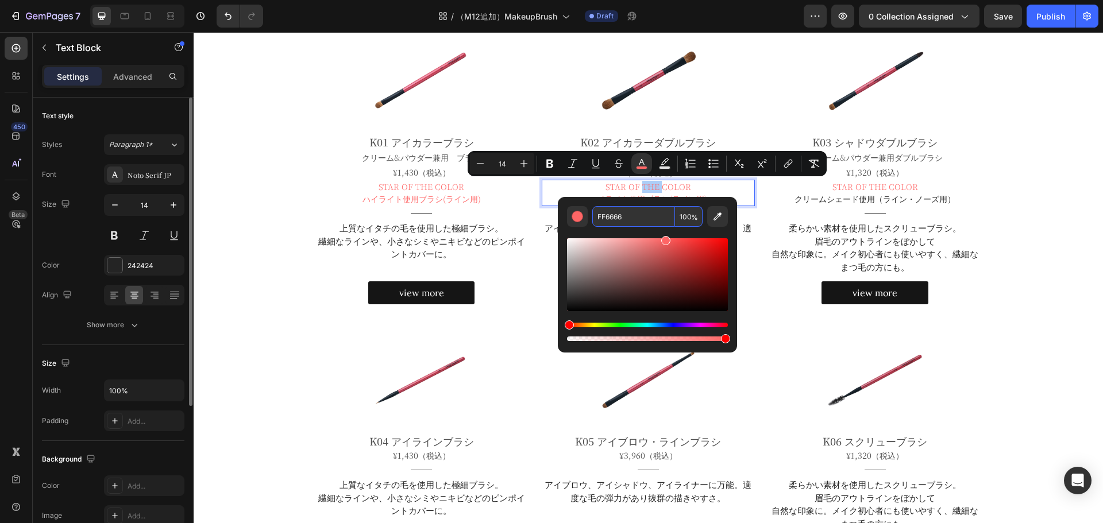
click at [621, 218] on input "FF6666" at bounding box center [633, 216] width 83 height 21
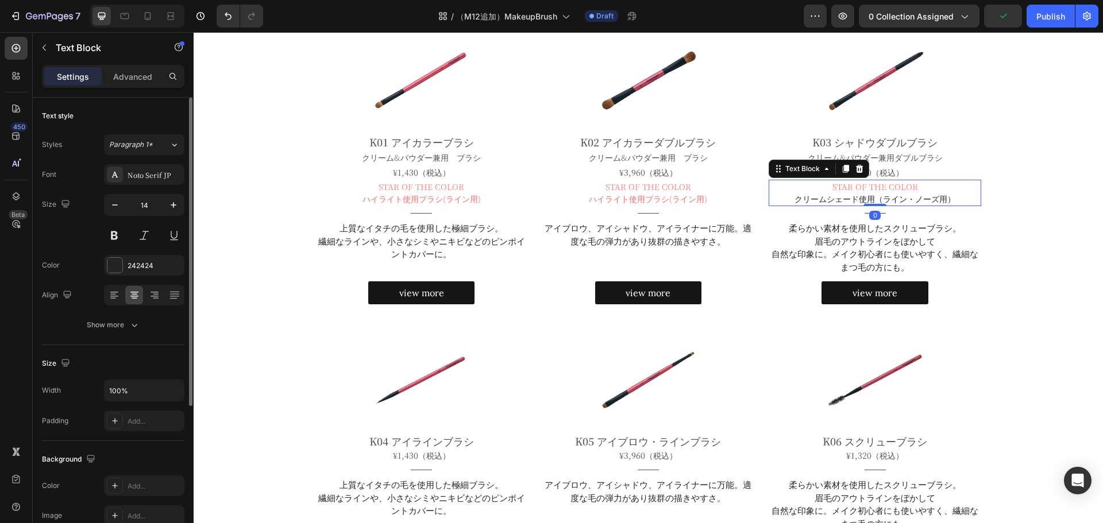
click at [849, 194] on p "クリームシェード使用（ライン・ノーズ用）" at bounding box center [875, 199] width 211 height 12
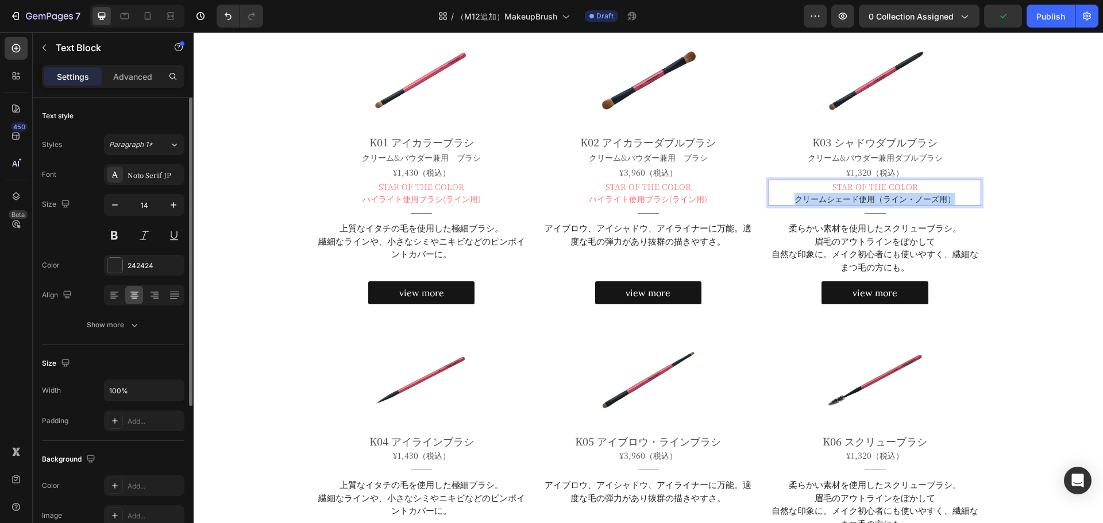
click at [849, 194] on p "クリームシェード使用（ライン・ノーズ用）" at bounding box center [875, 199] width 211 height 12
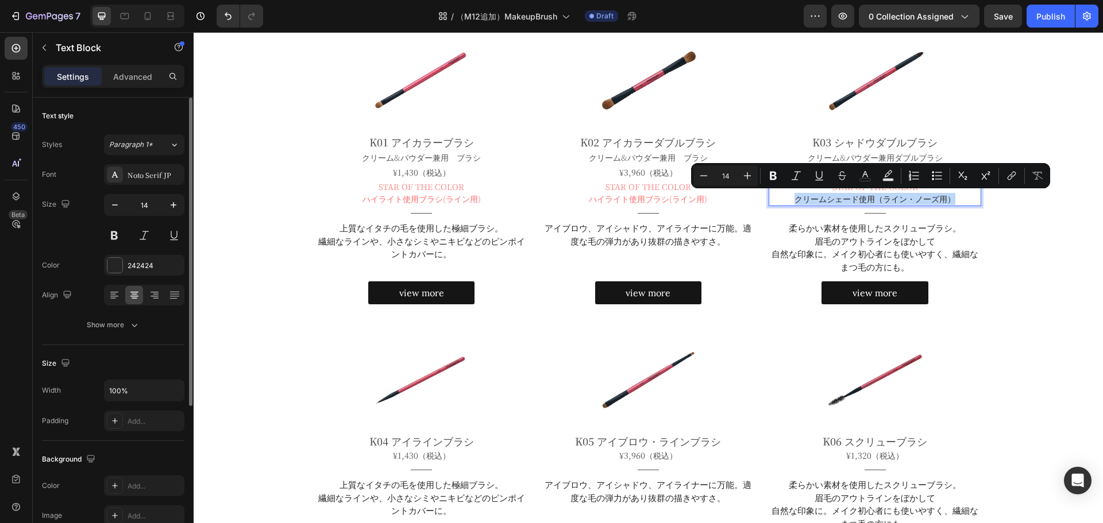
click at [849, 194] on p "クリームシェード使用（ライン・ノーズ用）" at bounding box center [875, 199] width 211 height 12
click at [861, 179] on icon "Editor contextual toolbar" at bounding box center [864, 175] width 11 height 11
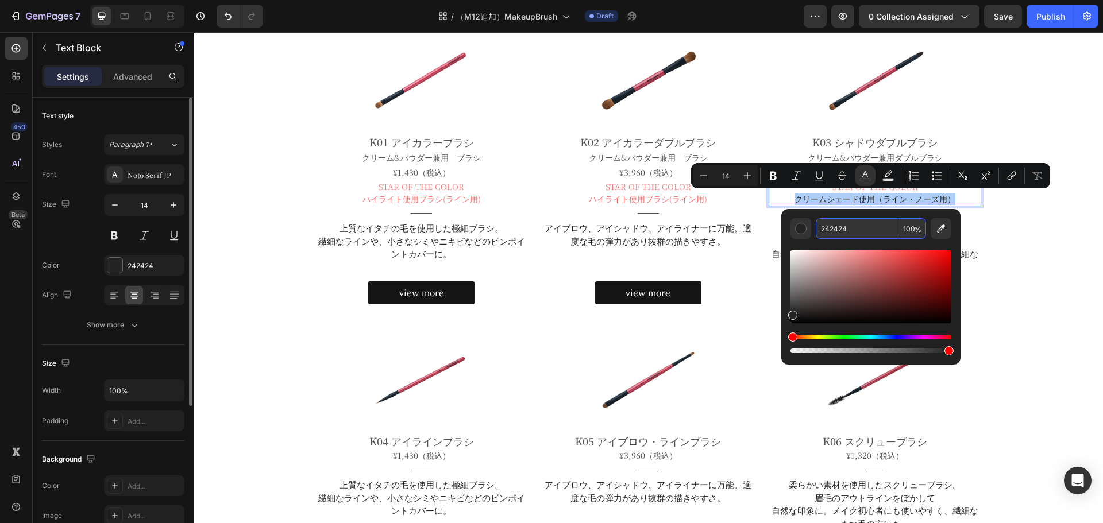
click at [857, 227] on input "242424" at bounding box center [857, 228] width 83 height 21
paste input "FF6666"
type input "FF6666"
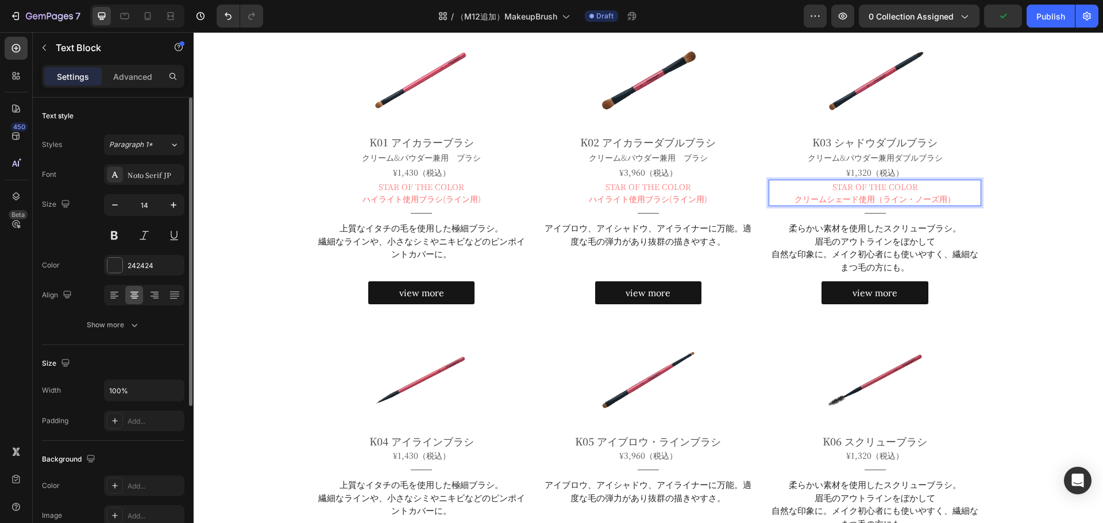
click at [869, 198] on span "クリームシェード使用（ライン・ノーズ用）" at bounding box center [874, 198] width 161 height 11
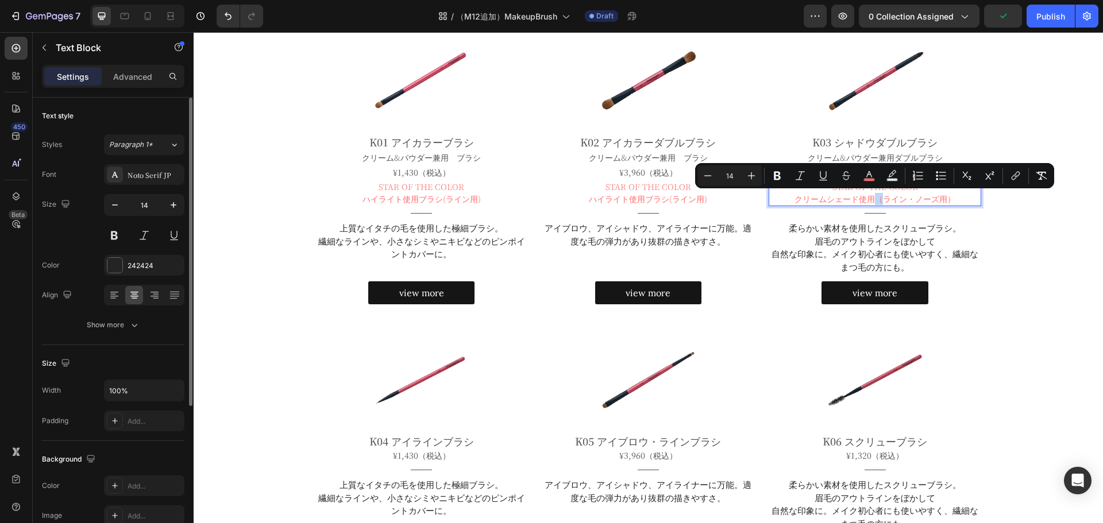
click at [869, 198] on span "クリームシェード使用（ライン・ノーズ用）" at bounding box center [874, 198] width 161 height 11
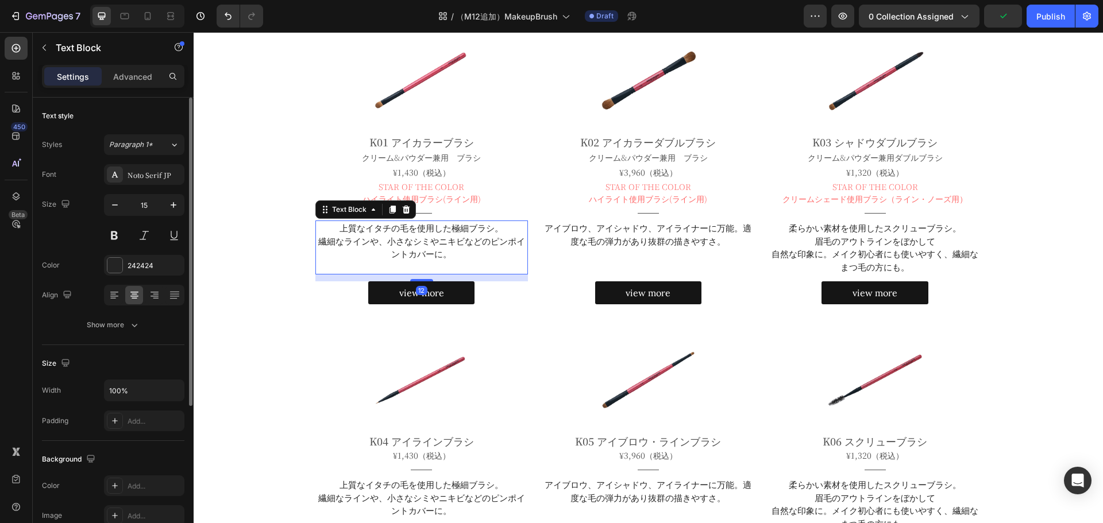
click at [396, 226] on p "上質なイタチの毛を使用した極細ブラシ。" at bounding box center [422, 228] width 211 height 13
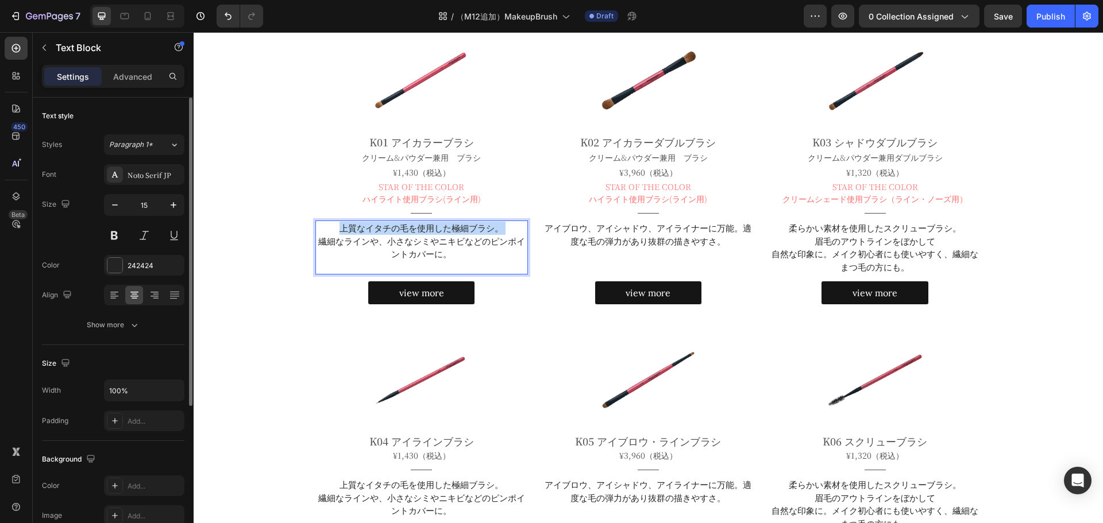
click at [396, 226] on p "上質なイタチの毛を使用した極細ブラシ。" at bounding box center [422, 228] width 211 height 13
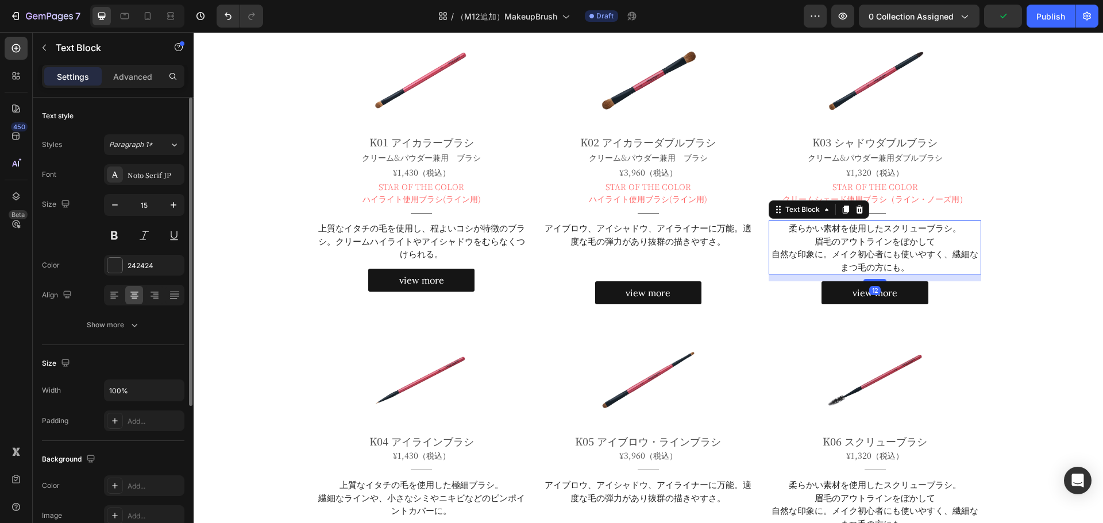
click at [863, 236] on p "眉毛のアウトラインをぼかして" at bounding box center [875, 241] width 211 height 13
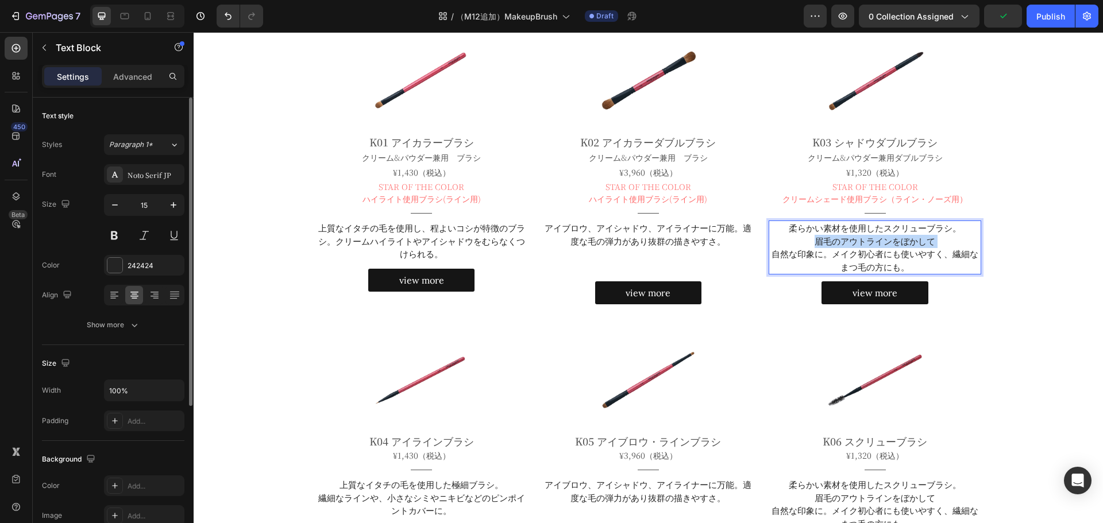
click at [863, 236] on p "眉毛のアウトラインをぼかして" at bounding box center [875, 241] width 211 height 13
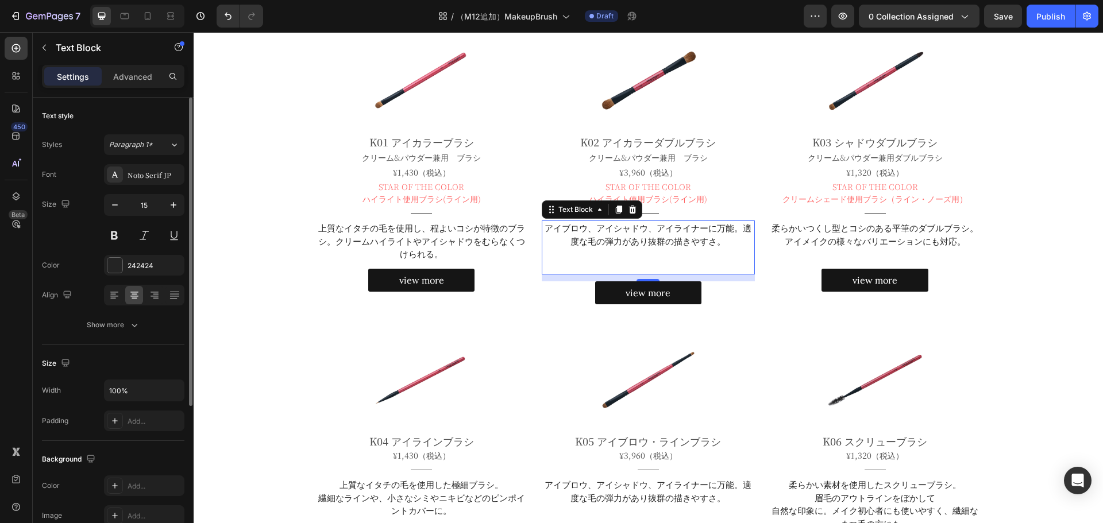
click at [661, 254] on p "Rich Text Editor. Editing area: main" at bounding box center [648, 254] width 211 height 13
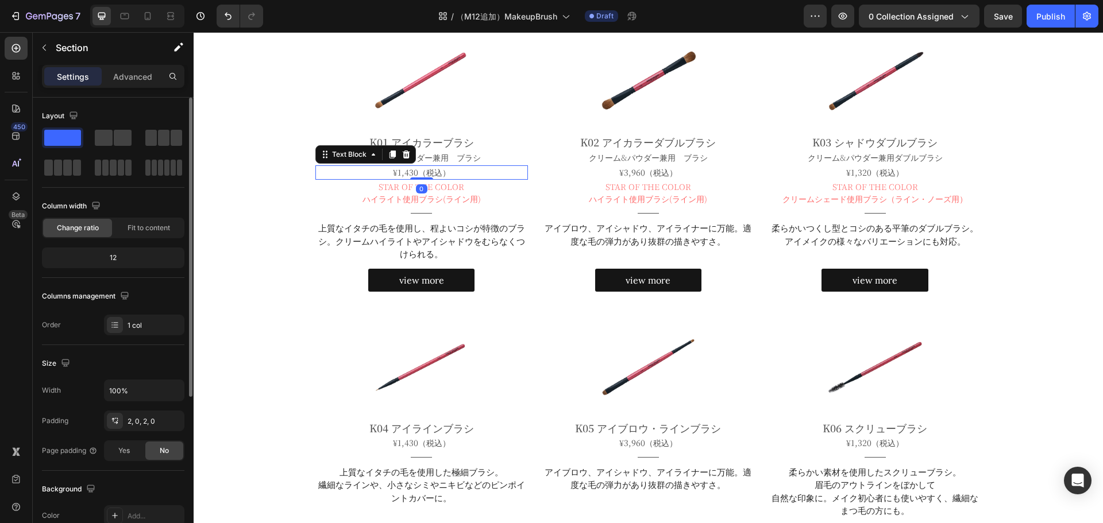
click at [410, 165] on div "¥1,430（税込）" at bounding box center [421, 172] width 213 height 14
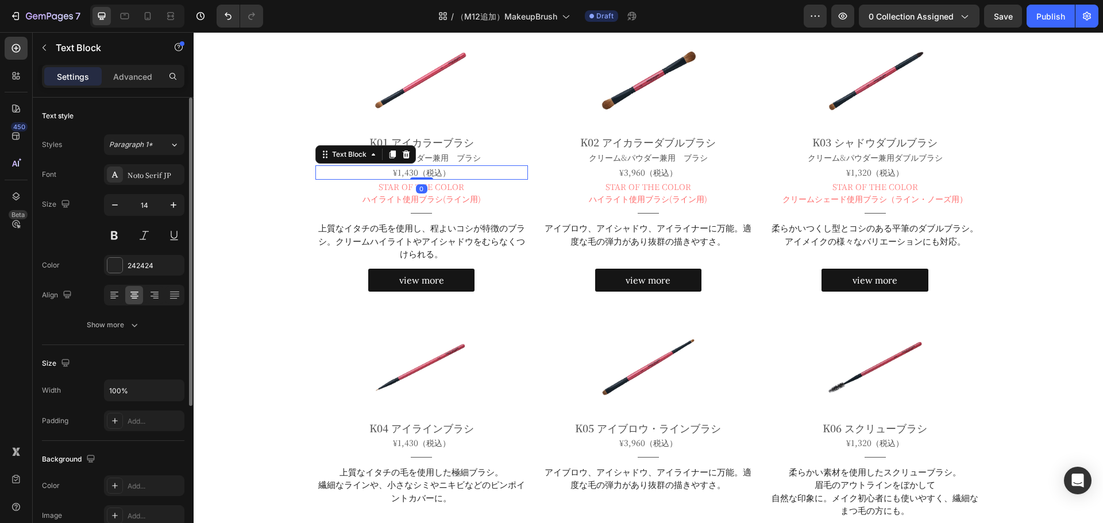
click at [410, 165] on div "¥1,430（税込）" at bounding box center [421, 172] width 213 height 14
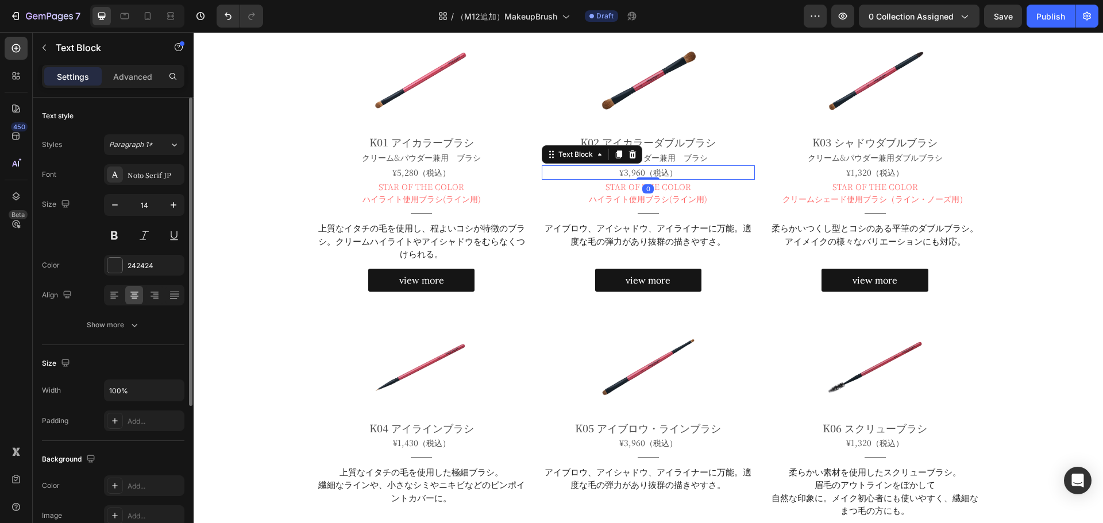
click at [628, 175] on span "¥3,960（税込）" at bounding box center [648, 172] width 58 height 11
click at [846, 175] on span "¥1,320（税込）" at bounding box center [874, 172] width 57 height 11
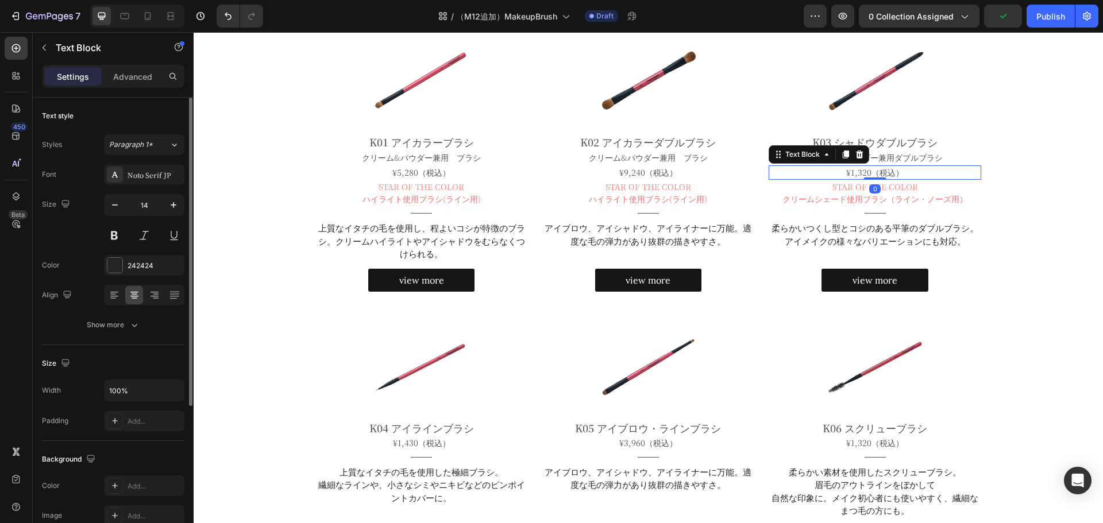
click at [846, 175] on span "¥1,320（税込）" at bounding box center [874, 172] width 57 height 11
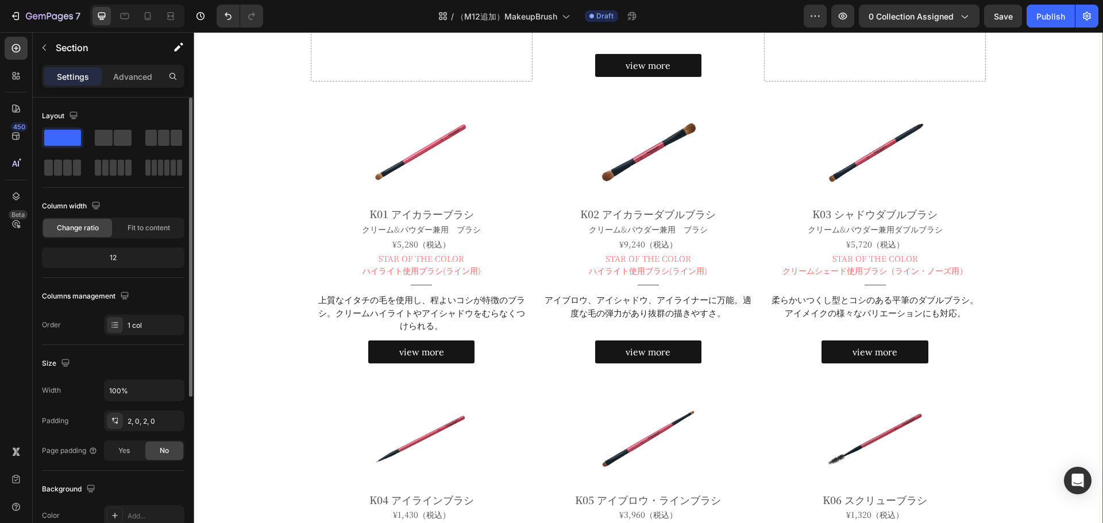
scroll to position [549, 0]
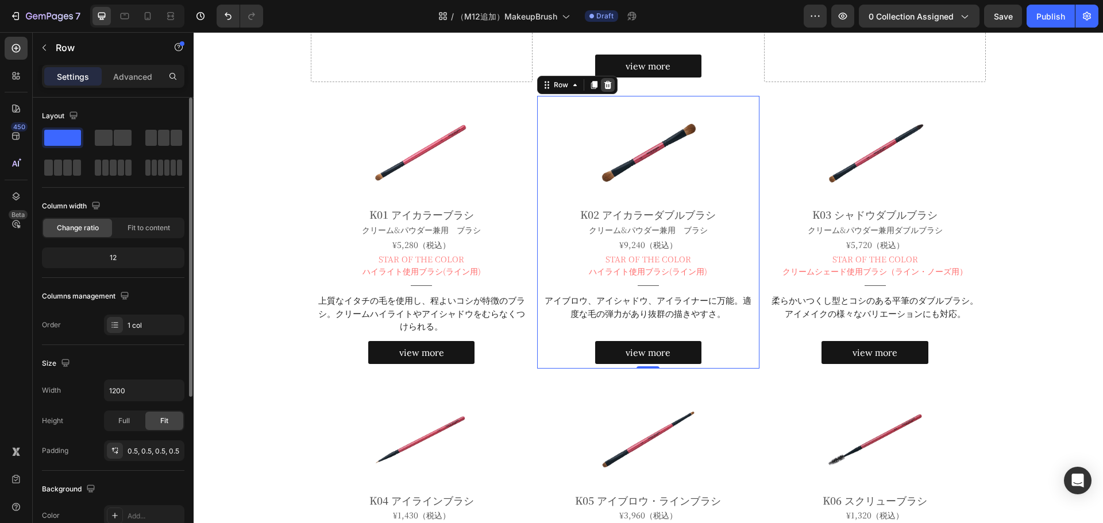
click at [603, 82] on icon at bounding box center [607, 84] width 9 height 9
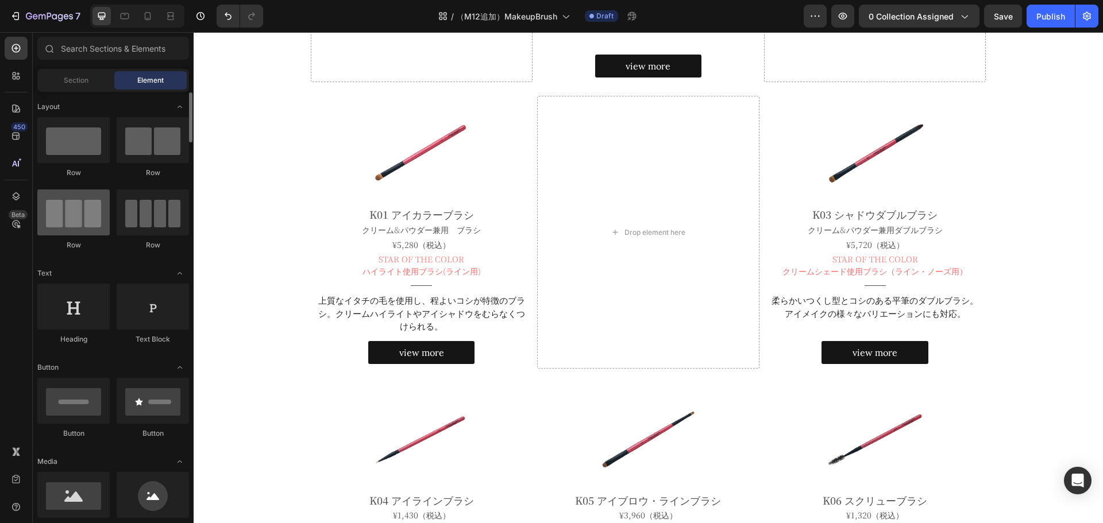
scroll to position [1, 0]
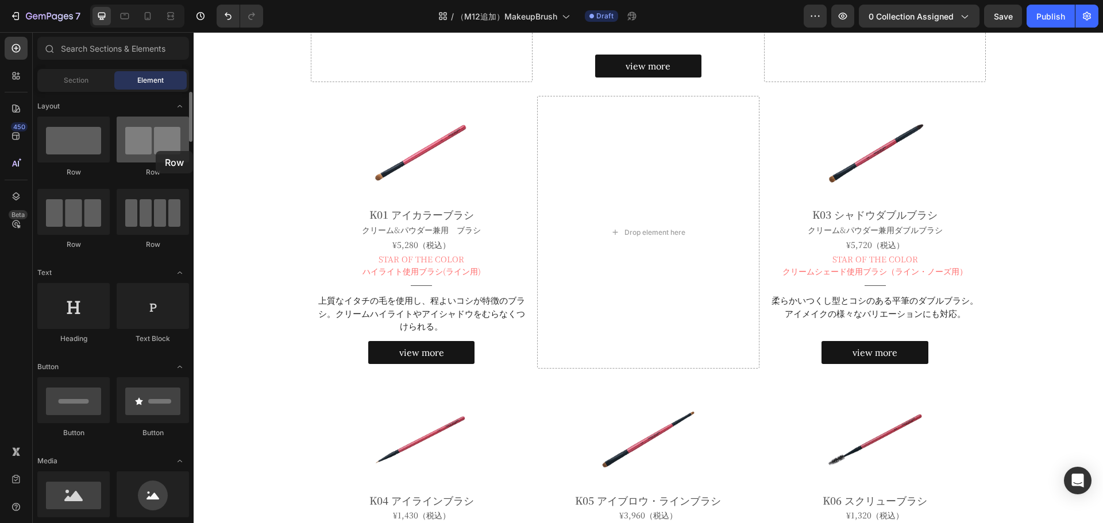
click at [156, 151] on div at bounding box center [153, 140] width 72 height 46
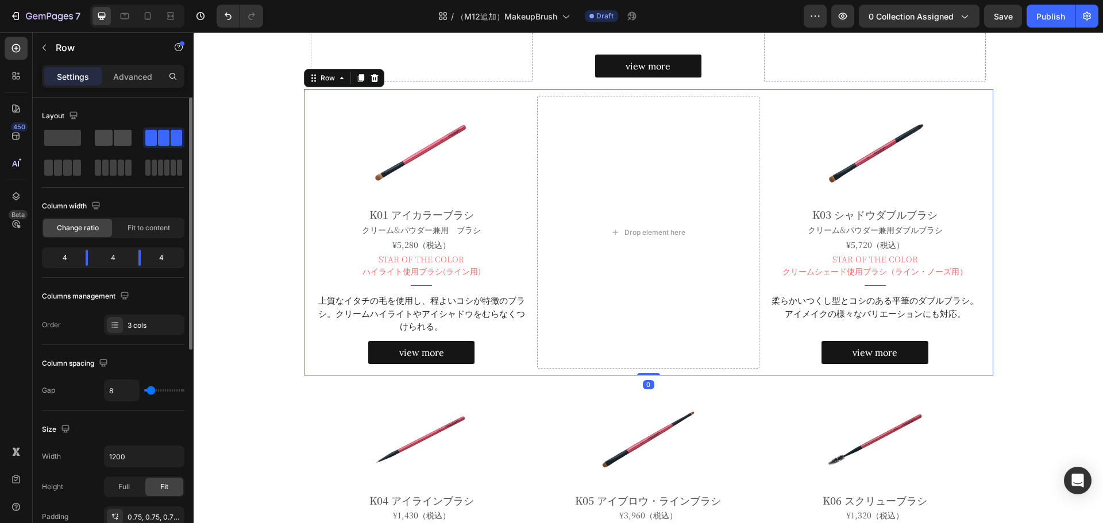
click at [119, 140] on span at bounding box center [123, 138] width 18 height 16
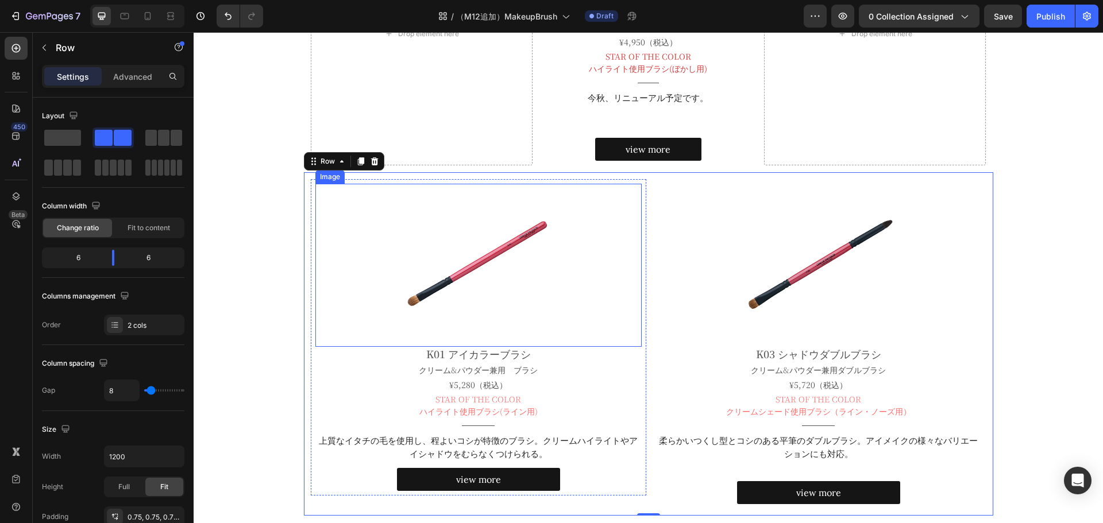
scroll to position [486, 0]
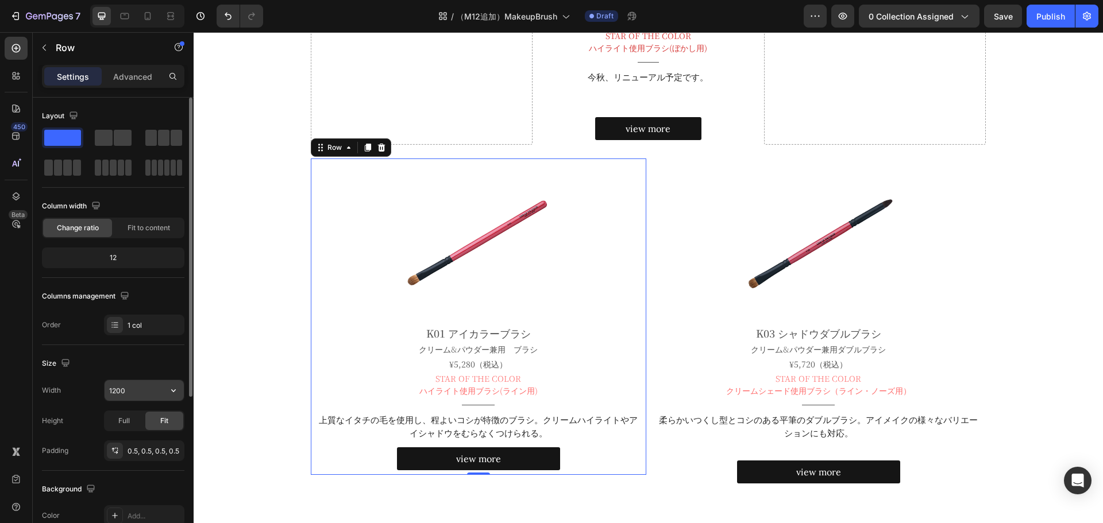
click at [129, 388] on input "1200" at bounding box center [144, 390] width 79 height 21
type input "600"
click at [172, 386] on icon "button" at bounding box center [173, 390] width 11 height 11
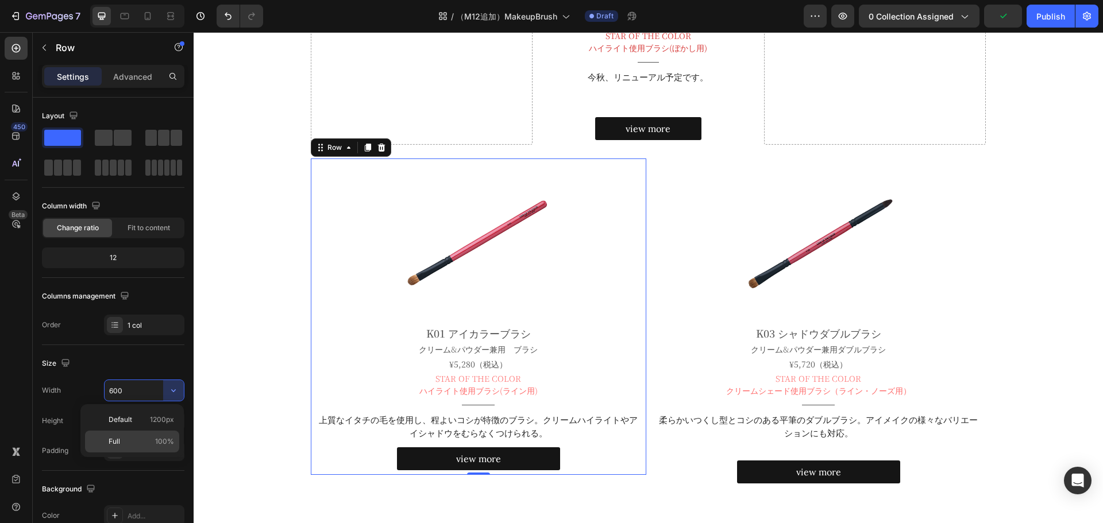
click at [163, 438] on span "100%" at bounding box center [164, 442] width 19 height 10
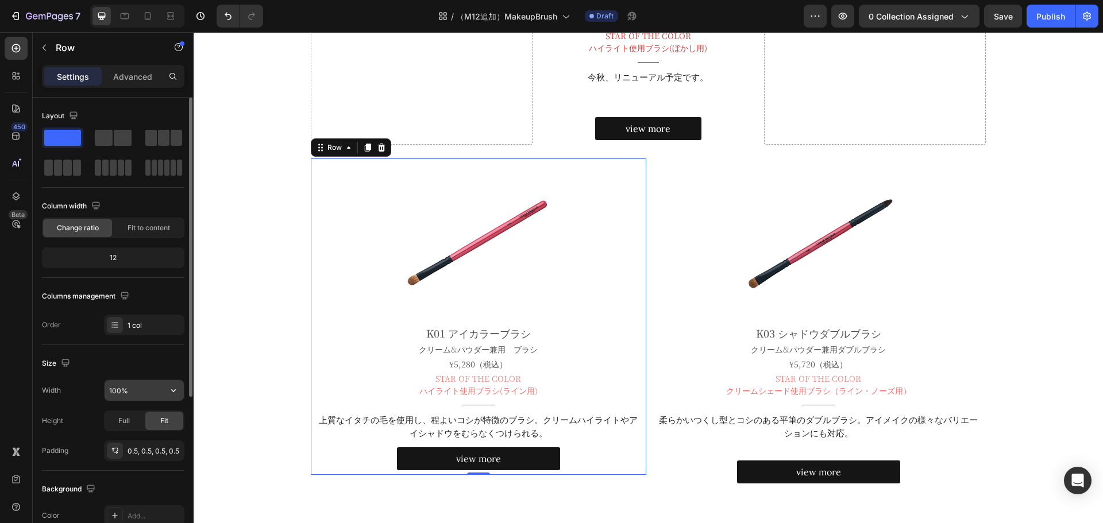
click at [113, 391] on input "100%" at bounding box center [144, 390] width 79 height 21
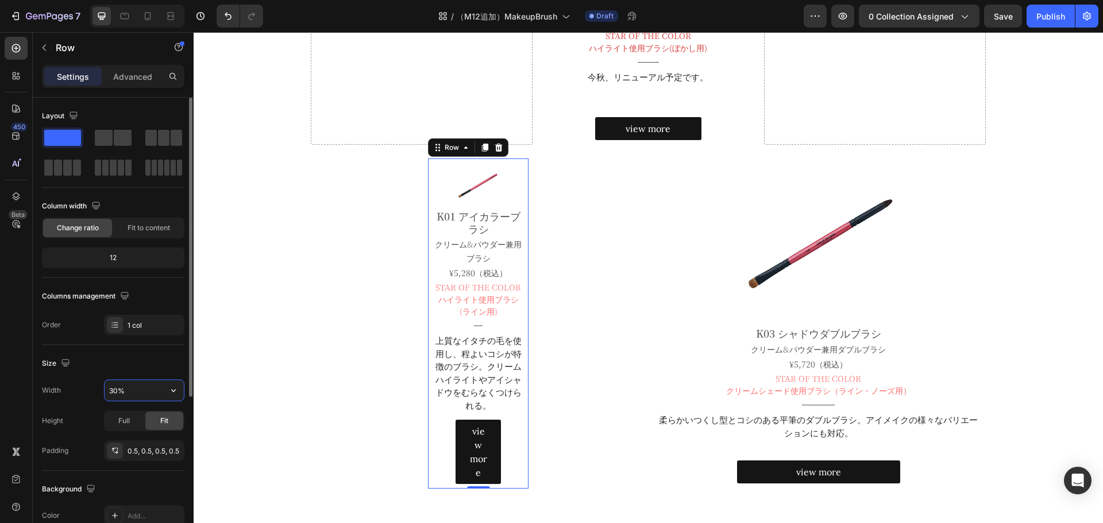
click at [113, 391] on input "30%" at bounding box center [144, 390] width 79 height 21
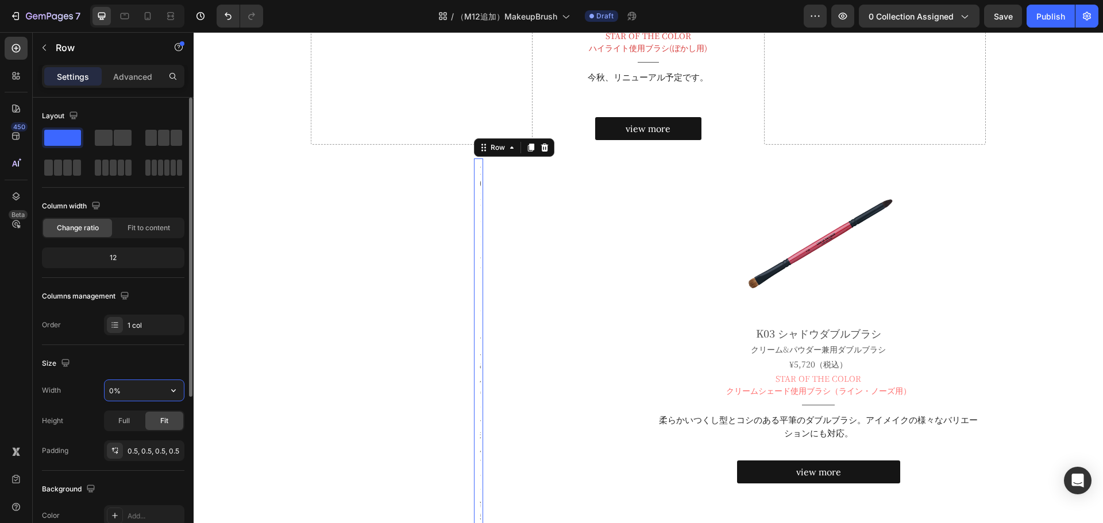
type input "70%"
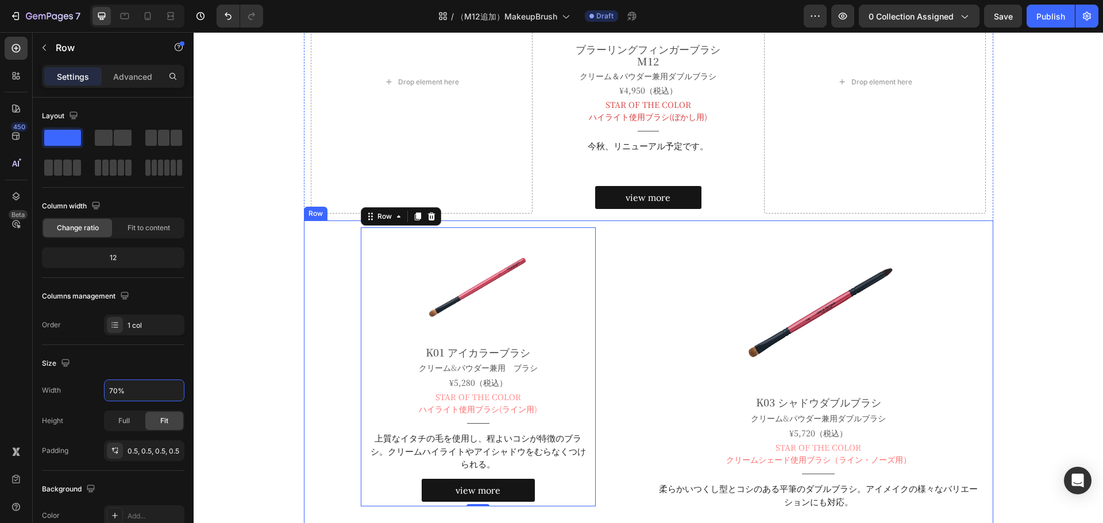
scroll to position [461, 0]
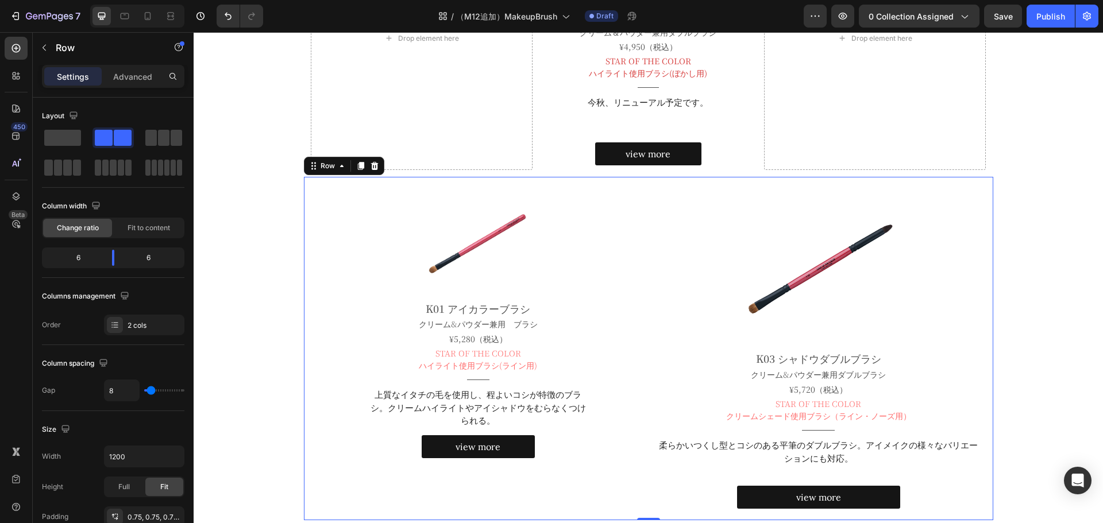
click at [722, 183] on div "Image K01 アイカラーブラシ Heading クリーム&パウダー兼用　ブラシ Text Block ¥5,280（税込） Text Block STA…" at bounding box center [648, 348] width 689 height 343
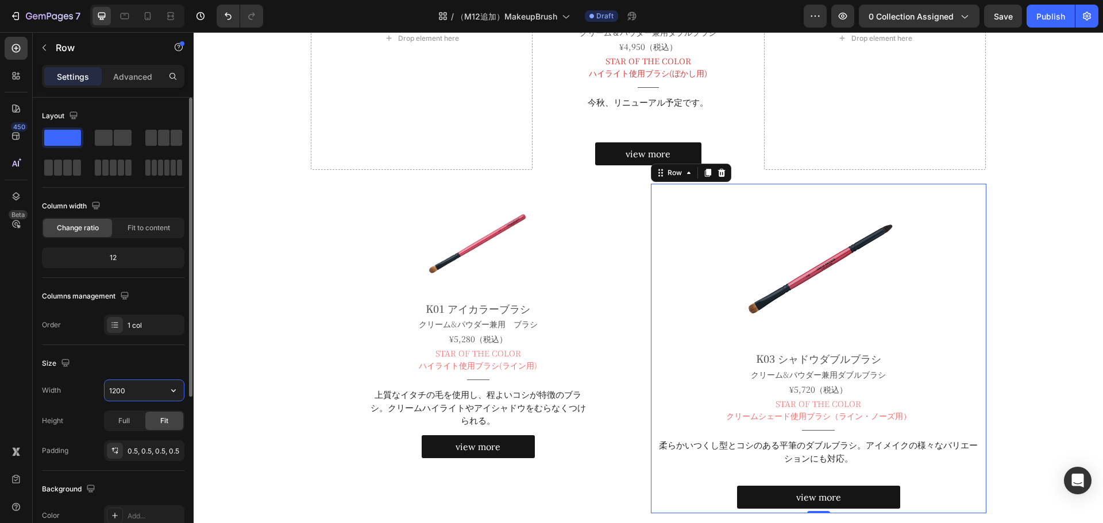
click at [123, 392] on input "1200" at bounding box center [144, 390] width 79 height 21
click at [173, 395] on icon "button" at bounding box center [173, 390] width 11 height 11
click at [129, 443] on p "Full 100%" at bounding box center [141, 442] width 65 height 10
click at [119, 391] on input "100%" at bounding box center [144, 390] width 79 height 21
type input "70%"
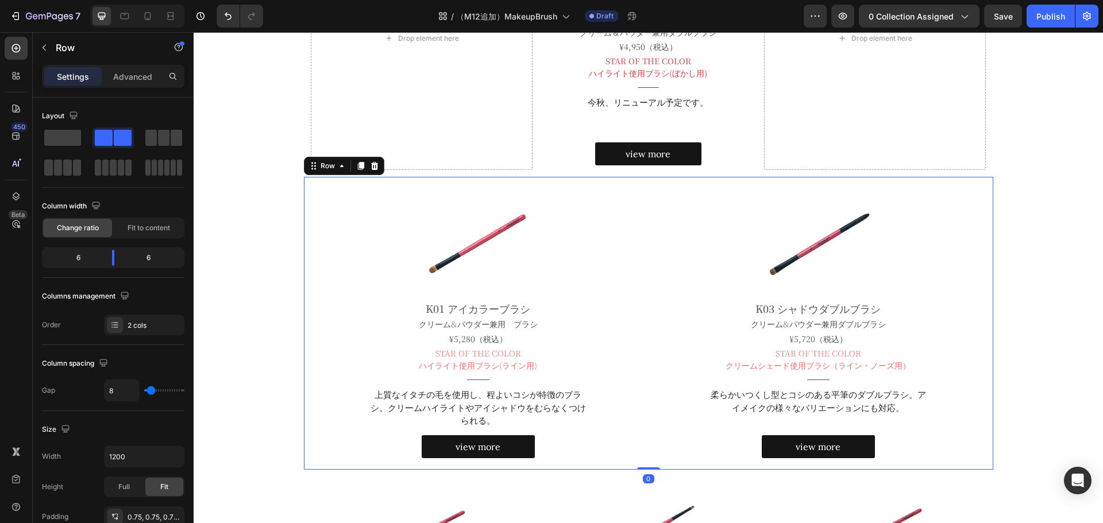
click at [407, 182] on div "Image K01 アイカラーブラシ Heading クリーム&パウダー兼用　ブラシ Text Block ¥5,280（税込） Text Block STA…" at bounding box center [648, 323] width 689 height 292
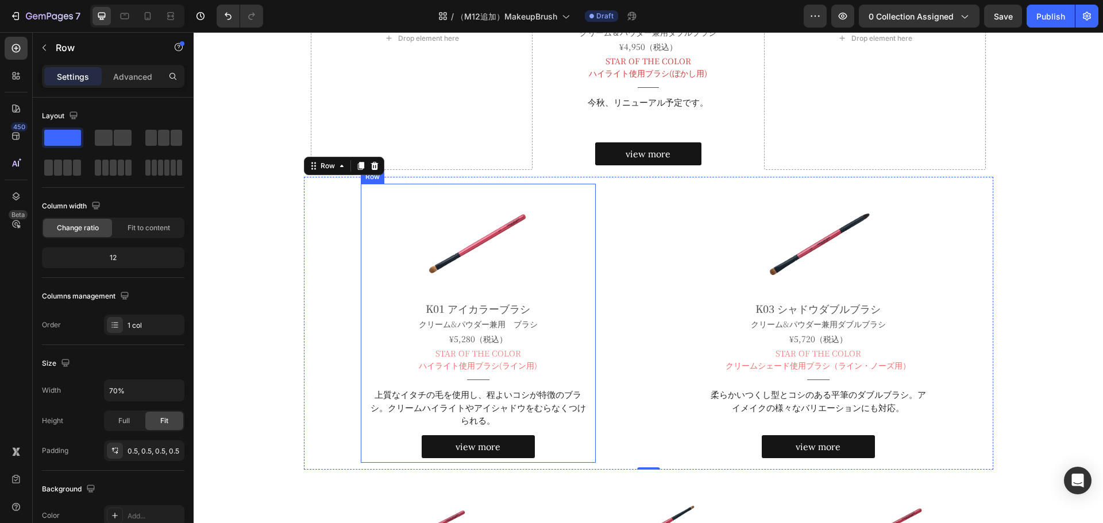
click at [425, 187] on div "Image K01 アイカラーブラシ Heading クリーム&パウダー兼用　ブラシ Text Block ¥5,280（税込） Text Block STA…" at bounding box center [478, 323] width 235 height 279
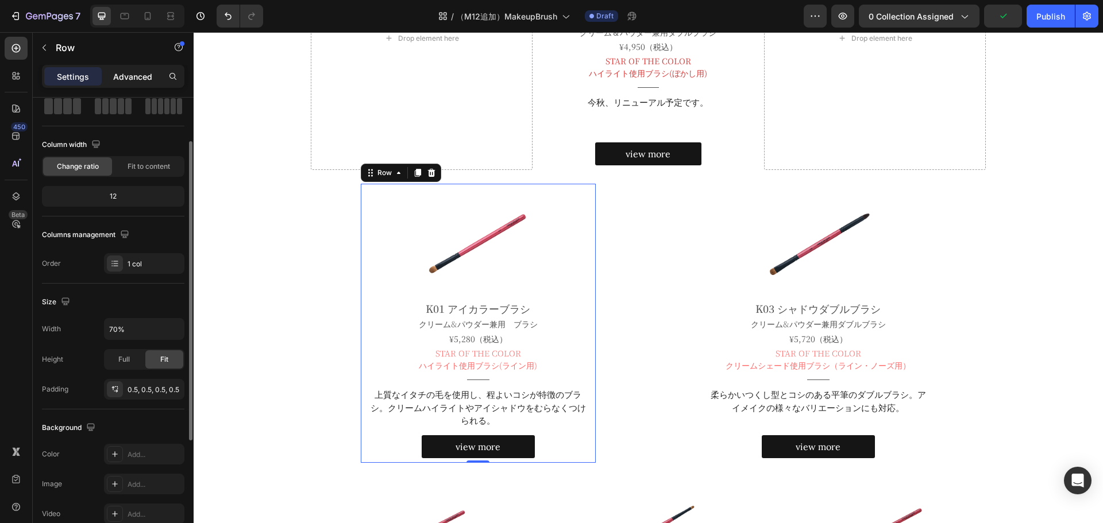
scroll to position [56, 0]
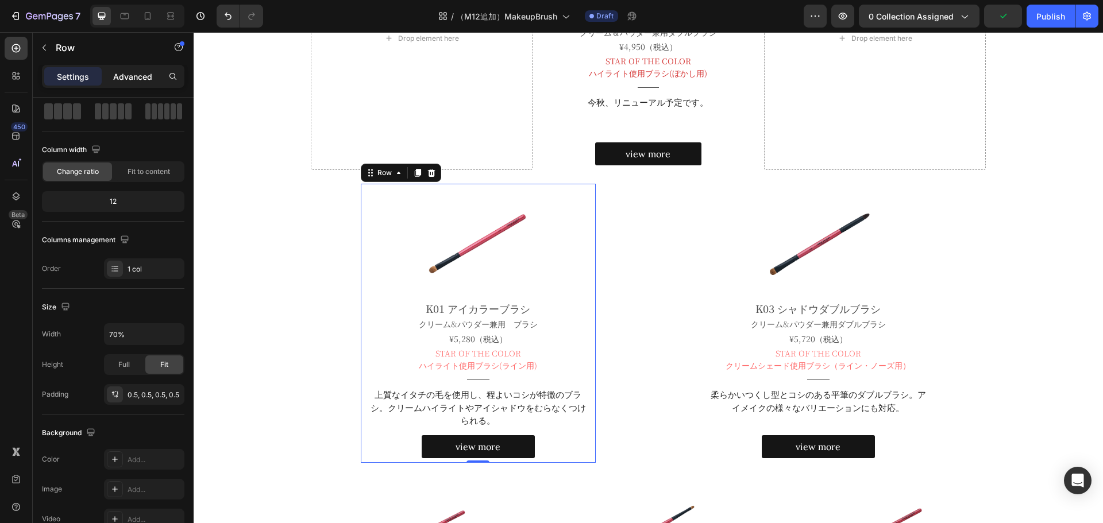
click at [128, 75] on p "Advanced" at bounding box center [132, 77] width 39 height 12
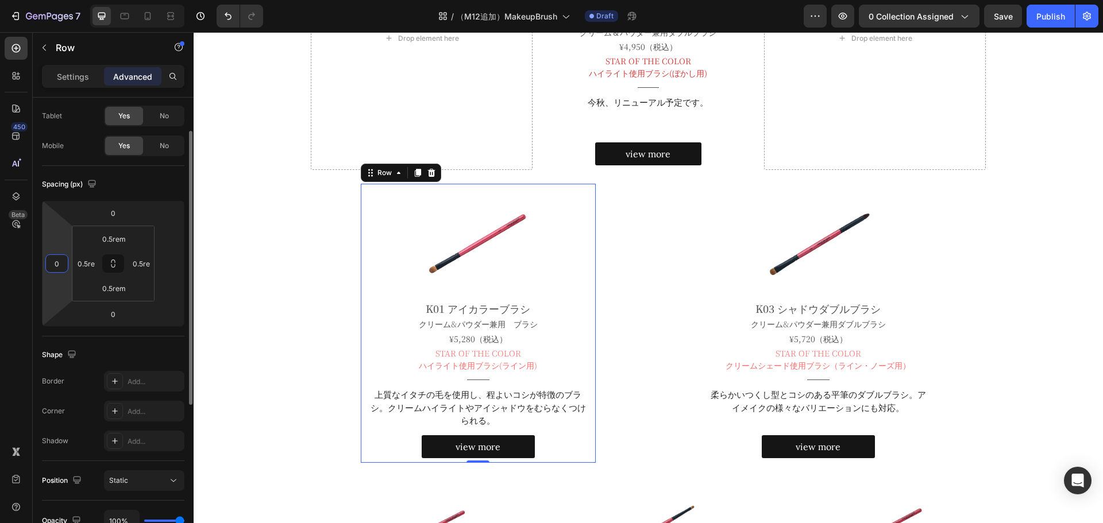
click at [59, 265] on input "0" at bounding box center [56, 263] width 17 height 17
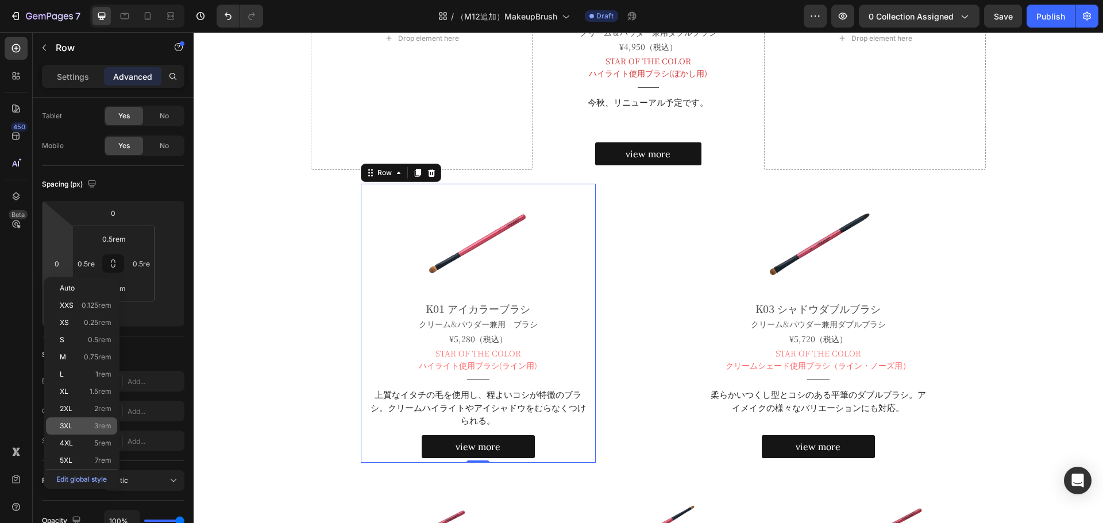
click at [81, 431] on div "3XL 3rem" at bounding box center [81, 426] width 71 height 17
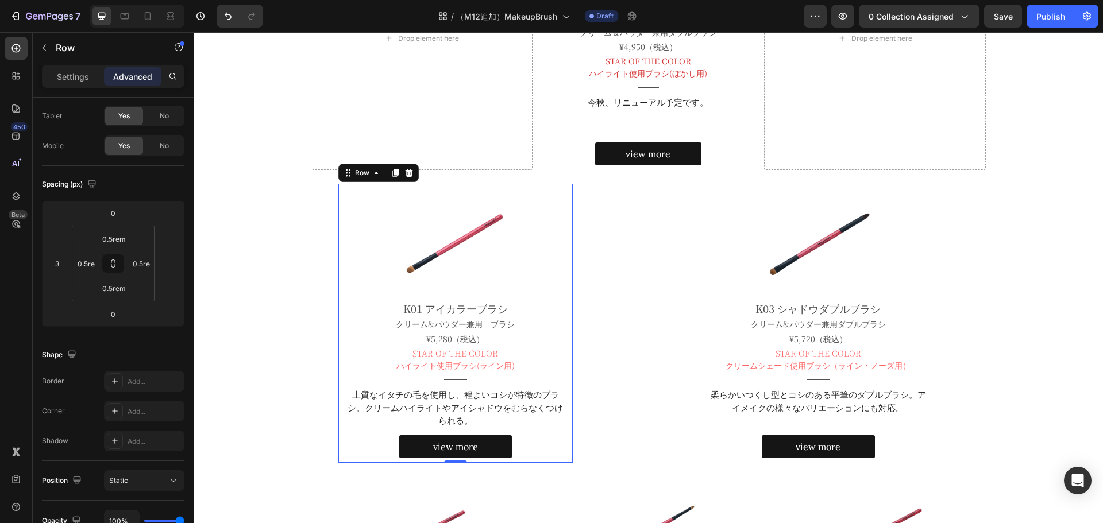
type input "0"
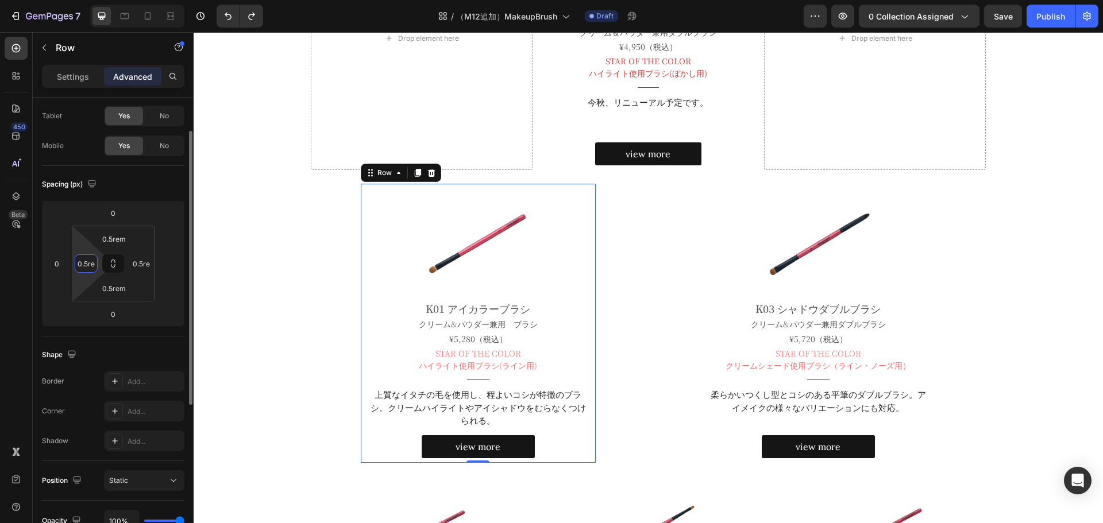
click at [94, 259] on input "0.5rem" at bounding box center [86, 263] width 17 height 17
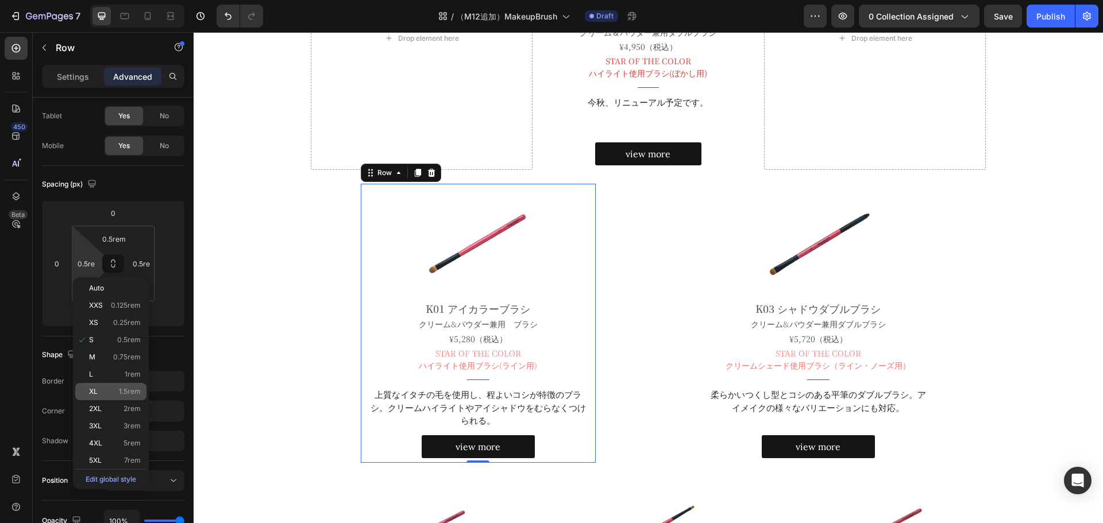
click at [110, 395] on p "XL 1.5rem" at bounding box center [115, 392] width 52 height 8
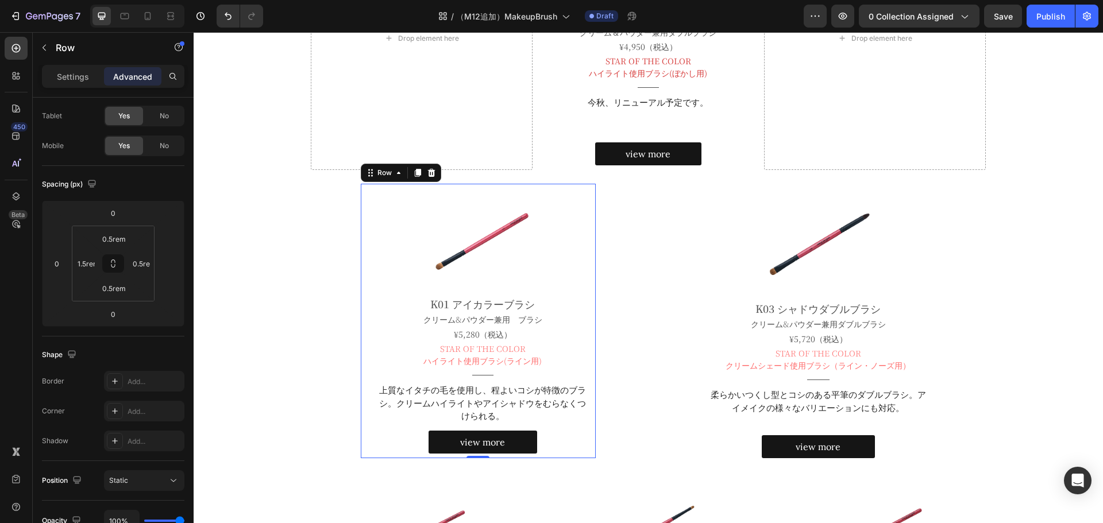
type input "0.5rem"
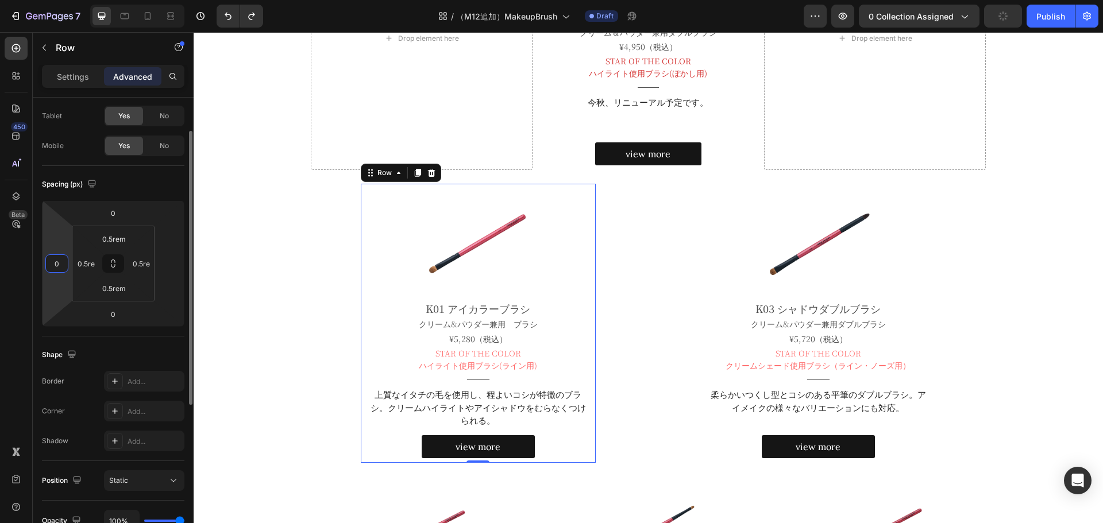
click at [62, 264] on input "0" at bounding box center [56, 263] width 17 height 17
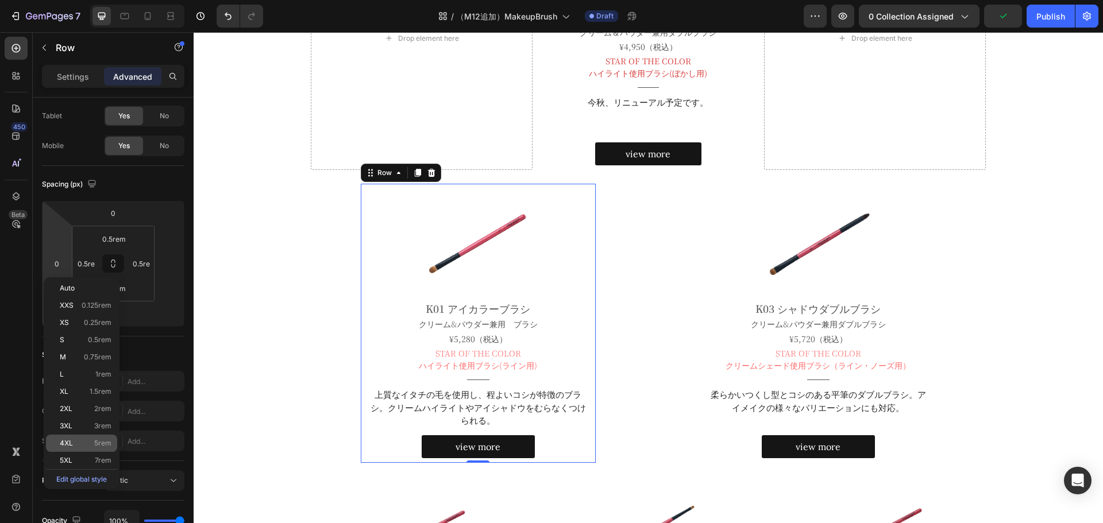
click at [87, 448] on div "4XL 5rem" at bounding box center [81, 443] width 71 height 17
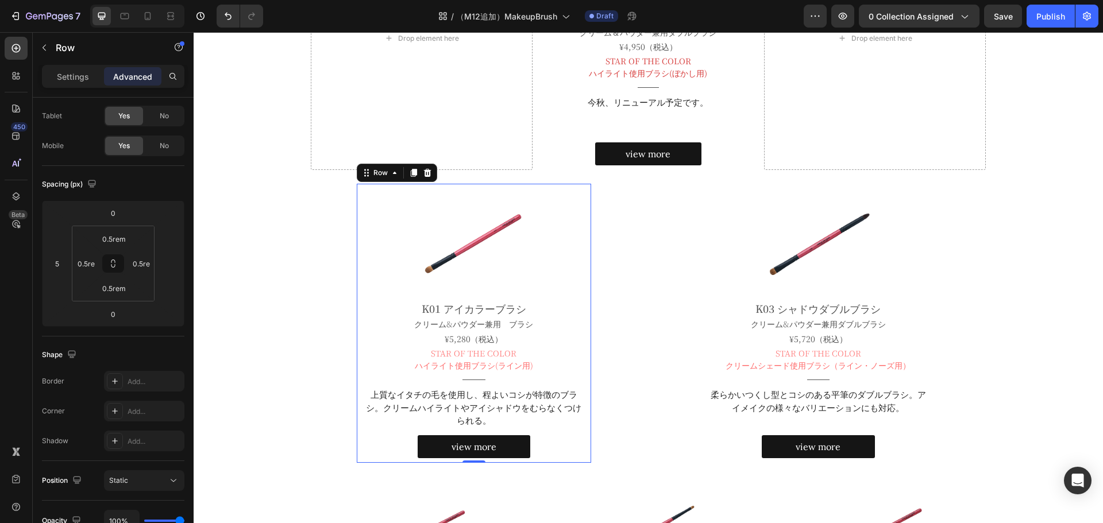
type input "0"
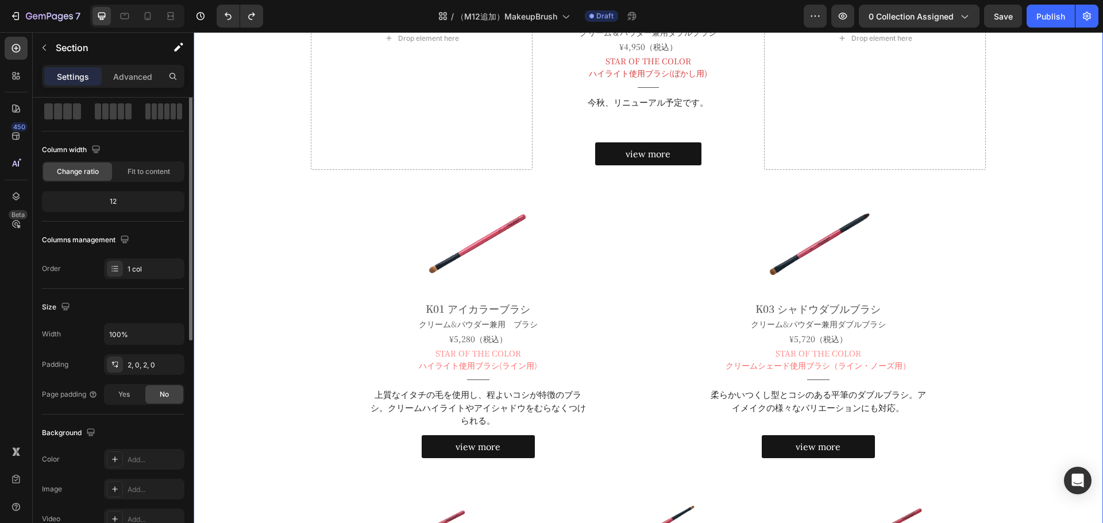
scroll to position [0, 0]
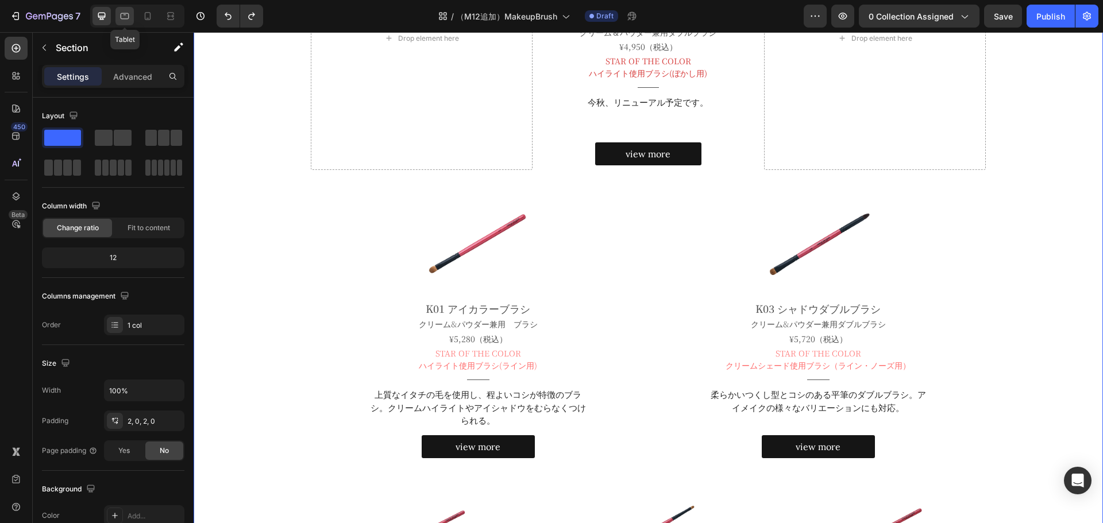
click at [125, 16] on icon at bounding box center [124, 15] width 11 height 11
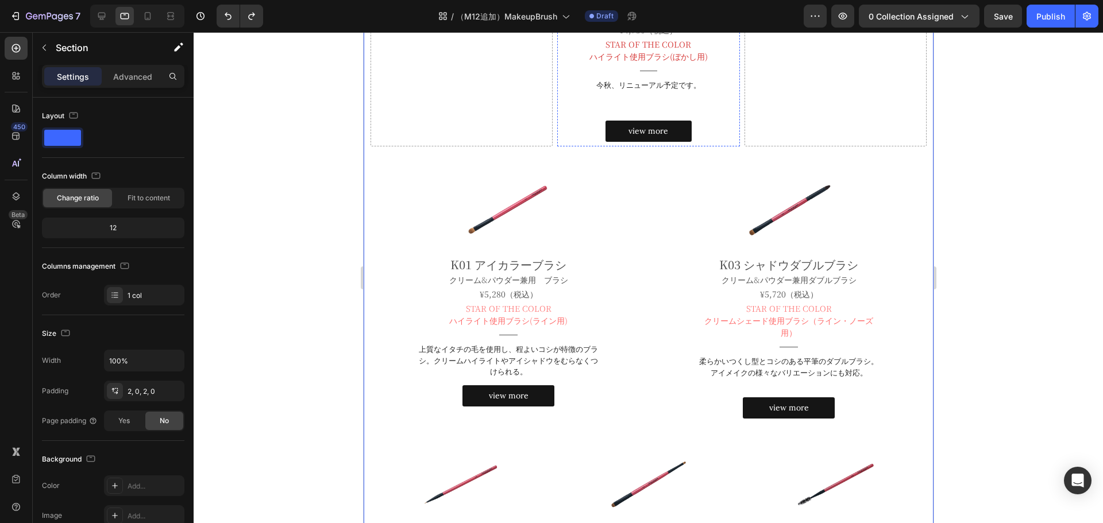
scroll to position [437, 0]
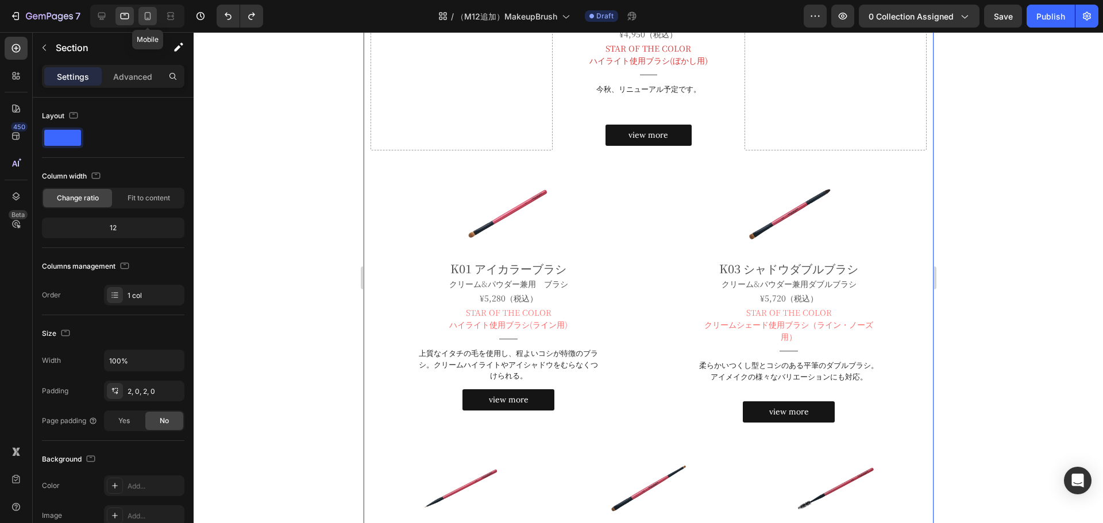
click at [144, 14] on icon at bounding box center [147, 15] width 11 height 11
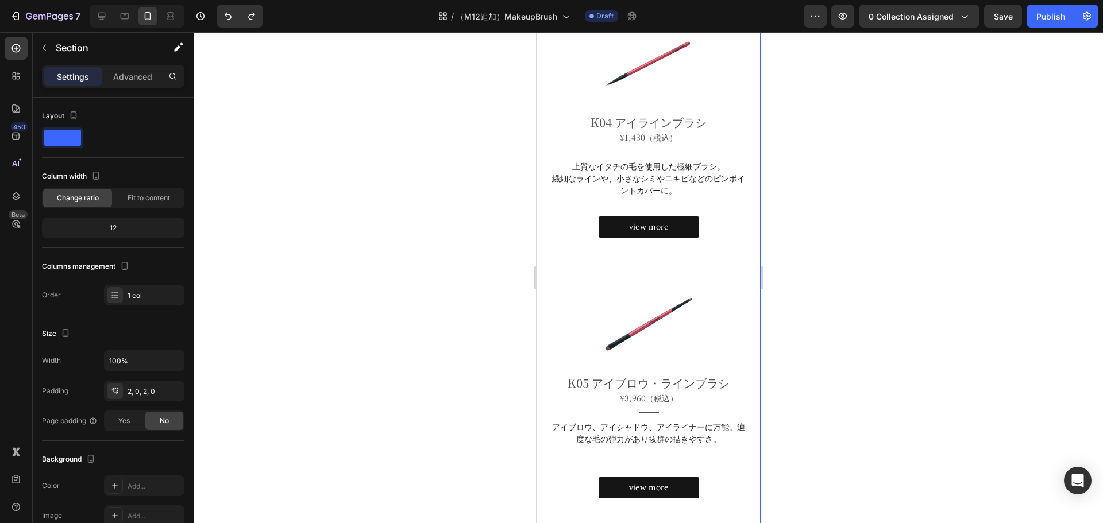
scroll to position [1237, 0]
click at [106, 11] on icon at bounding box center [101, 15] width 11 height 11
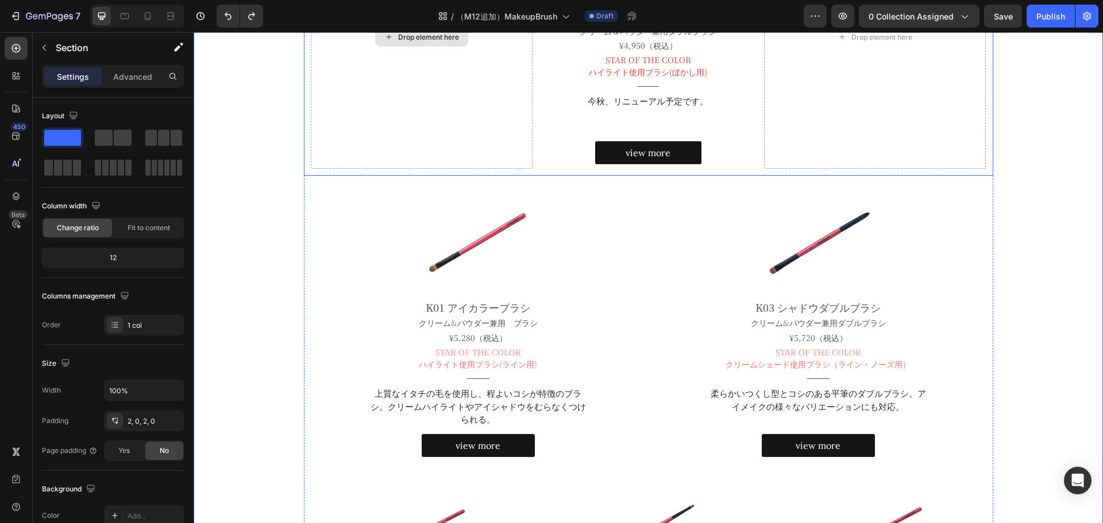
scroll to position [464, 0]
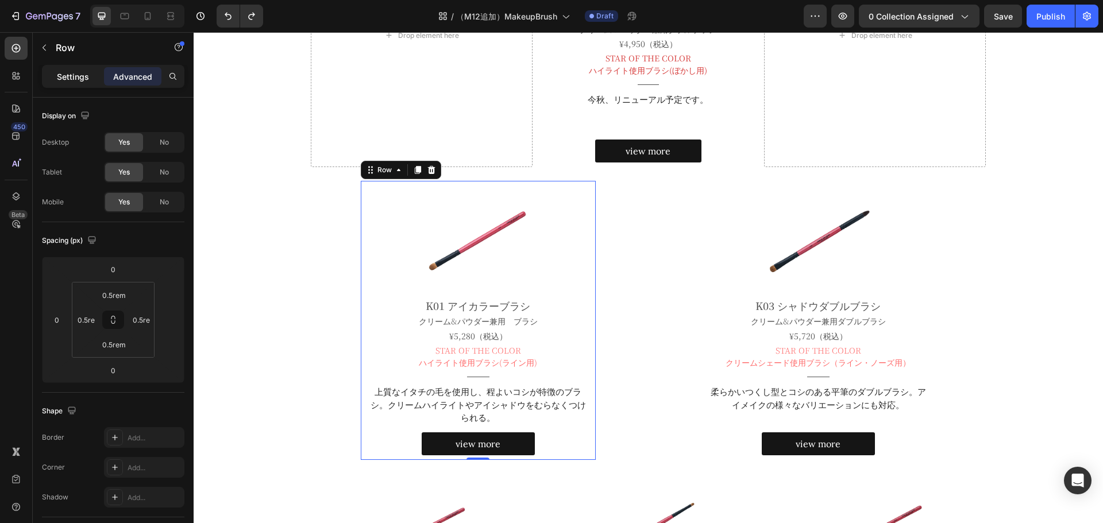
click at [72, 74] on p "Settings" at bounding box center [73, 77] width 32 height 12
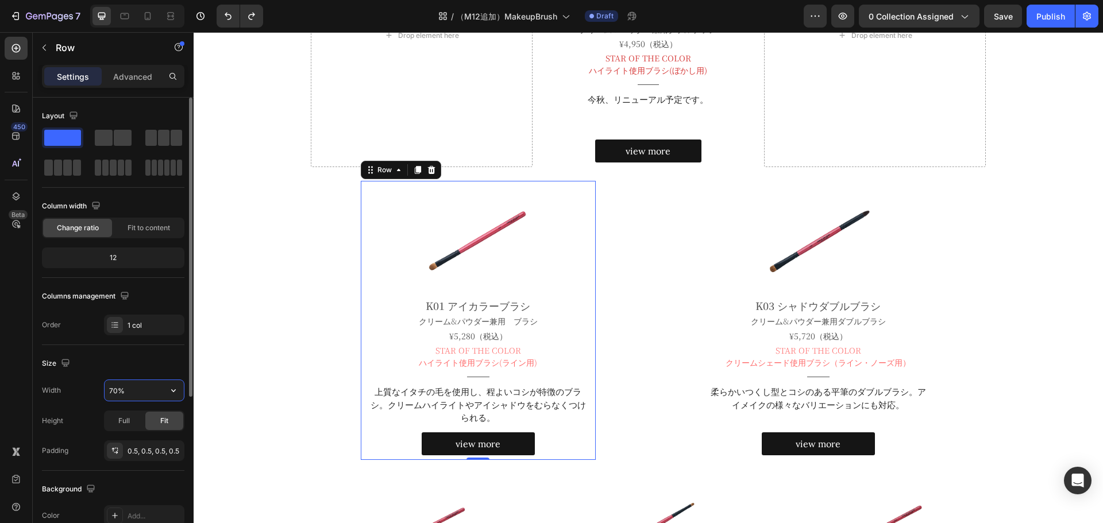
click at [118, 389] on input "70%" at bounding box center [144, 390] width 79 height 21
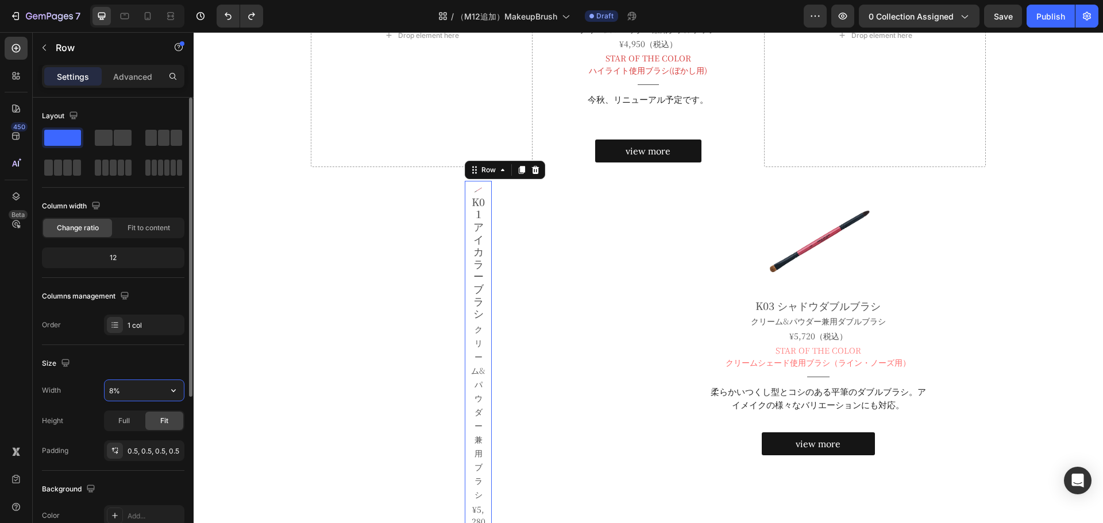
type input "80%"
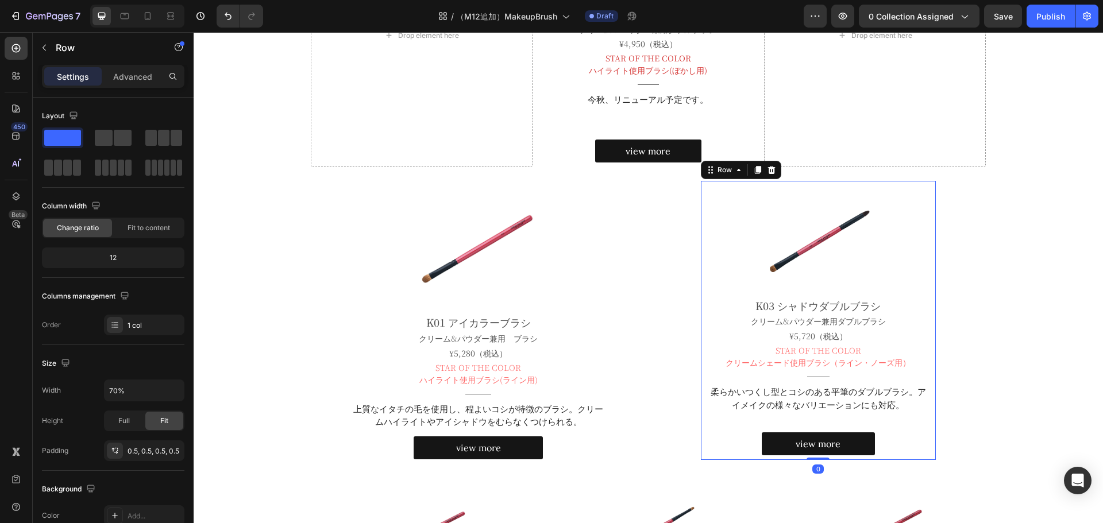
click at [739, 183] on div "Image K03 シャドウダブルブラシ Heading クリーム&パウダー兼用ダブルブラシ Text Block ¥5,720（税込） Text Block…" at bounding box center [818, 320] width 235 height 279
click at [120, 388] on input "70%" at bounding box center [144, 390] width 79 height 21
type input "80%"
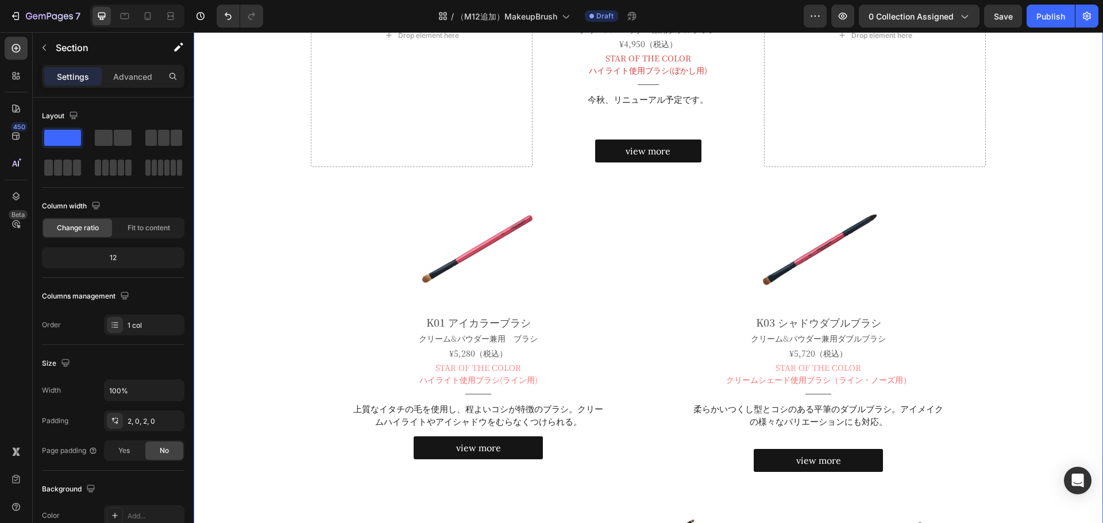
click at [145, 17] on icon at bounding box center [148, 16] width 6 height 8
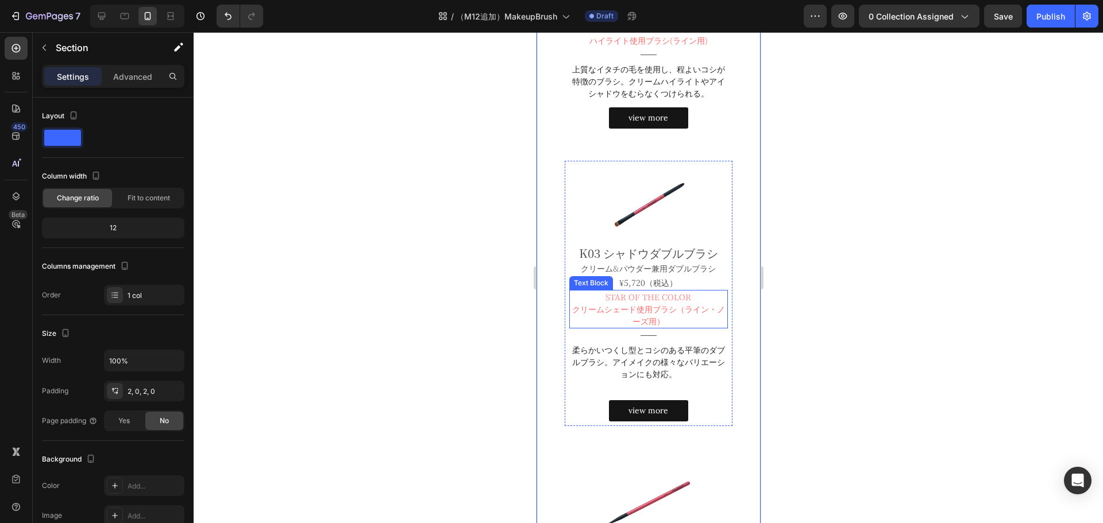
scroll to position [792, 0]
click at [65, 41] on p "Section" at bounding box center [103, 48] width 94 height 14
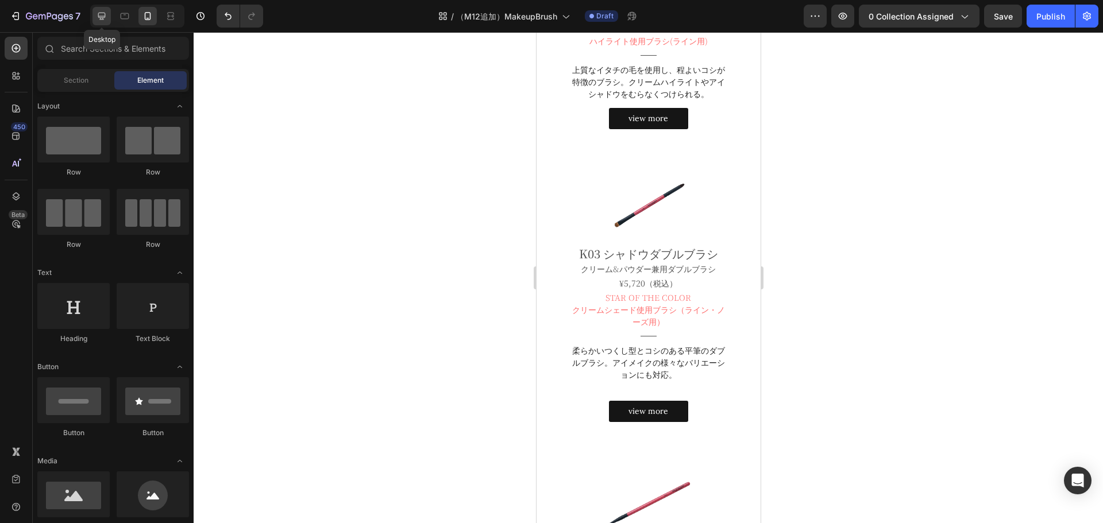
click at [106, 15] on icon at bounding box center [101, 15] width 11 height 11
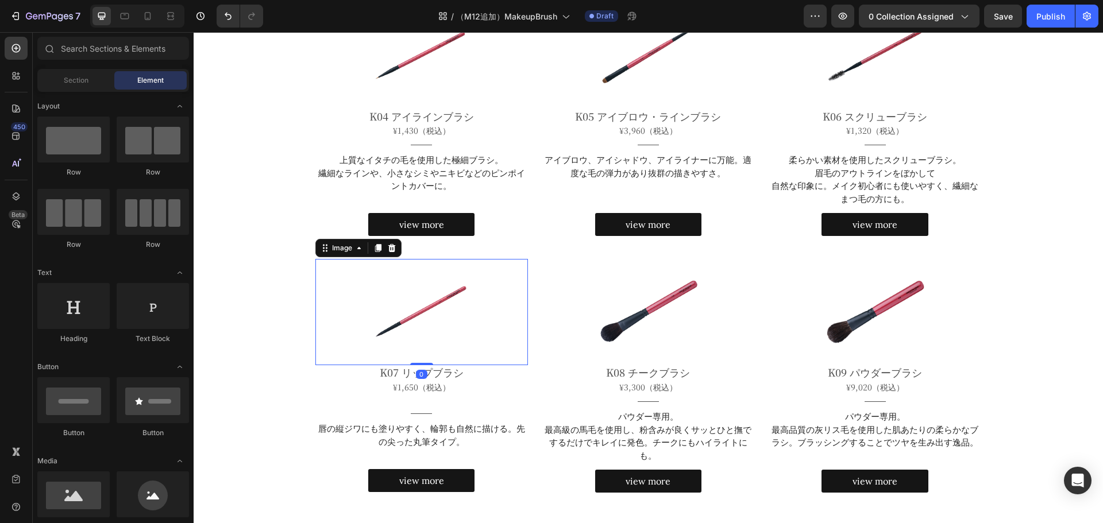
click at [458, 287] on img at bounding box center [421, 312] width 106 height 106
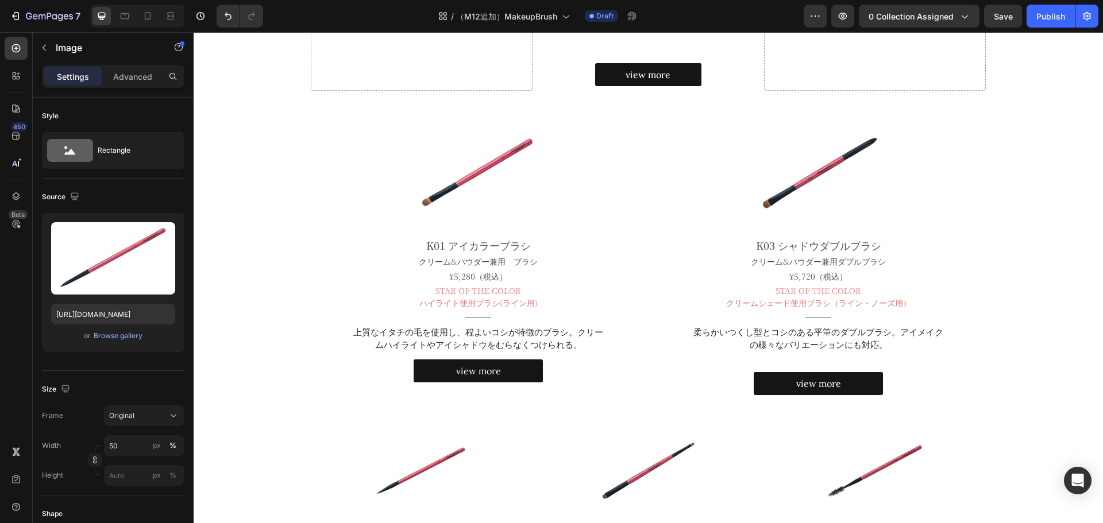
scroll to position [507, 0]
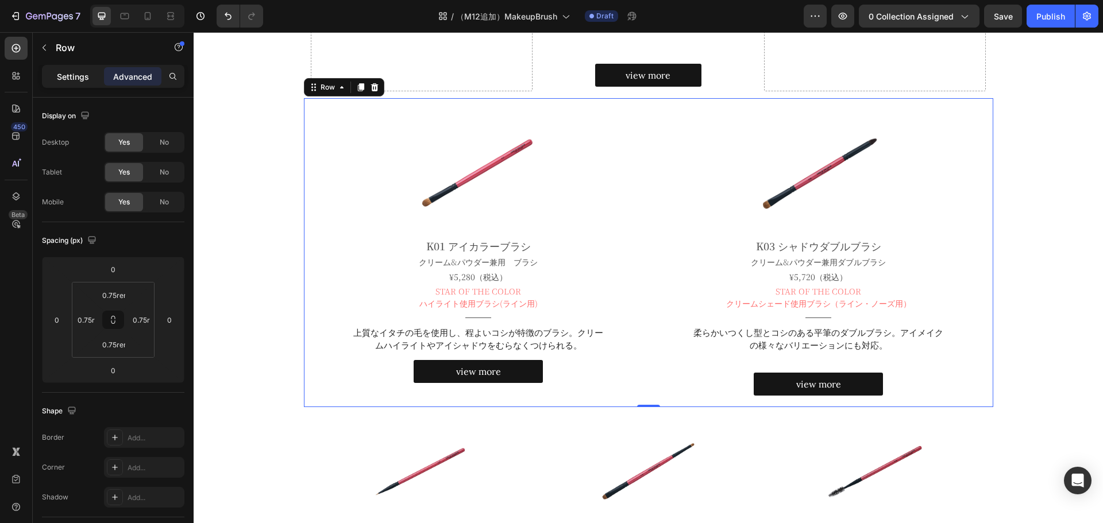
click at [68, 79] on p "Settings" at bounding box center [73, 77] width 32 height 12
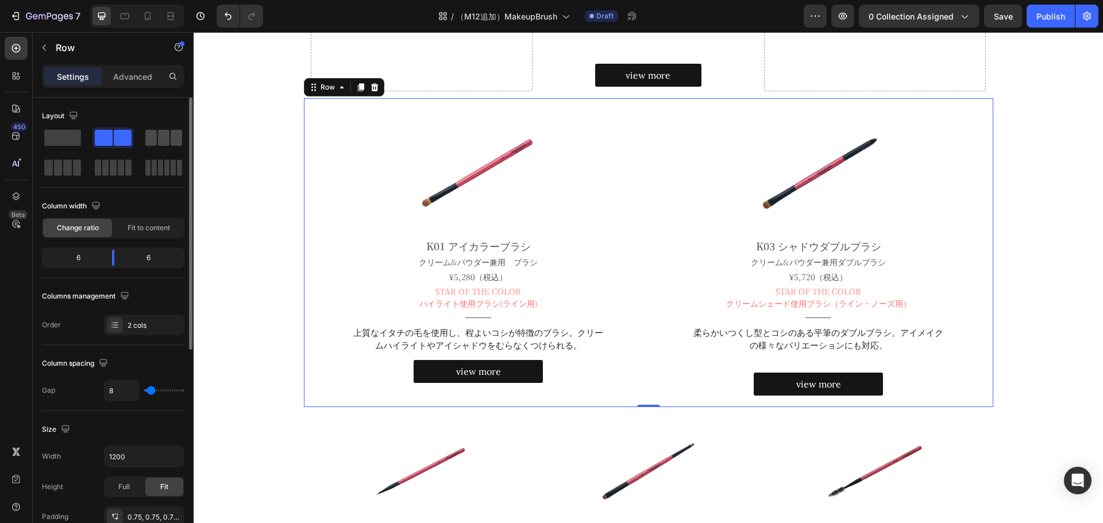
click at [164, 135] on span at bounding box center [163, 138] width 11 height 16
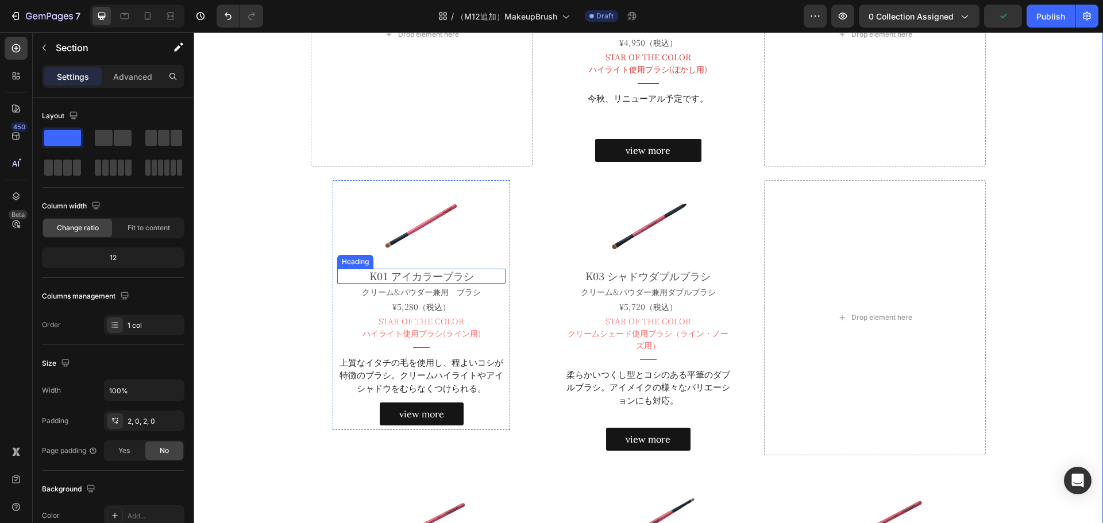
scroll to position [434, 0]
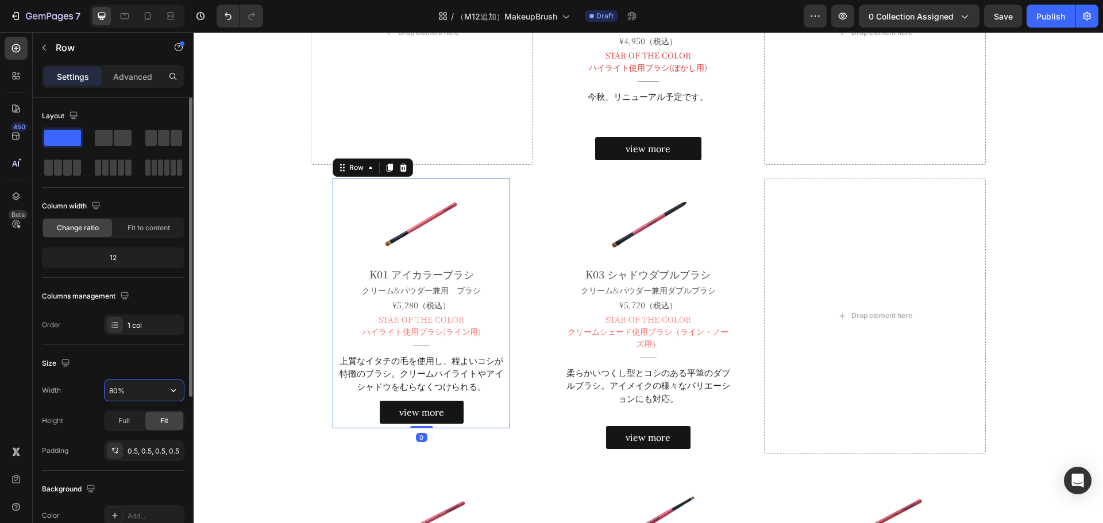
click at [125, 391] on input "80%" at bounding box center [144, 390] width 79 height 21
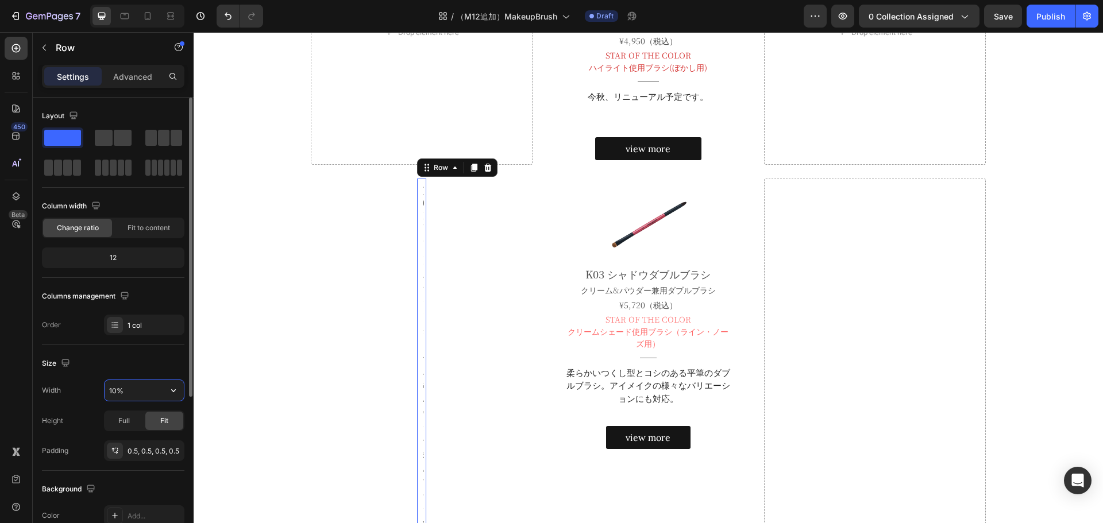
type input "100%"
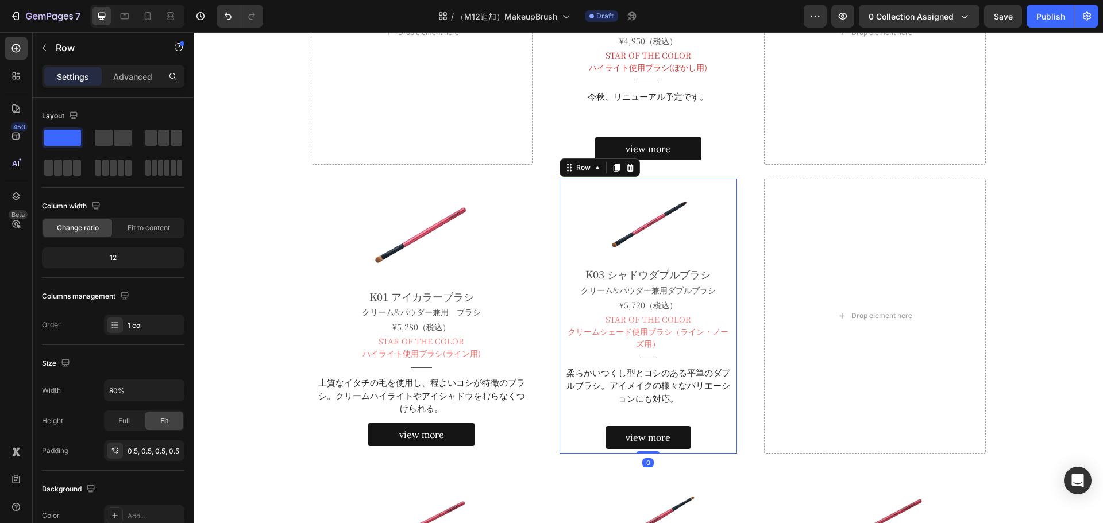
click at [598, 179] on div "Image K03 シャドウダブルブラシ Heading クリーム&パウダー兼用ダブルブラシ Text Block ¥5,720（税込） Text Block…" at bounding box center [649, 316] width 178 height 275
click at [121, 387] on input "80%" at bounding box center [144, 390] width 79 height 21
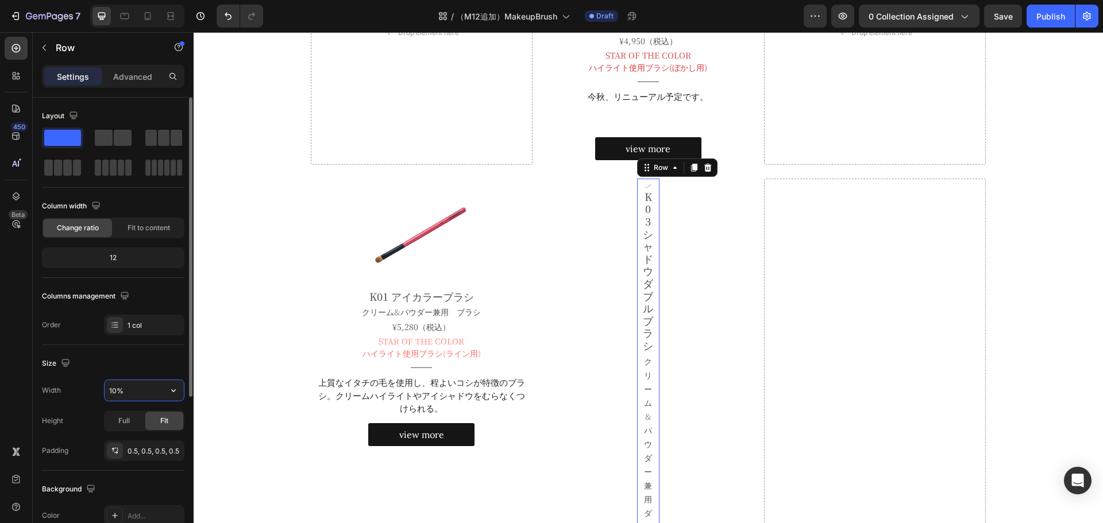
type input "100%"
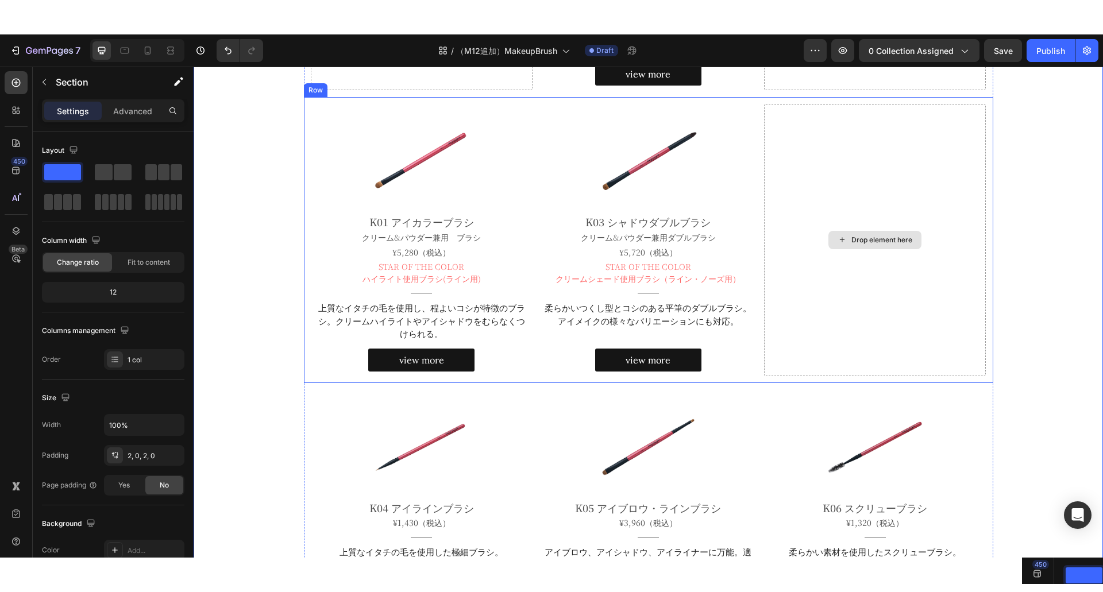
scroll to position [542, 0]
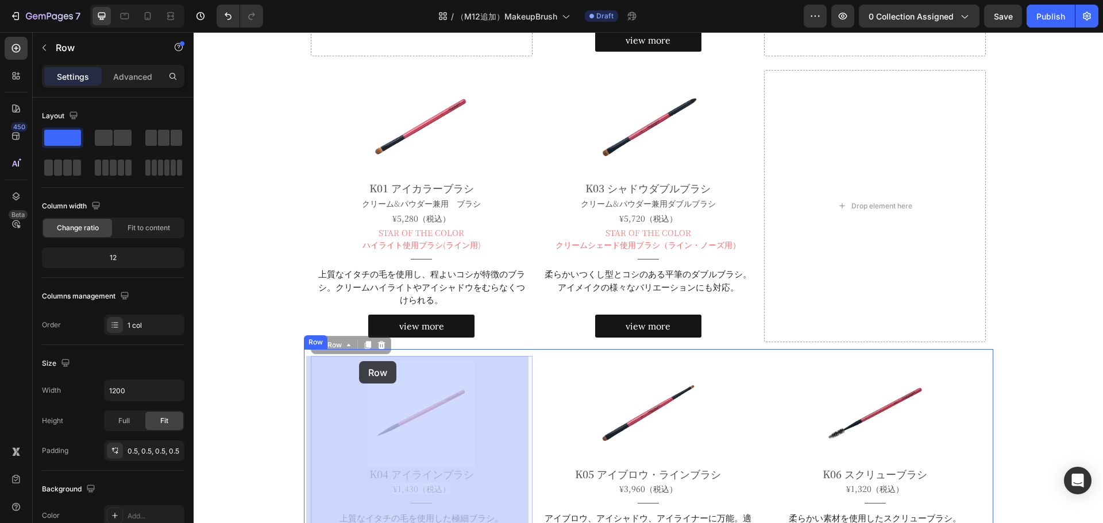
drag, startPoint x: 314, startPoint y: 347, endPoint x: 359, endPoint y: 361, distance: 47.1
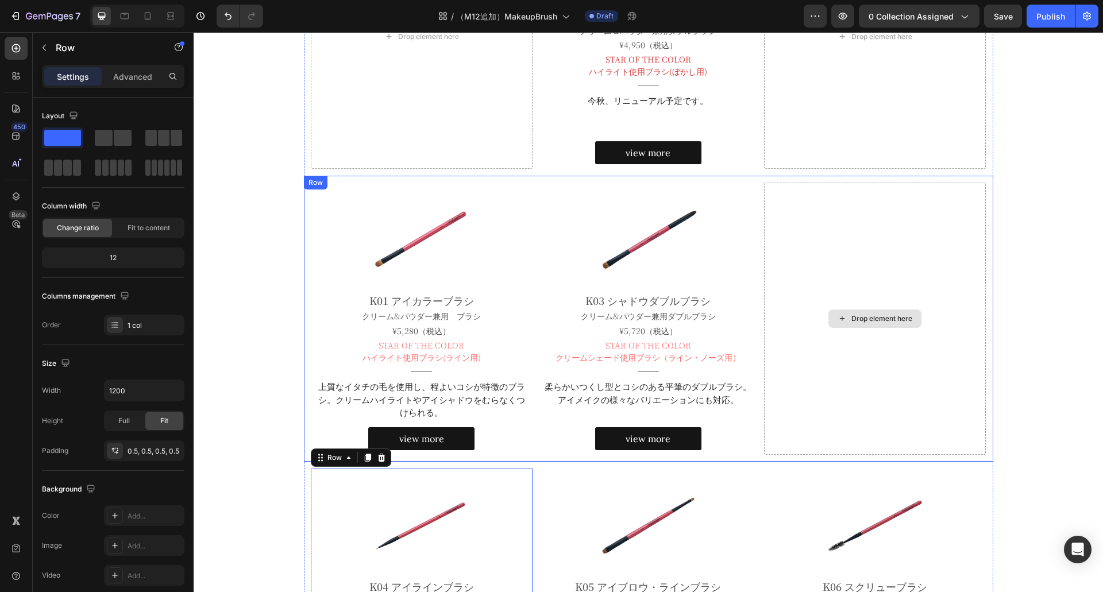
scroll to position [429, 0]
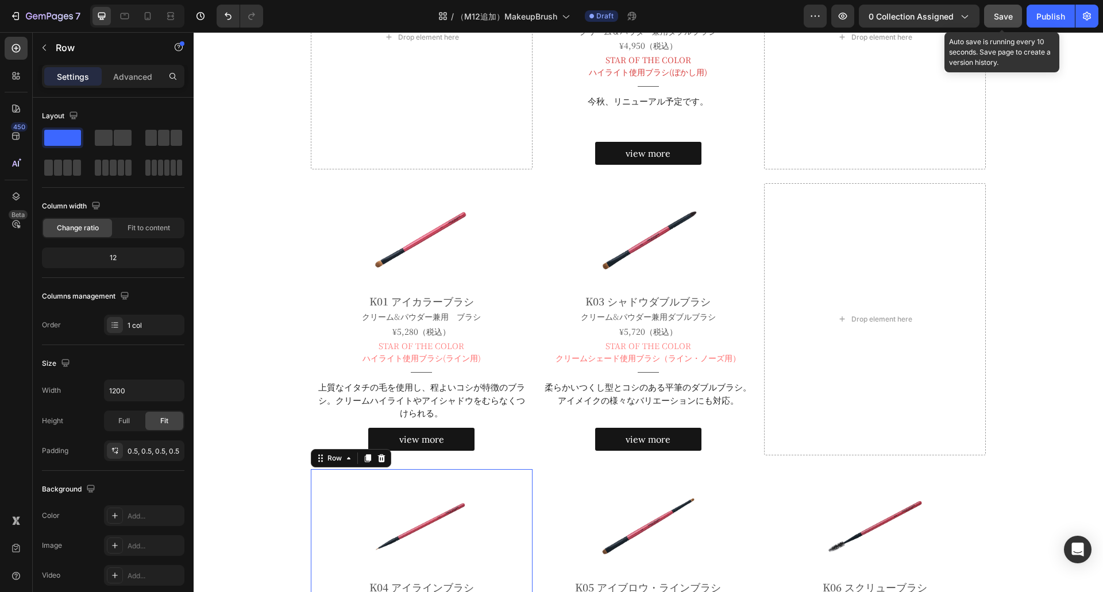
click at [1005, 18] on span "Save" at bounding box center [1003, 16] width 19 height 10
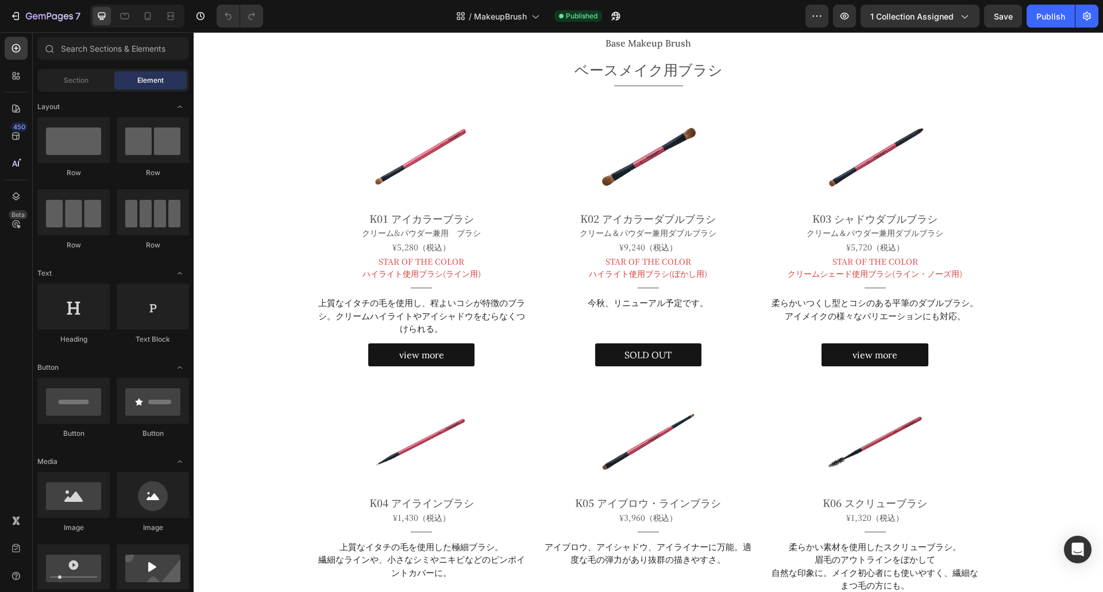
scroll to position [257, 0]
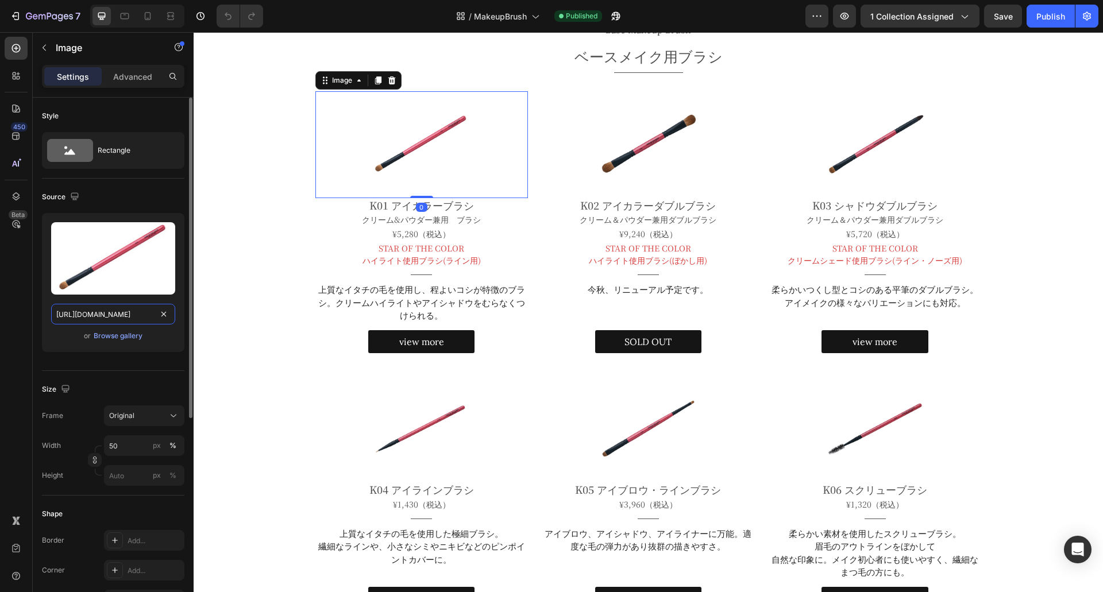
click at [101, 318] on input "[URL][DOMAIN_NAME]" at bounding box center [113, 314] width 124 height 21
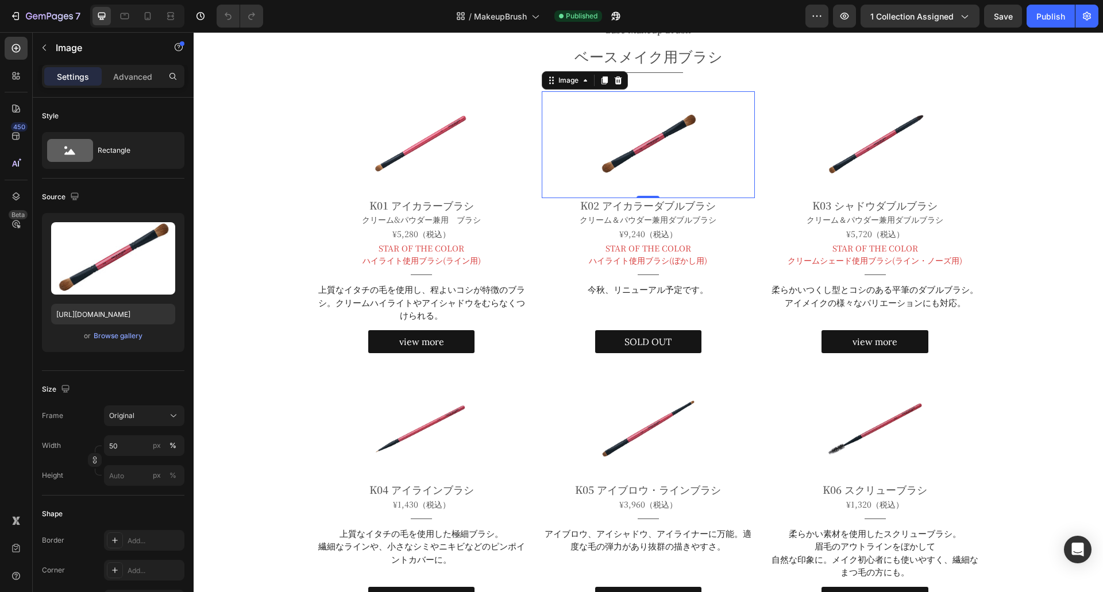
click at [644, 159] on img at bounding box center [648, 144] width 106 height 106
click at [98, 318] on input "[URL][DOMAIN_NAME]" at bounding box center [113, 314] width 124 height 21
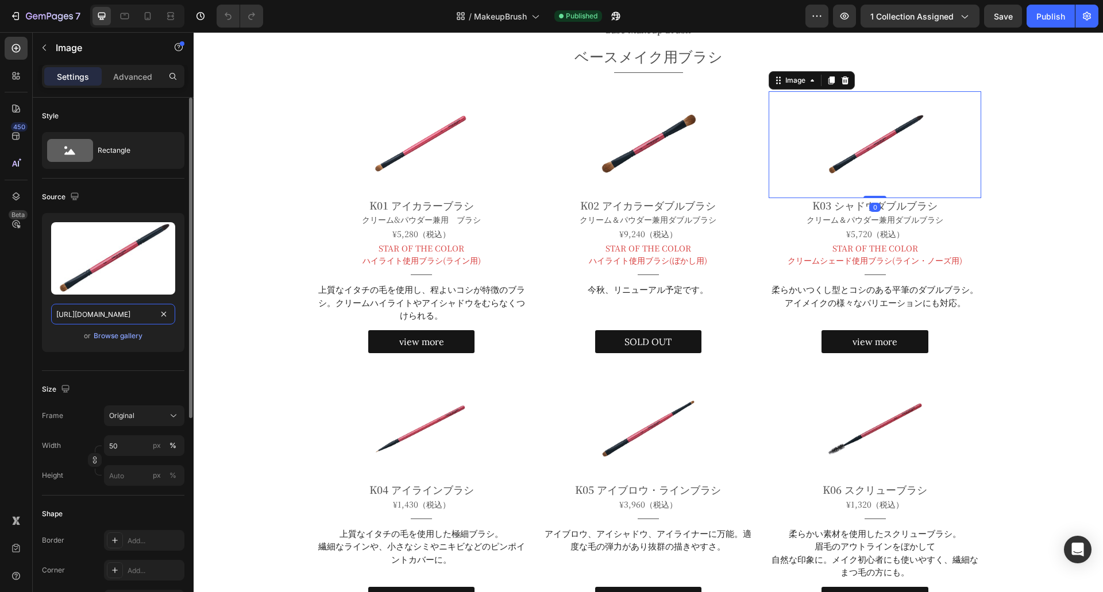
click at [102, 311] on input "[URL][DOMAIN_NAME]" at bounding box center [113, 314] width 124 height 21
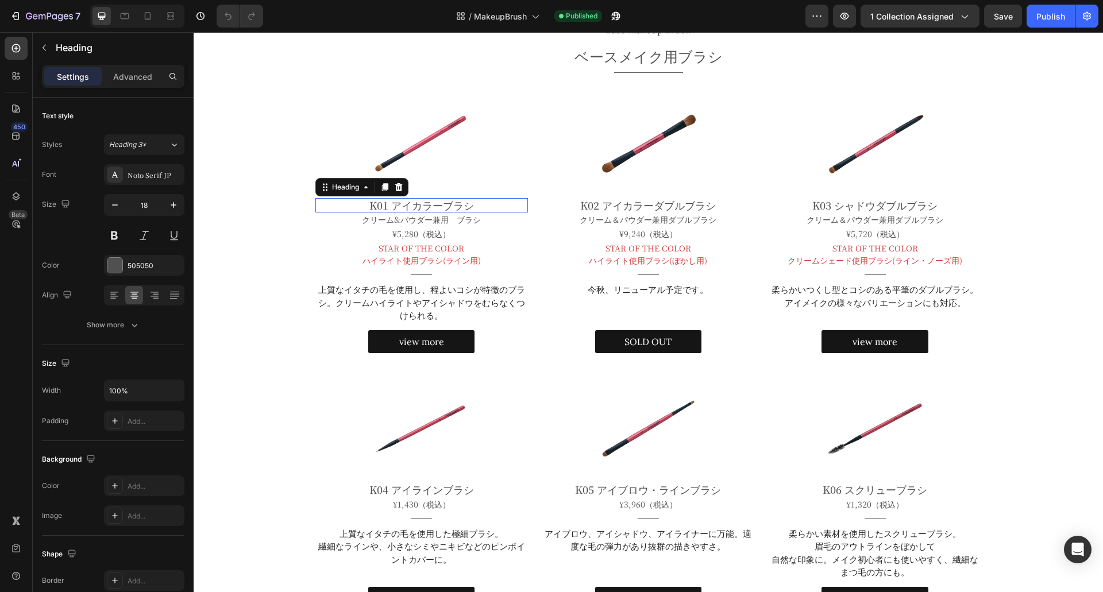
click at [432, 203] on h2 "K01 アイカラーブラシ" at bounding box center [421, 205] width 213 height 15
click at [432, 203] on p "K01 アイカラーブラシ" at bounding box center [422, 205] width 211 height 13
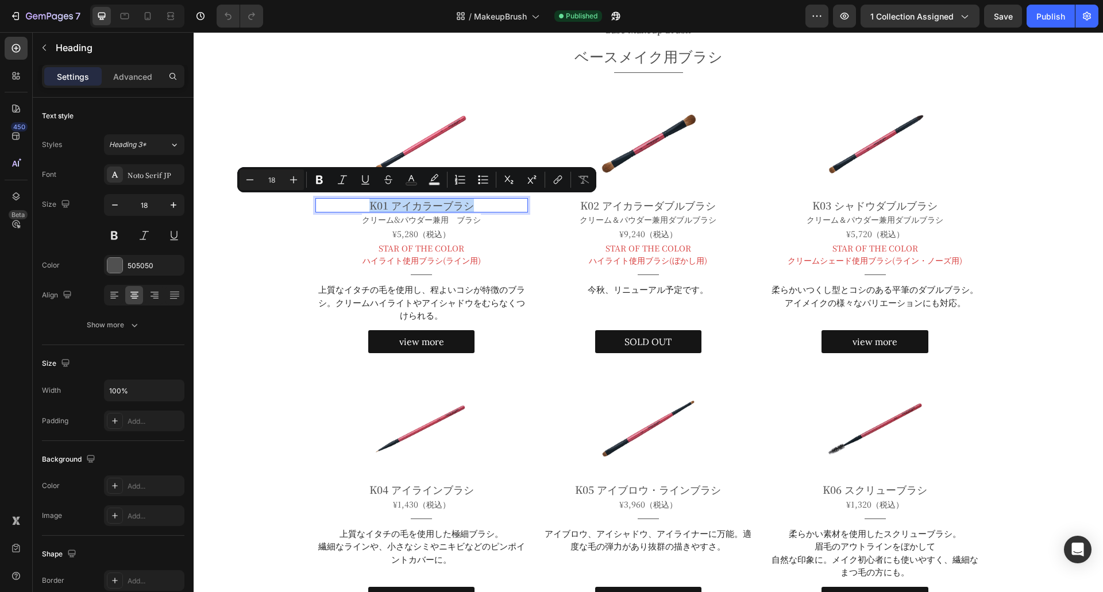
copy p "K01 アイカラーブラシ"
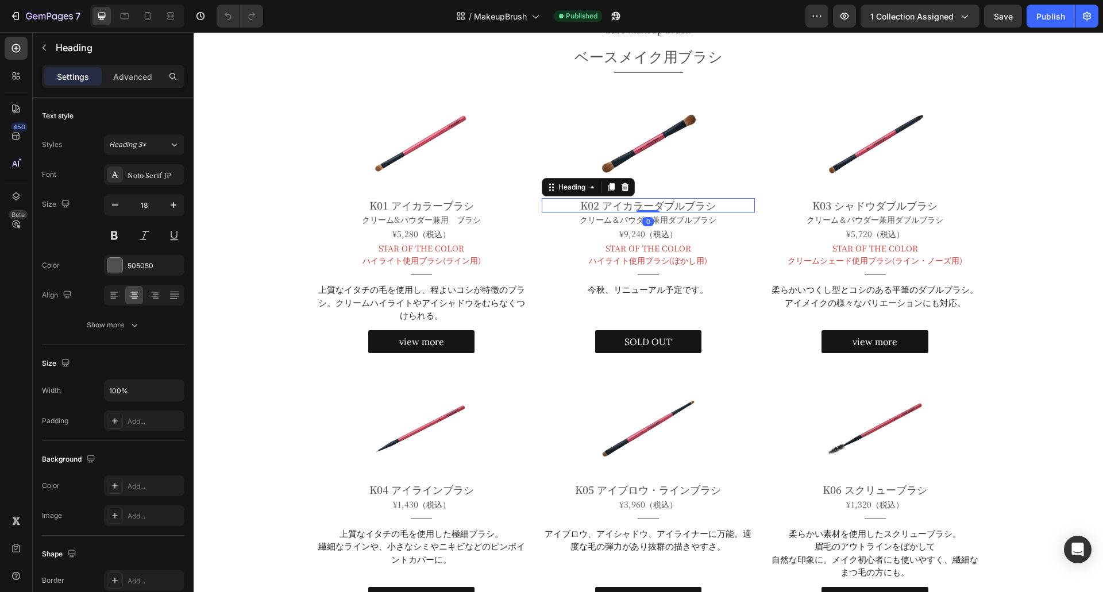
click at [668, 209] on h2 "K02 アイカラーダブルブラシ" at bounding box center [648, 205] width 213 height 15
click at [668, 209] on p "K02 アイカラーダブルブラシ" at bounding box center [648, 205] width 211 height 13
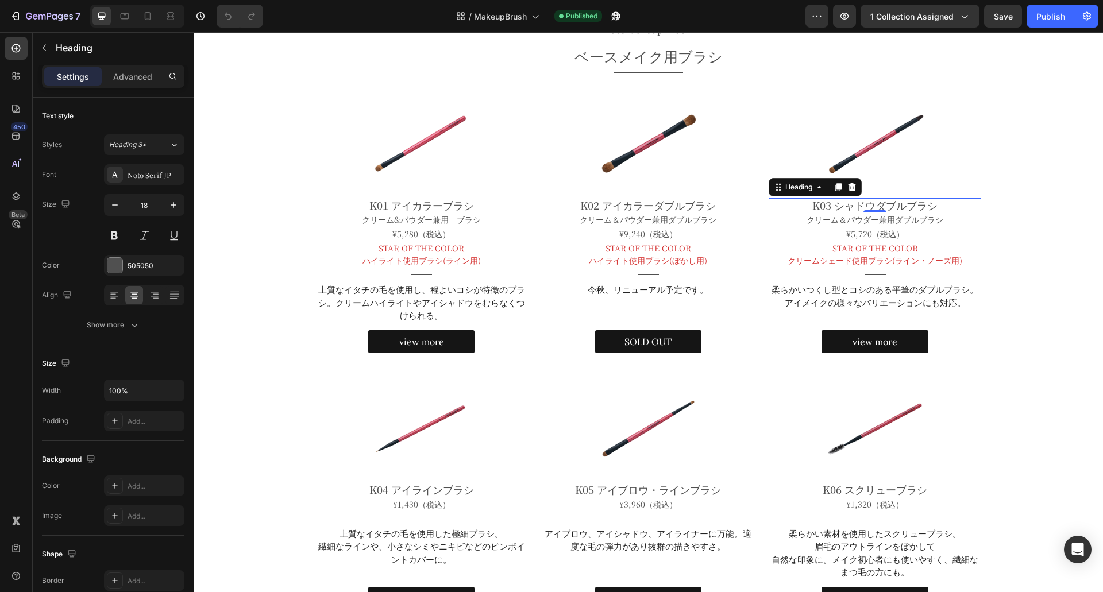
click at [847, 200] on h2 "K03 シャドウダブルブラシ" at bounding box center [875, 205] width 213 height 15
click at [847, 200] on p "K03 シャドウダブルブラシ" at bounding box center [875, 205] width 211 height 13
click at [411, 221] on span "クリーム&パウダー兼用　ブラシ" at bounding box center [421, 219] width 119 height 11
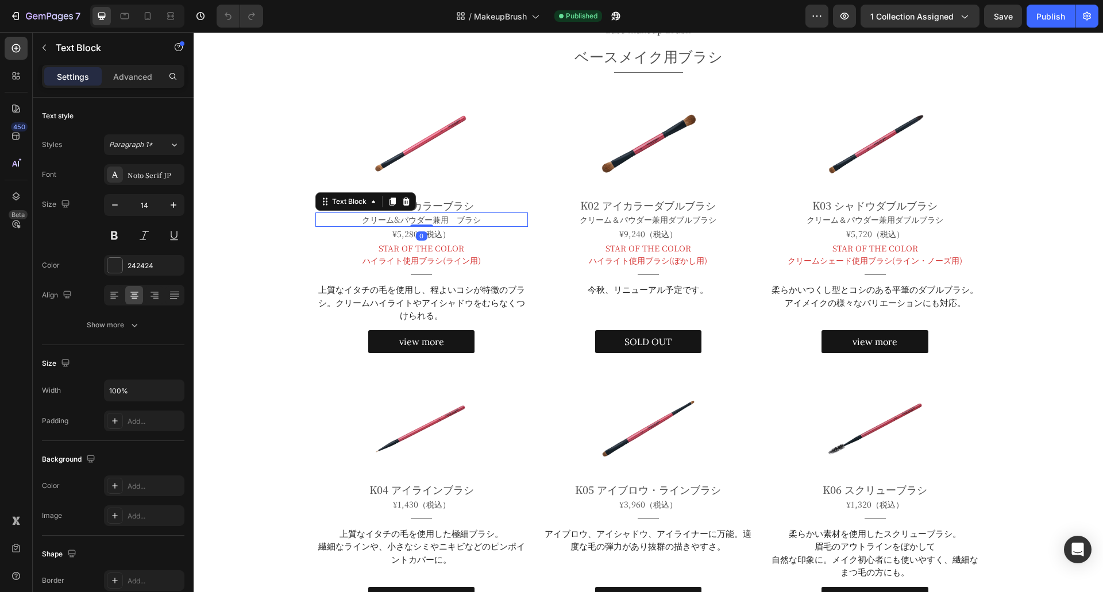
click at [411, 221] on span "クリーム&パウダー兼用　ブラシ" at bounding box center [421, 219] width 119 height 11
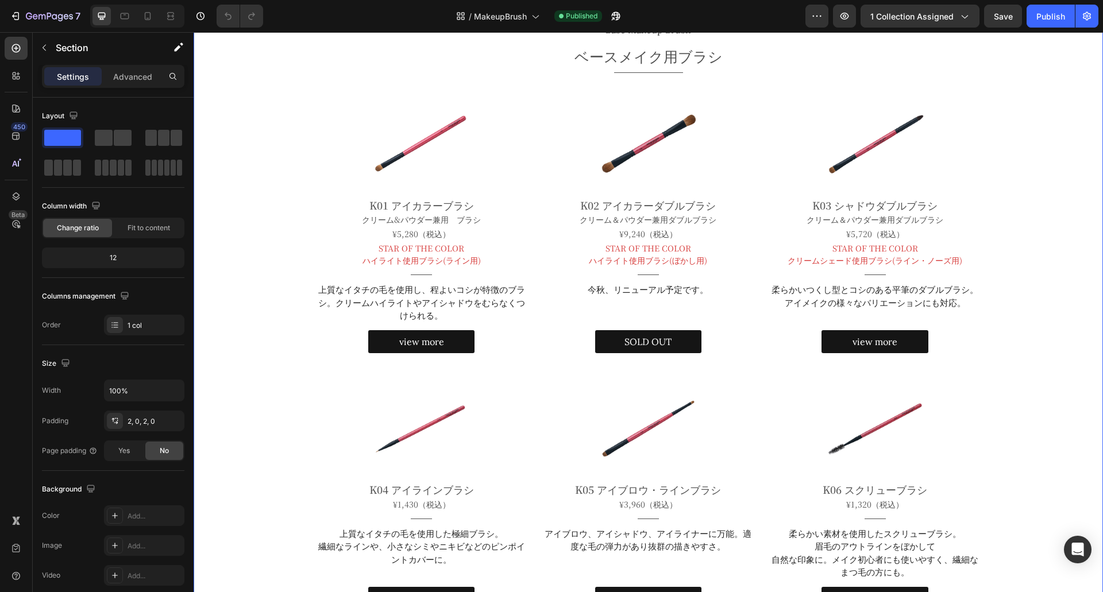
click at [293, 83] on div "Base Makeup Brush Heading ベースメイク用ブラシ Heading Title Line Image K01 アイカラーブラシ Head…" at bounding box center [648, 573] width 909 height 1135
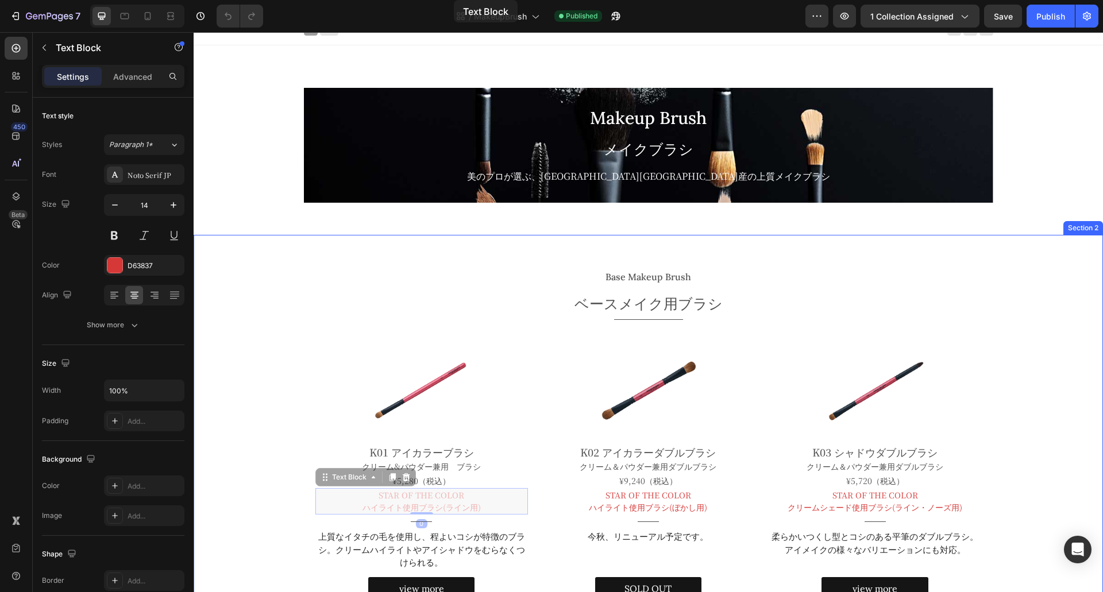
scroll to position [0, 0]
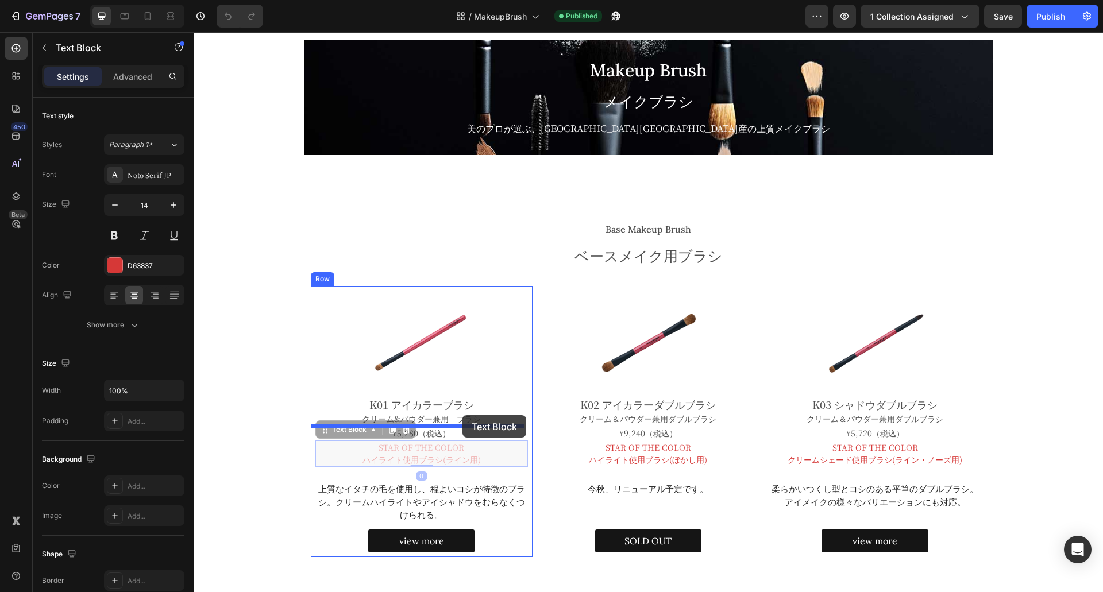
drag, startPoint x: 342, startPoint y: 236, endPoint x: 466, endPoint y: 404, distance: 209.6
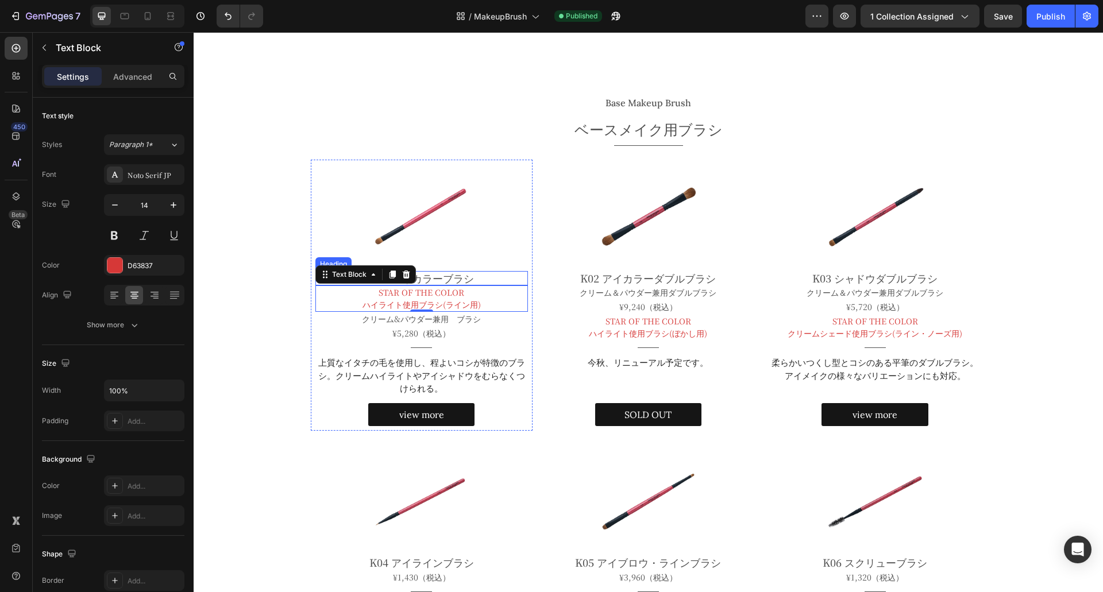
scroll to position [185, 0]
click at [383, 302] on p "ハイライト使用ブラシ(ライン用)" at bounding box center [422, 304] width 211 height 12
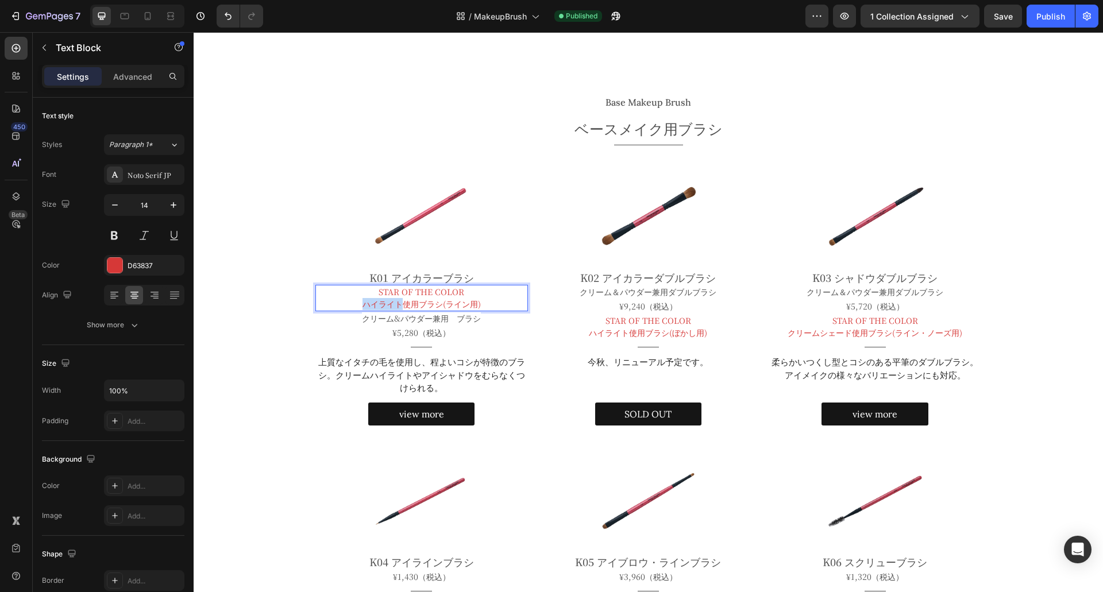
click at [383, 302] on p "ハイライト使用ブラシ(ライン用)" at bounding box center [422, 304] width 211 height 12
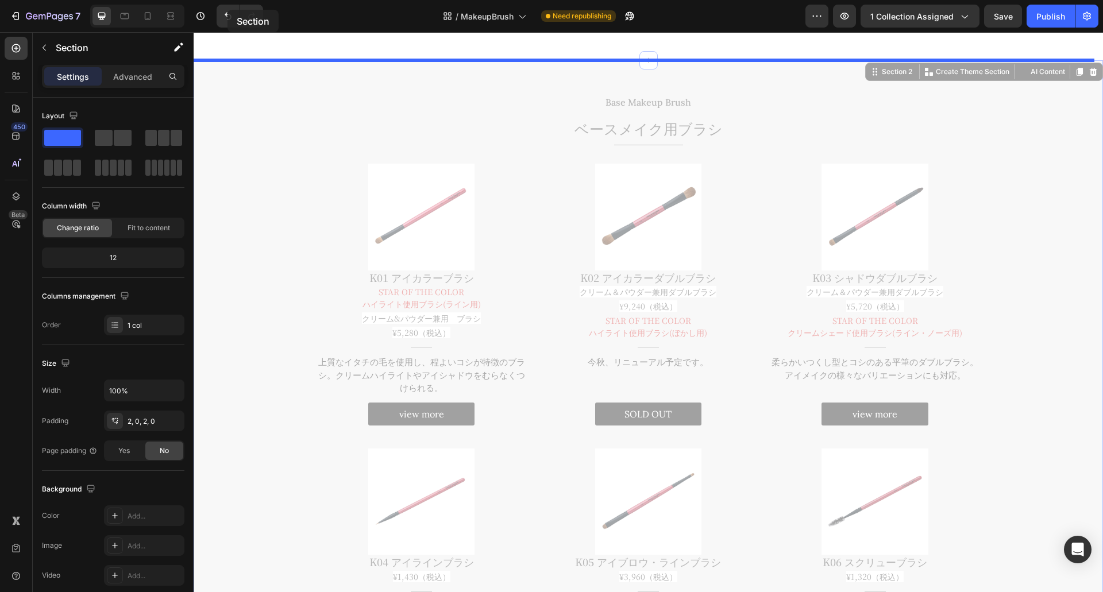
drag, startPoint x: 226, startPoint y: 171, endPoint x: 421, endPoint y: 42, distance: 233.4
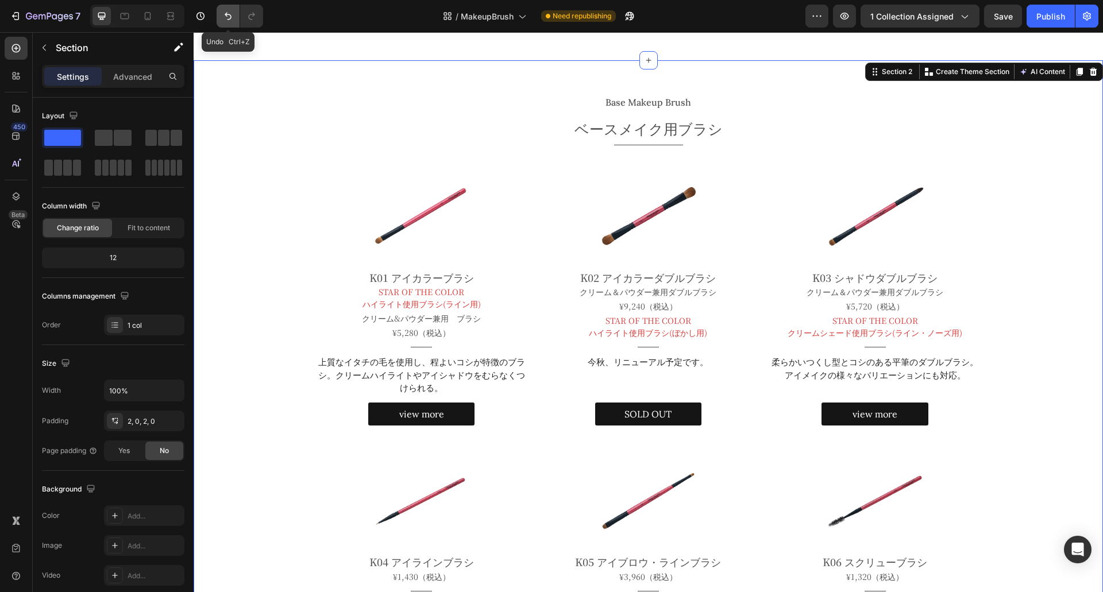
click at [227, 10] on button "Undo/Redo" at bounding box center [228, 16] width 23 height 23
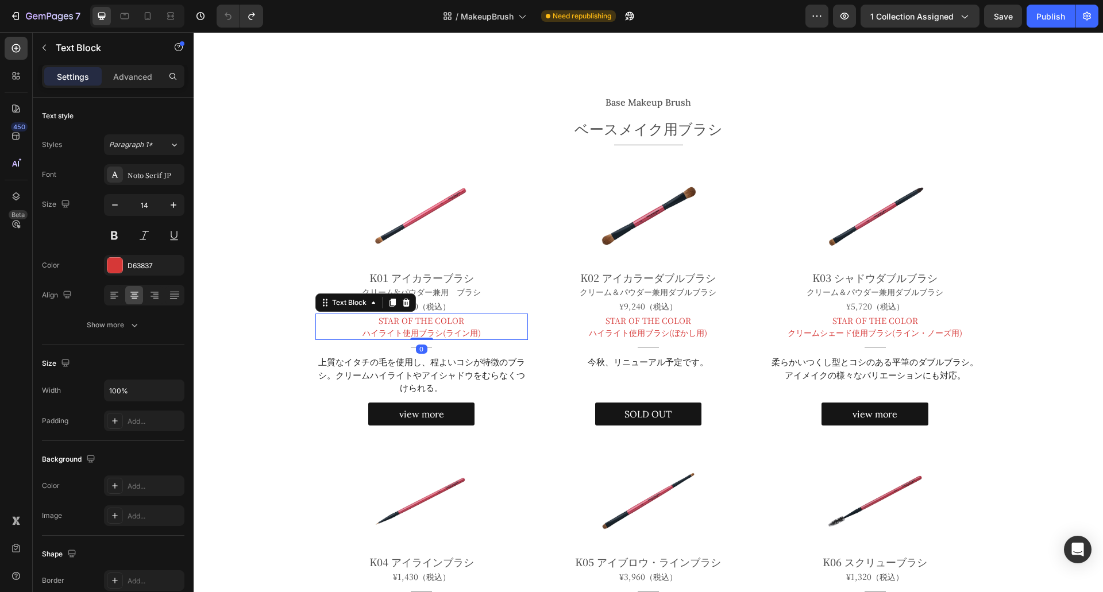
click at [400, 329] on p "ハイライト使用ブラシ(ライン用)" at bounding box center [422, 333] width 211 height 12
click at [358, 365] on p "上質なイタチの毛を使用し、程よいコシが特徴のブラシ。クリームハイライトやアイシャドウをむらなくつけられる。" at bounding box center [422, 375] width 211 height 39
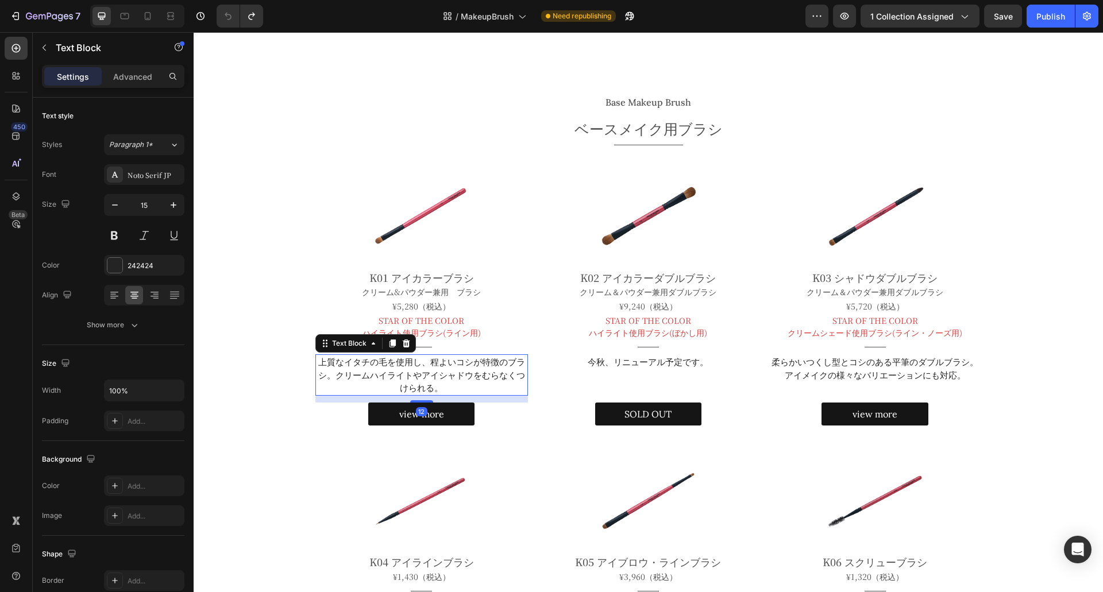
click at [358, 365] on p "上質なイタチの毛を使用し、程よいコシが特徴のブラシ。クリームハイライトやアイシャドウをむらなくつけられる。" at bounding box center [422, 375] width 211 height 39
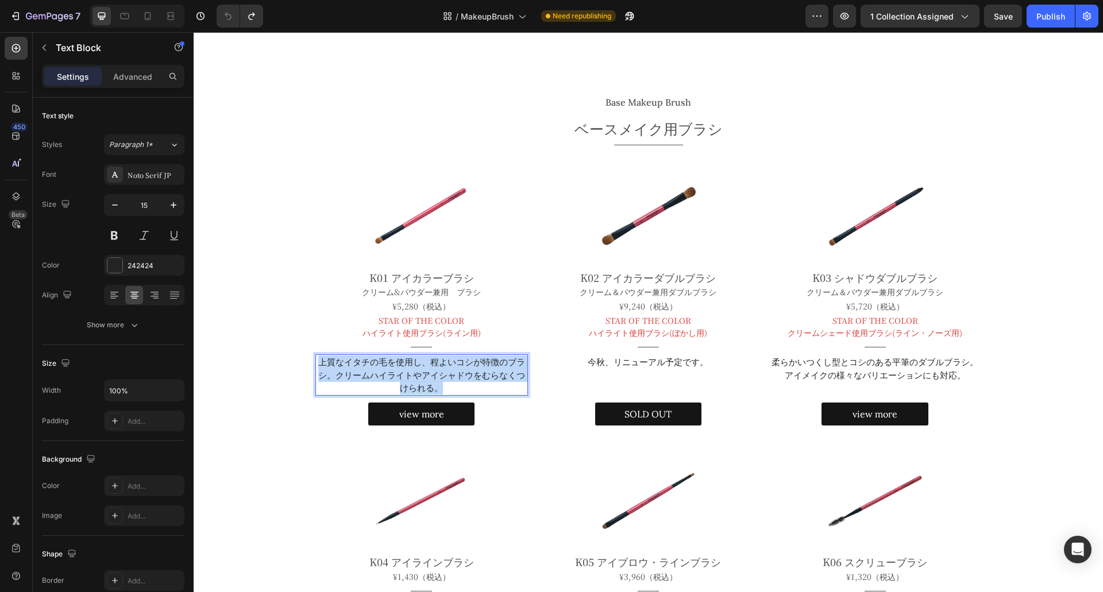
click at [358, 365] on p "上質なイタチの毛を使用し、程よいコシが特徴のブラシ。クリームハイライトやアイシャドウをむらなくつけられる。" at bounding box center [422, 375] width 211 height 39
click at [804, 370] on p "柔らかいつくし型とコシのある平筆のダブルブラシ。アイメイクの様々なバリエーションにも対応。" at bounding box center [875, 369] width 211 height 26
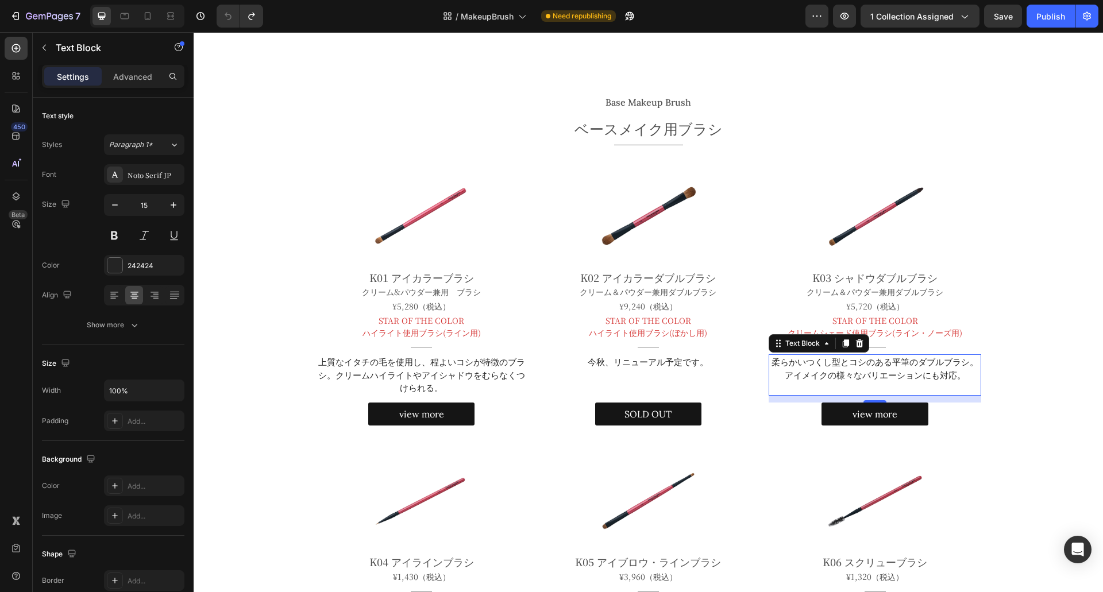
click at [804, 370] on p "柔らかいつくし型とコシのある平筆のダブルブラシ。アイメイクの様々なバリエーションにも対応。" at bounding box center [875, 369] width 211 height 26
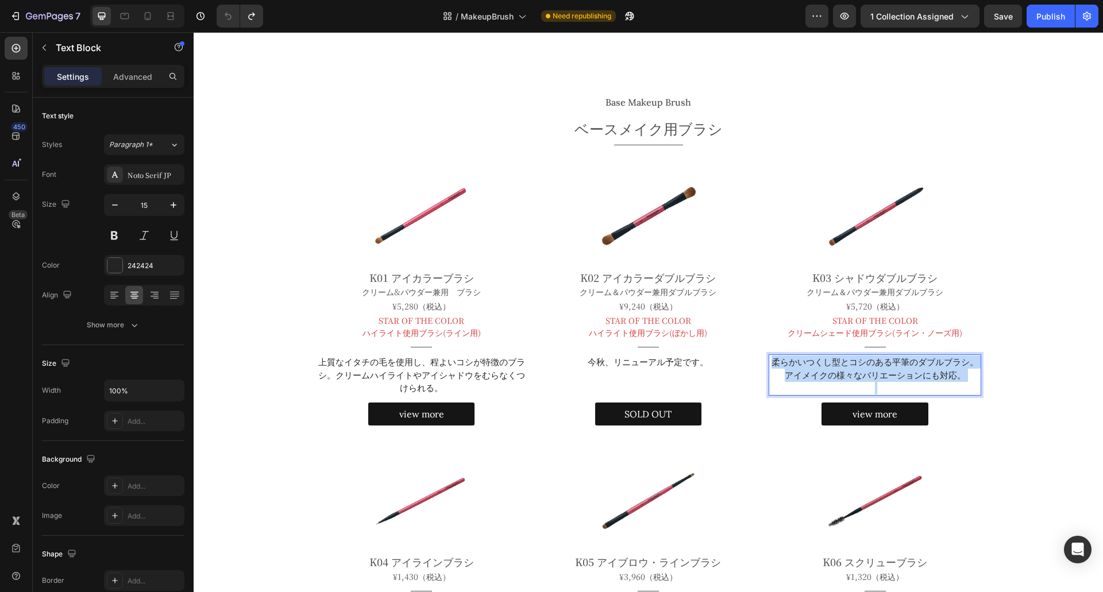
click at [804, 370] on p "柔らかいつくし型とコシのある平筆のダブルブラシ。アイメイクの様々なバリエーションにも対応。" at bounding box center [875, 369] width 211 height 26
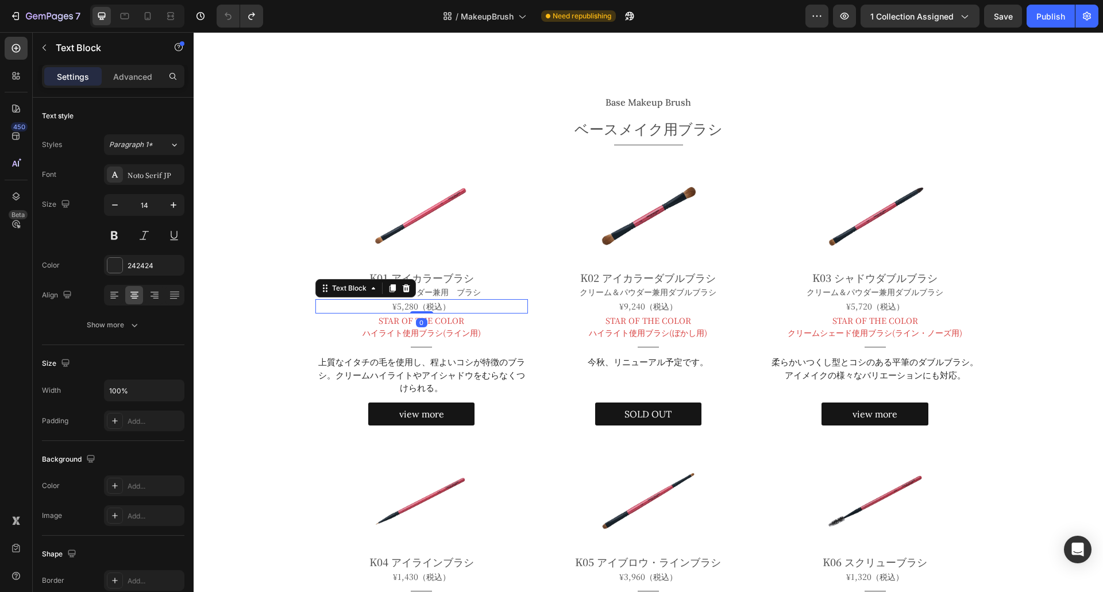
click at [404, 303] on span "¥5,280（税込）" at bounding box center [421, 305] width 58 height 11
click at [641, 306] on span "¥9,240（税込）" at bounding box center [648, 305] width 58 height 11
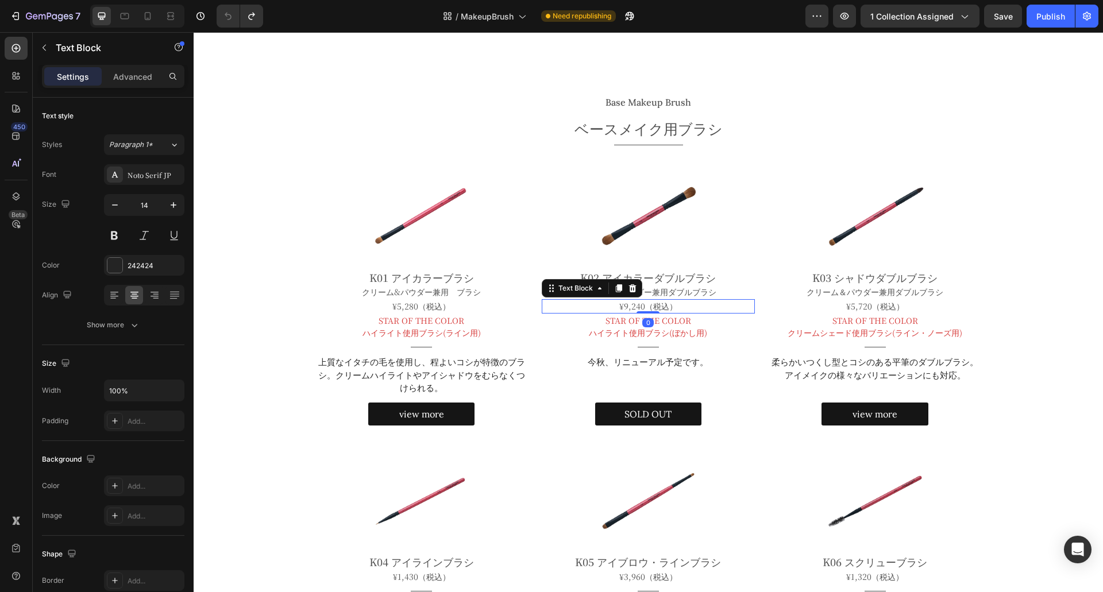
click at [641, 306] on span "¥9,240（税込）" at bounding box center [648, 305] width 58 height 11
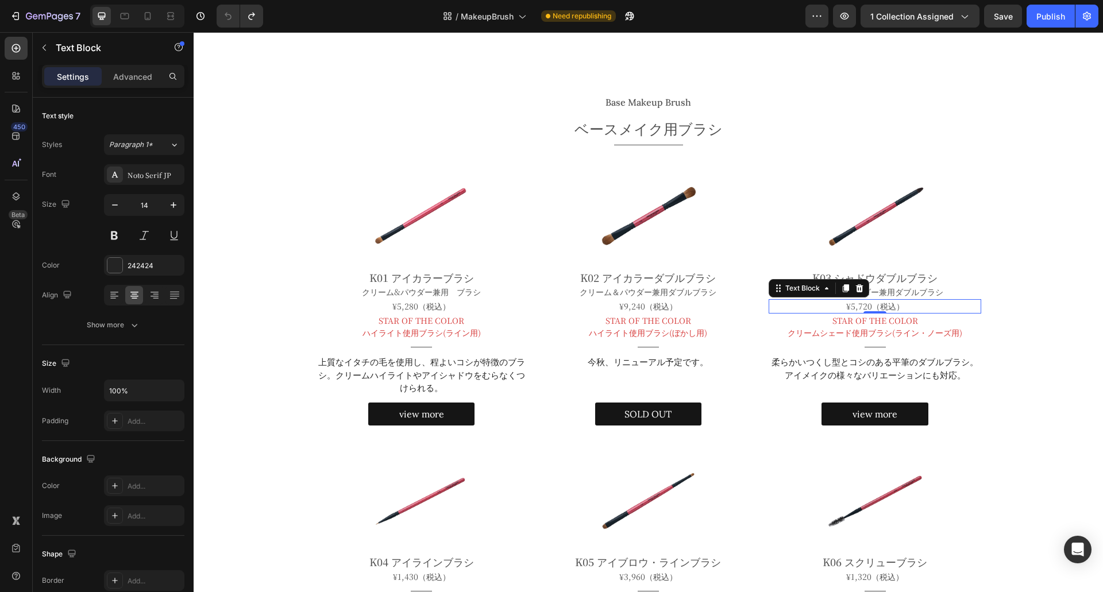
click at [861, 305] on span "¥5,720（税込）" at bounding box center [875, 305] width 58 height 11
